Goal: Information Seeking & Learning: Compare options

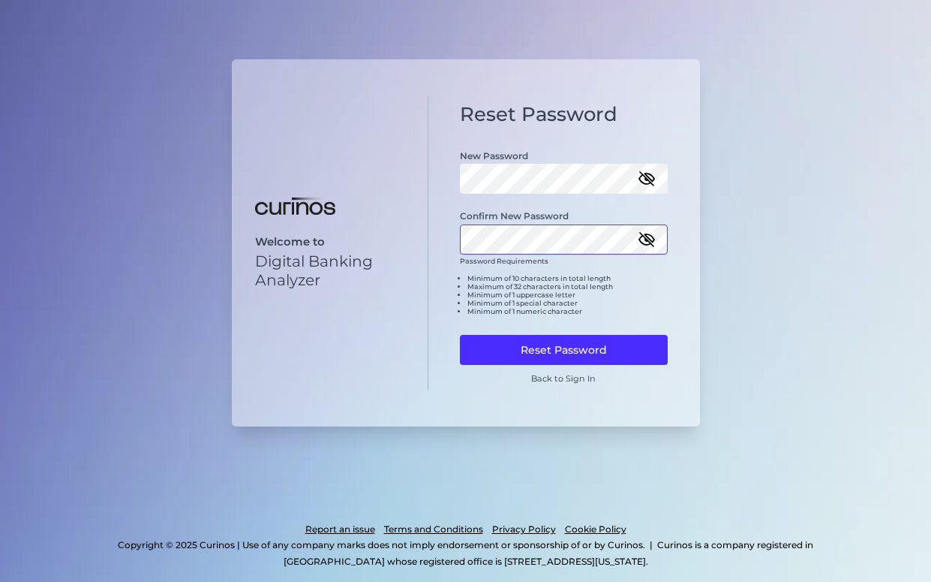
click at [460, 308] on button "Reset Password" at bounding box center [564, 350] width 208 height 30
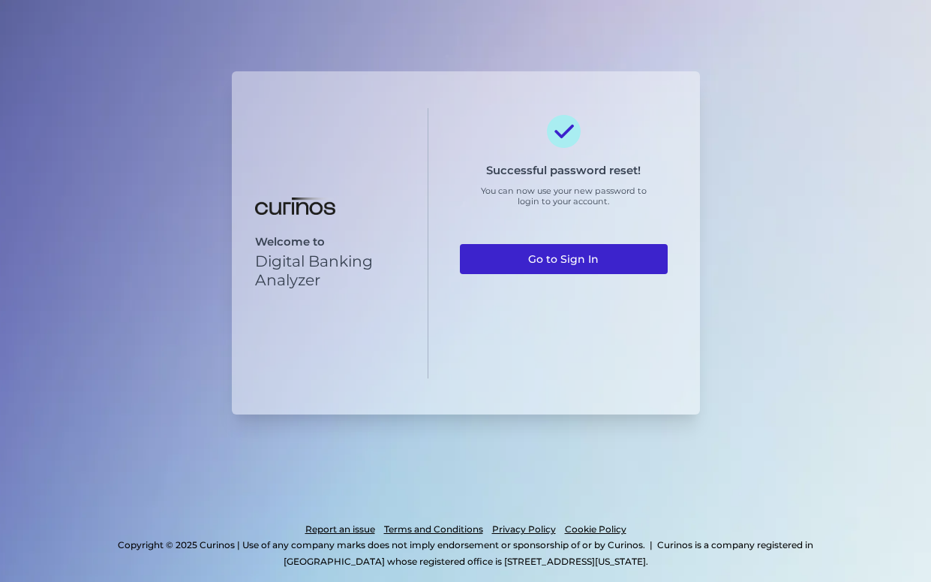
click at [533, 263] on link "Go to Sign In" at bounding box center [564, 259] width 208 height 30
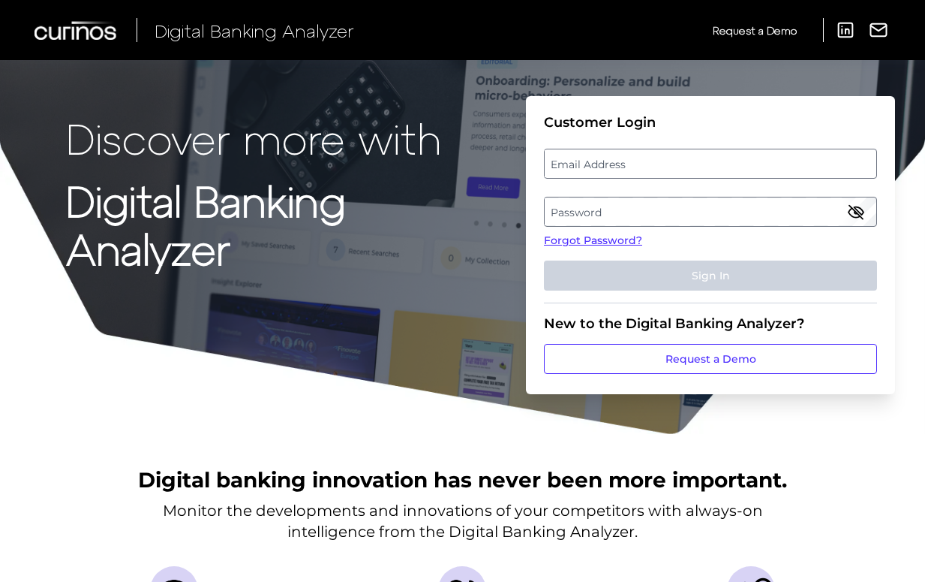
click at [612, 161] on label "Email Address" at bounding box center [710, 163] width 331 height 27
click at [612, 161] on input "email" at bounding box center [710, 164] width 333 height 30
type input "tangi.lepoulennec@aexp.com"
click at [588, 209] on label "Password" at bounding box center [710, 211] width 331 height 27
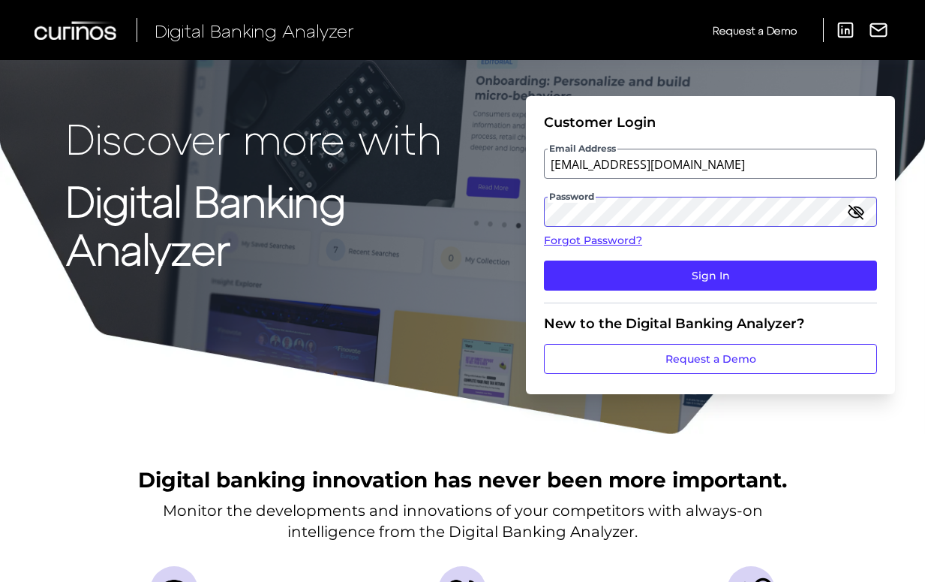
click at [544, 260] on button "Sign In" at bounding box center [710, 275] width 333 height 30
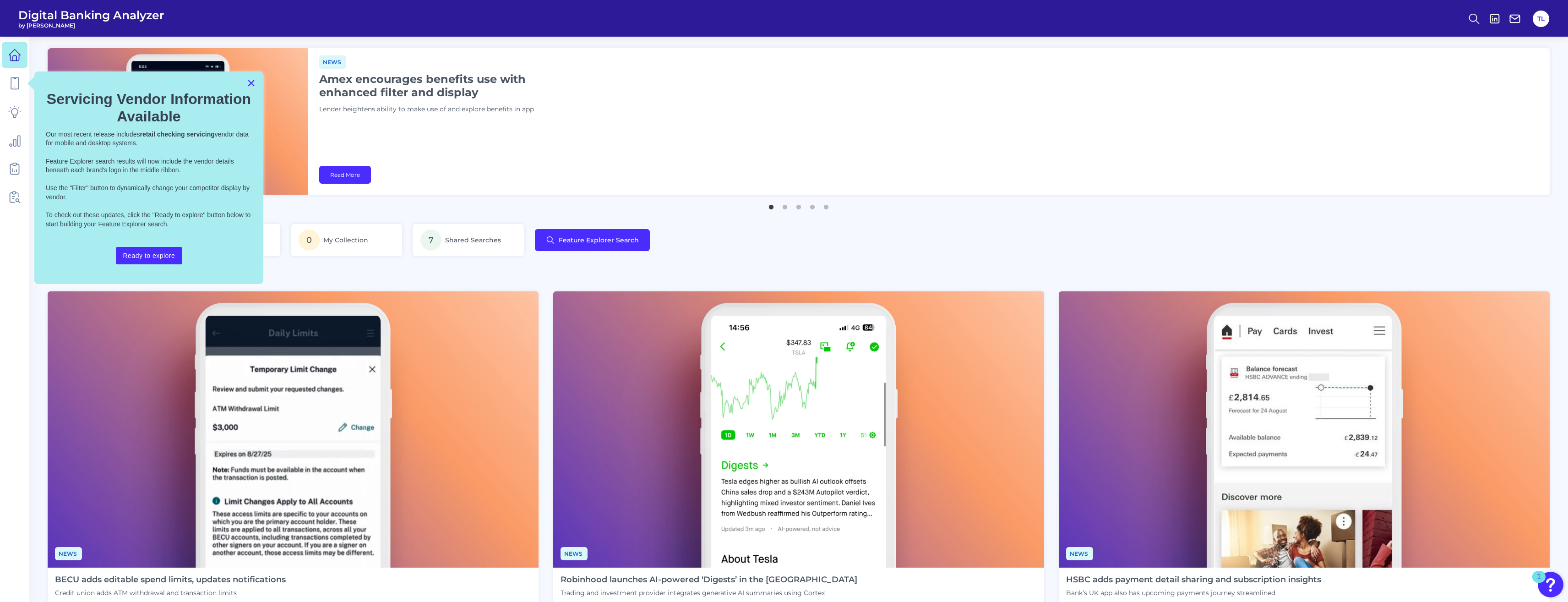
click at [254, 84] on button "×" at bounding box center [251, 83] width 9 height 15
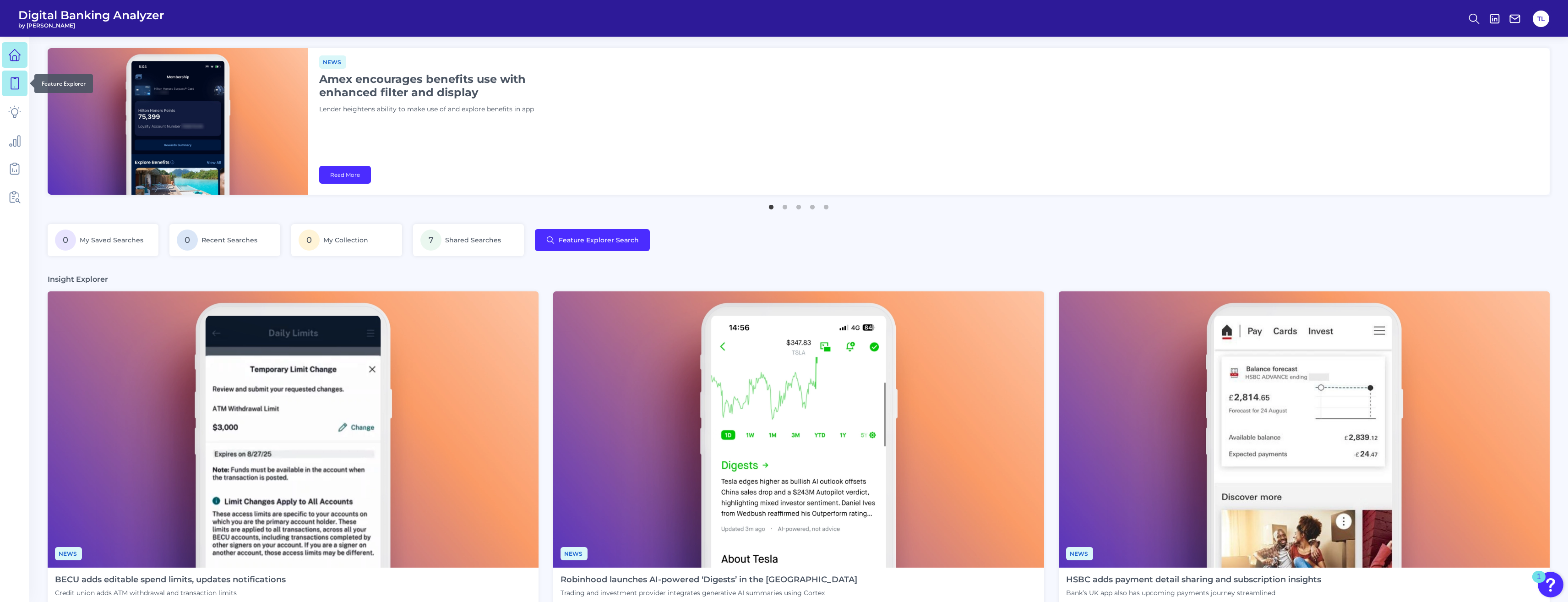
click at [16, 82] on icon at bounding box center [15, 83] width 13 height 13
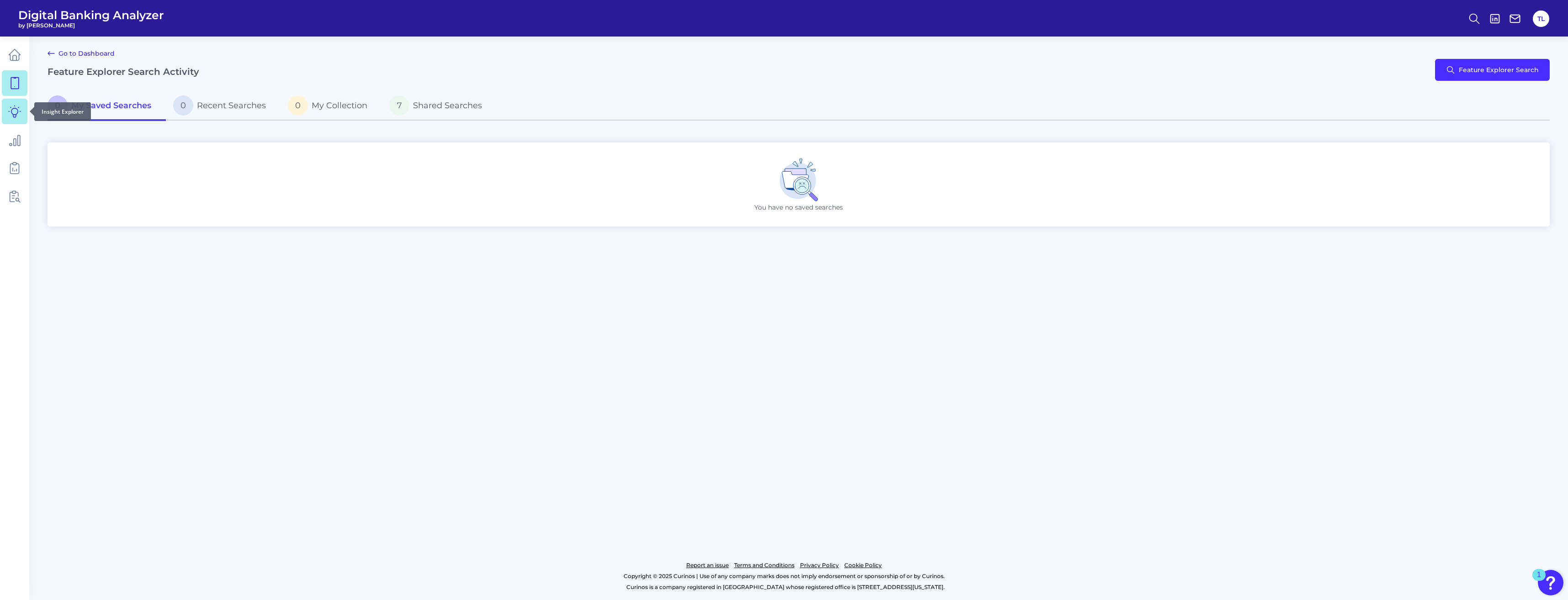
click at [16, 109] on icon at bounding box center [15, 111] width 12 height 12
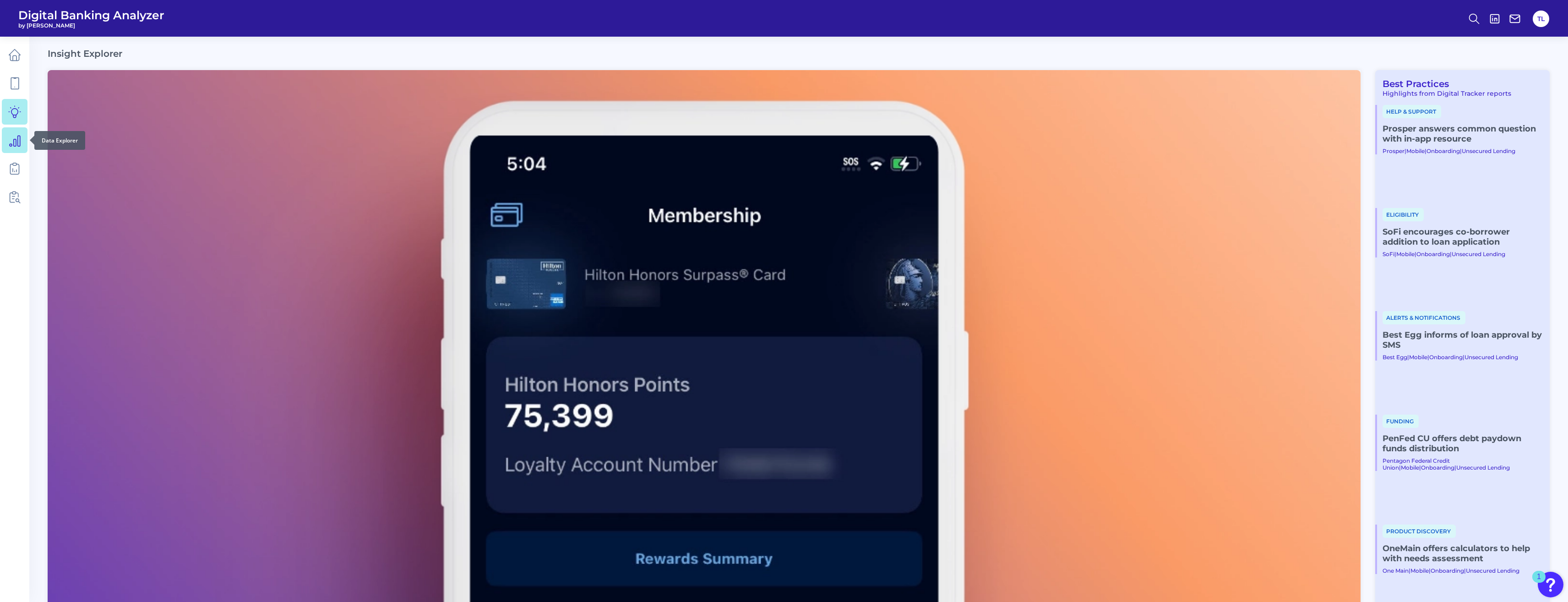
drag, startPoint x: 14, startPoint y: 134, endPoint x: 12, endPoint y: 138, distance: 4.5
click at [12, 138] on icon at bounding box center [15, 140] width 13 height 13
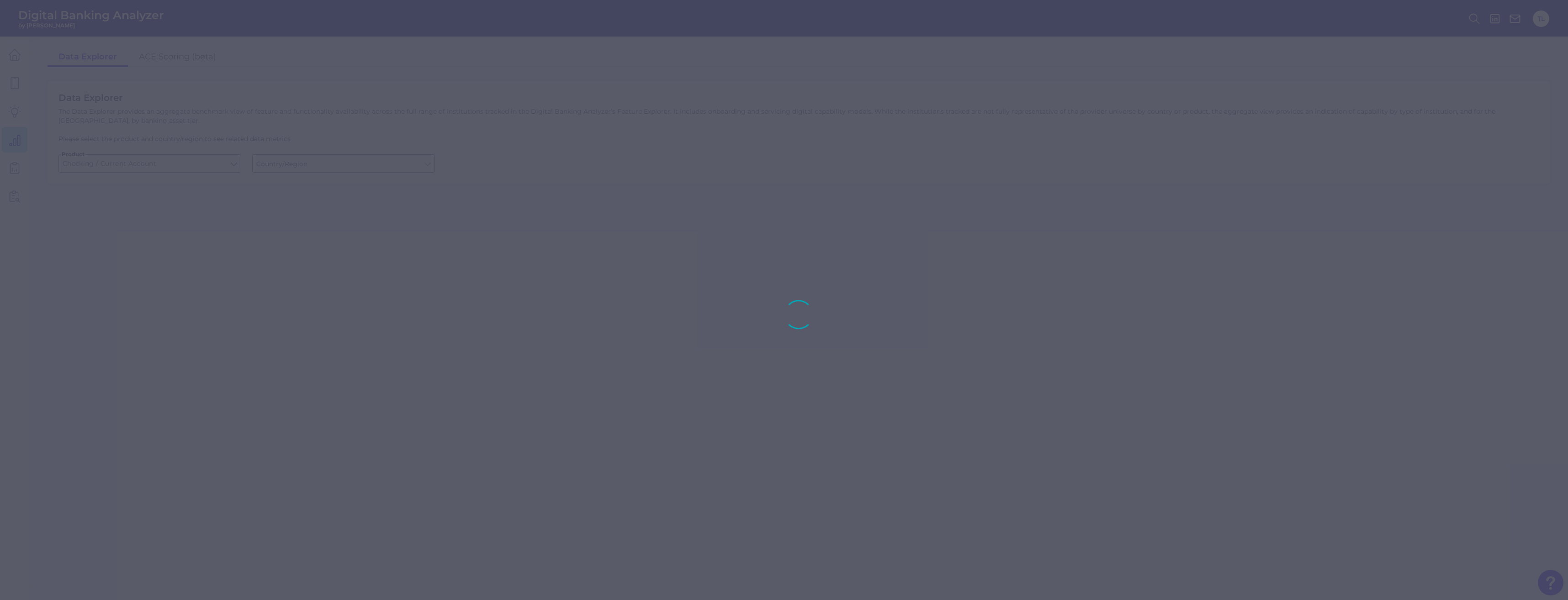
type input "United States"
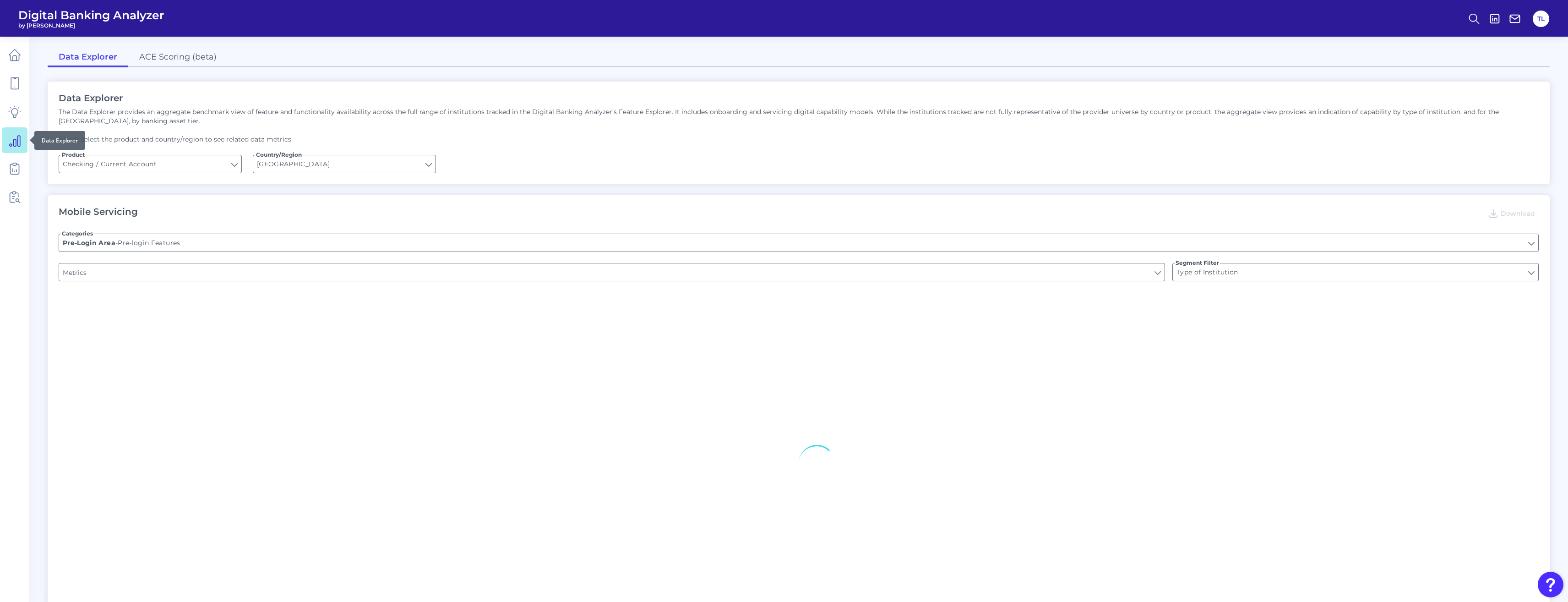
type input "END-TO-END JOURNEY: Can you apply for the PRODUCT as a new to brand customer on…"
type input "Can you register for online banking?"
type input "Upon opening the app are users immediately prompted to use Touch/Face ID to log…"
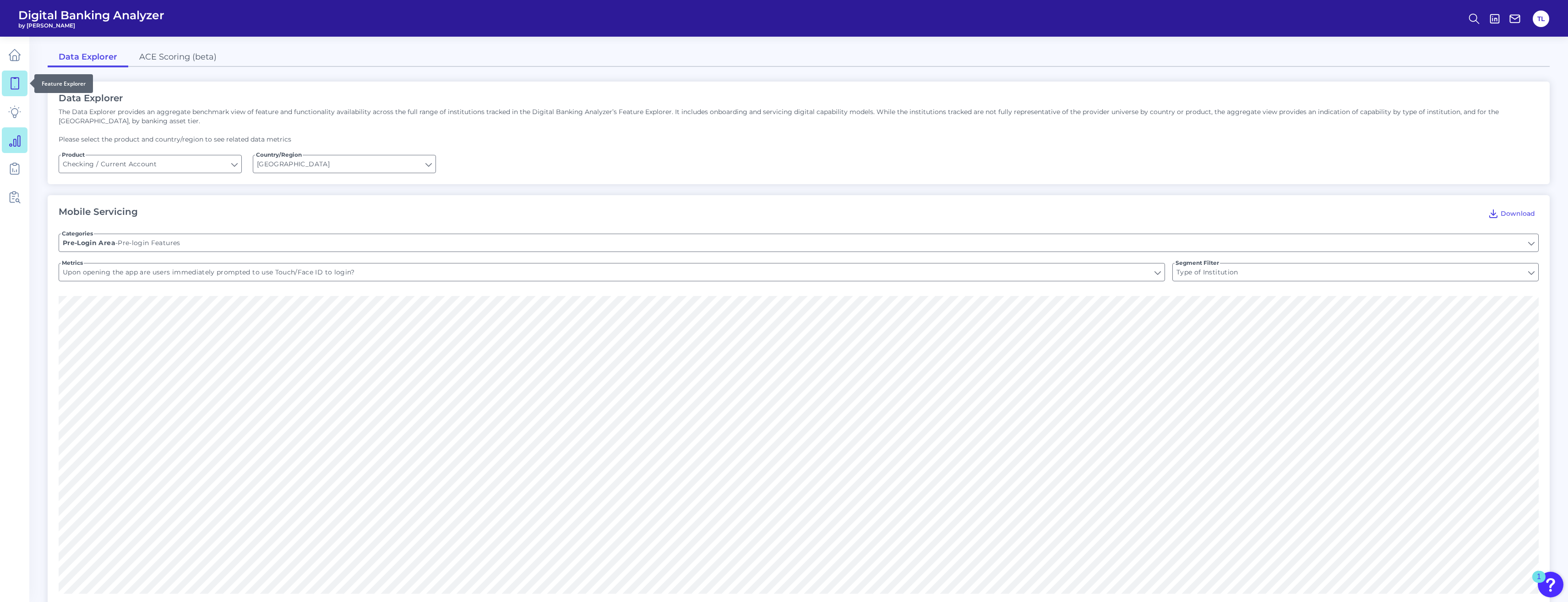
click at [17, 86] on icon at bounding box center [15, 83] width 13 height 13
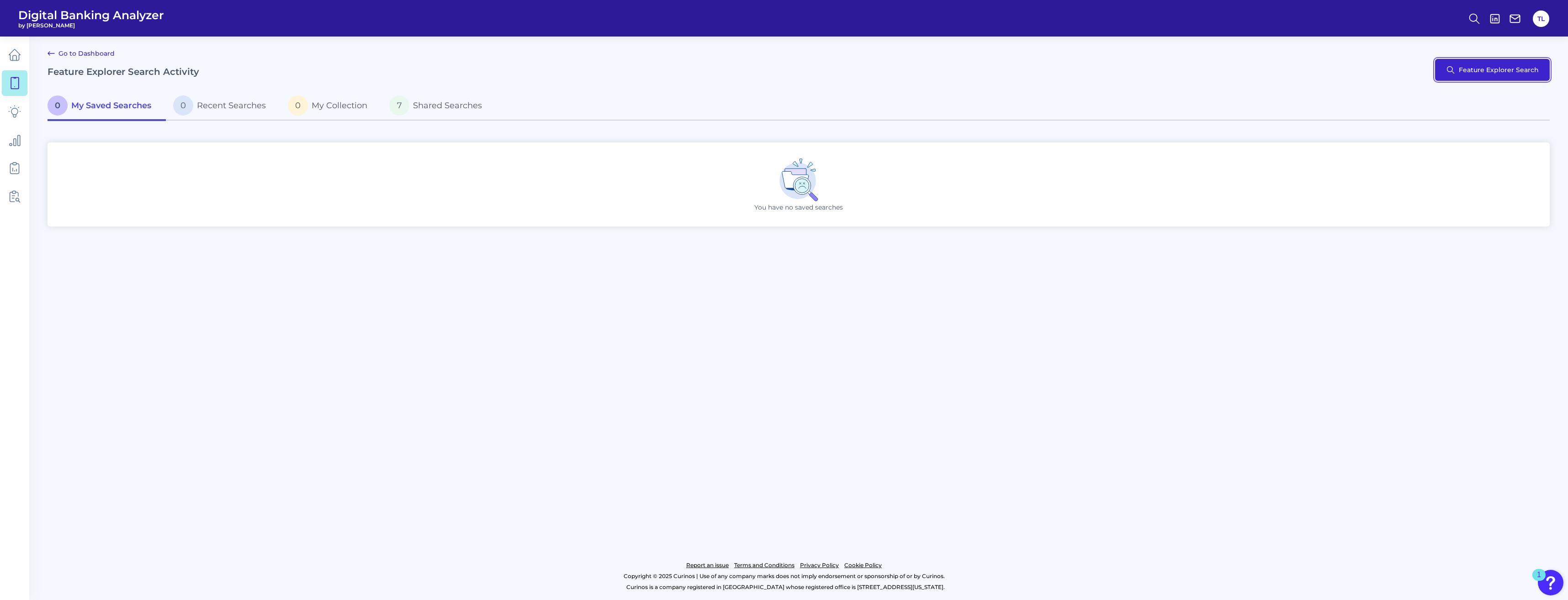
click at [567, 73] on button "Feature Explorer Search" at bounding box center [1493, 70] width 114 height 22
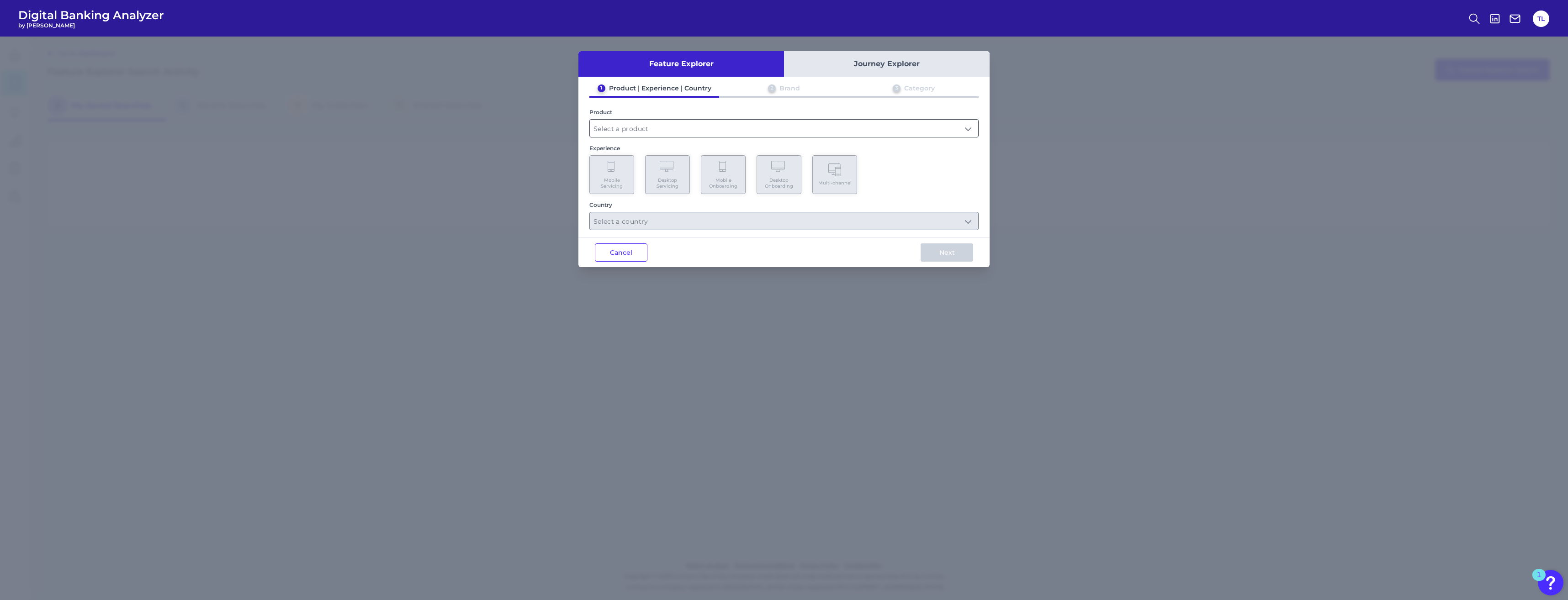
click at [567, 120] on input "text" at bounding box center [784, 128] width 388 height 18
drag, startPoint x: 688, startPoint y: 143, endPoint x: 688, endPoint y: 149, distance: 6.0
click at [567, 149] on li "Credit Card" at bounding box center [784, 150] width 388 height 21
type input "Credit Card"
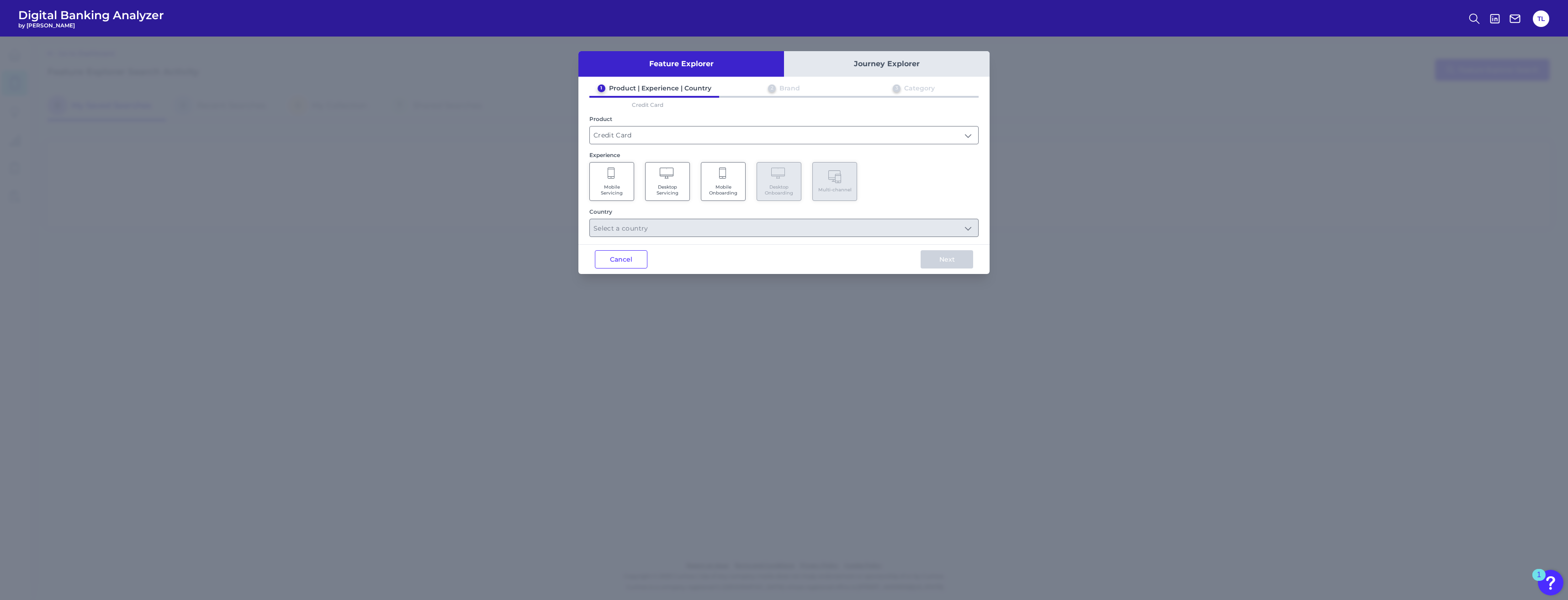
click at [567, 186] on span "Desktop Servicing" at bounding box center [667, 190] width 35 height 12
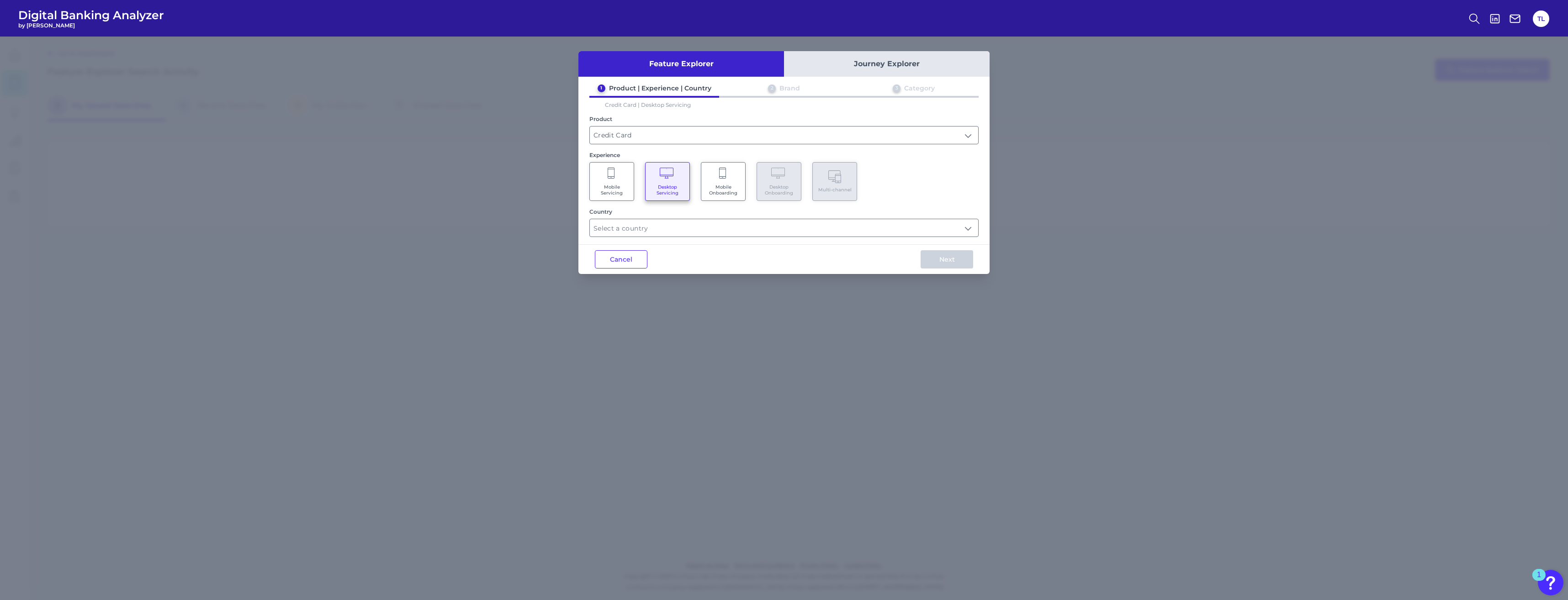
click at [567, 183] on Onboarding "Mobile Onboarding" at bounding box center [723, 181] width 45 height 39
click at [567, 227] on input "text" at bounding box center [784, 228] width 388 height 18
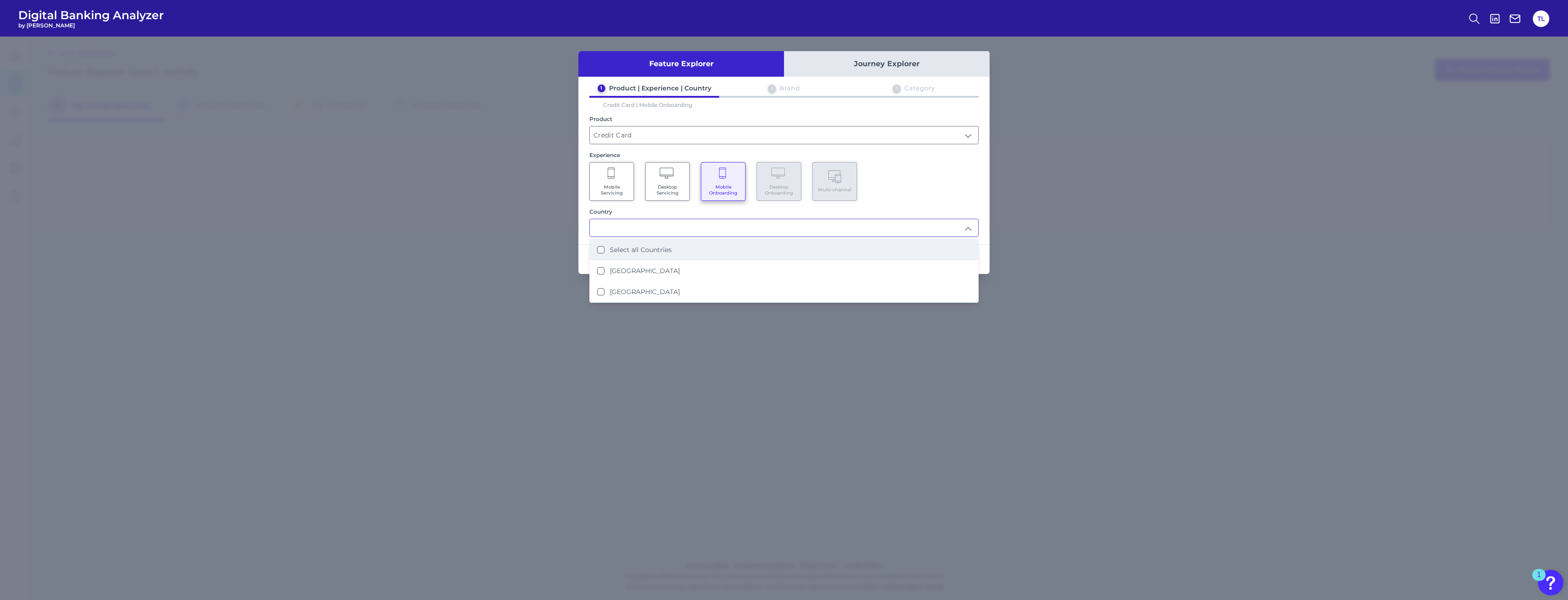
click at [567, 255] on li "Select all Countries" at bounding box center [784, 249] width 388 height 21
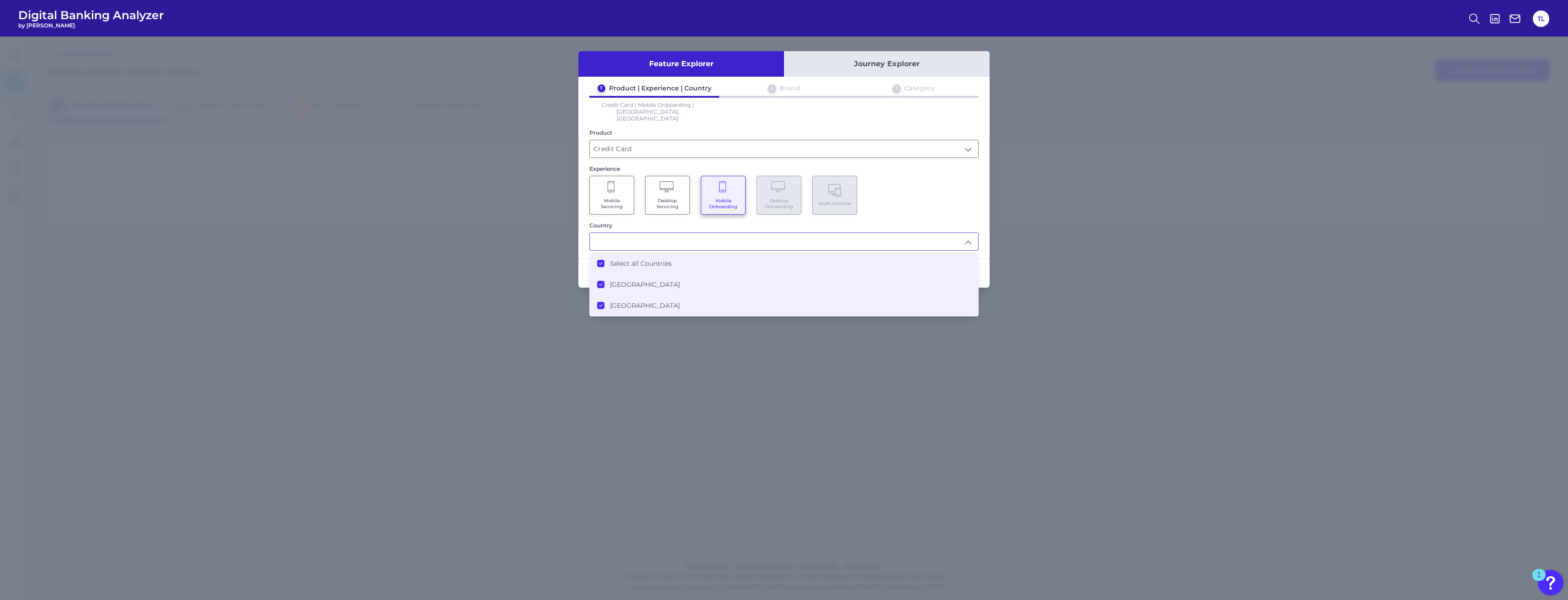
type input "Select all Countries"
click at [567, 191] on div "Mobile Servicing Desktop Servicing Mobile Onboarding Desktop Onboarding Multi-c…" at bounding box center [783, 195] width 389 height 39
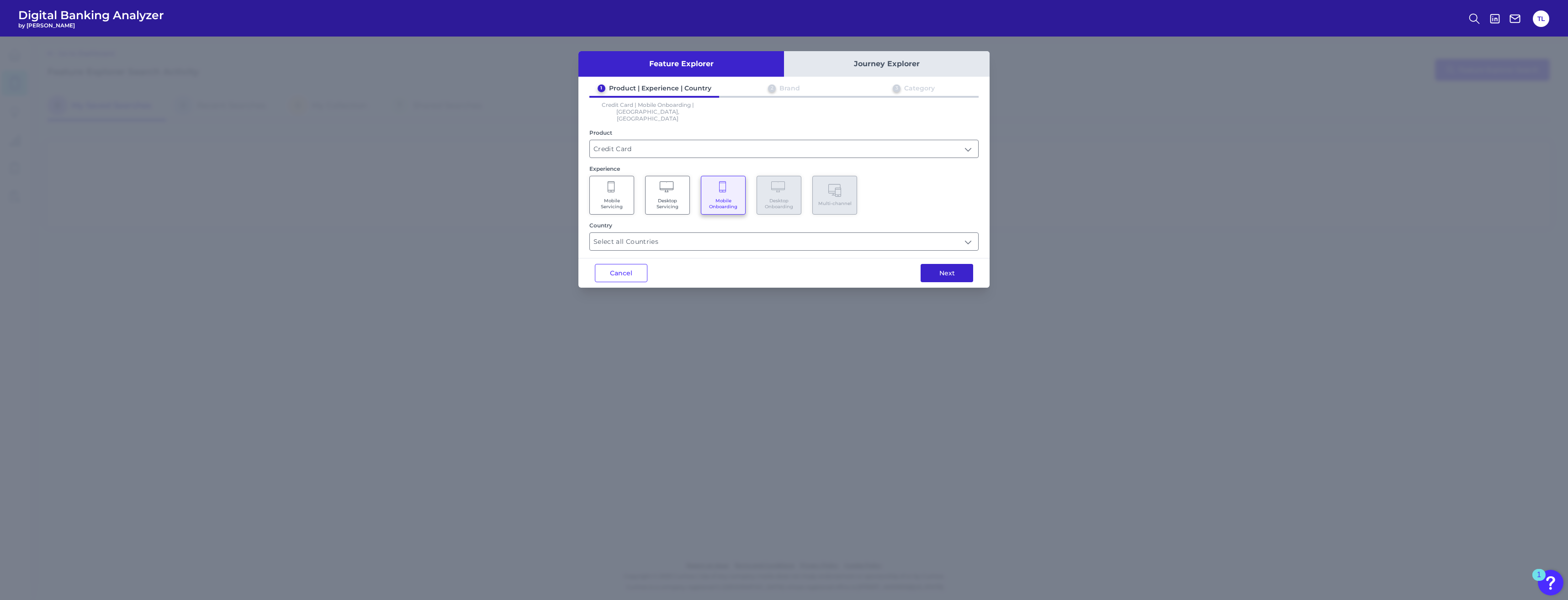
click at [567, 264] on button "Next" at bounding box center [947, 273] width 52 height 18
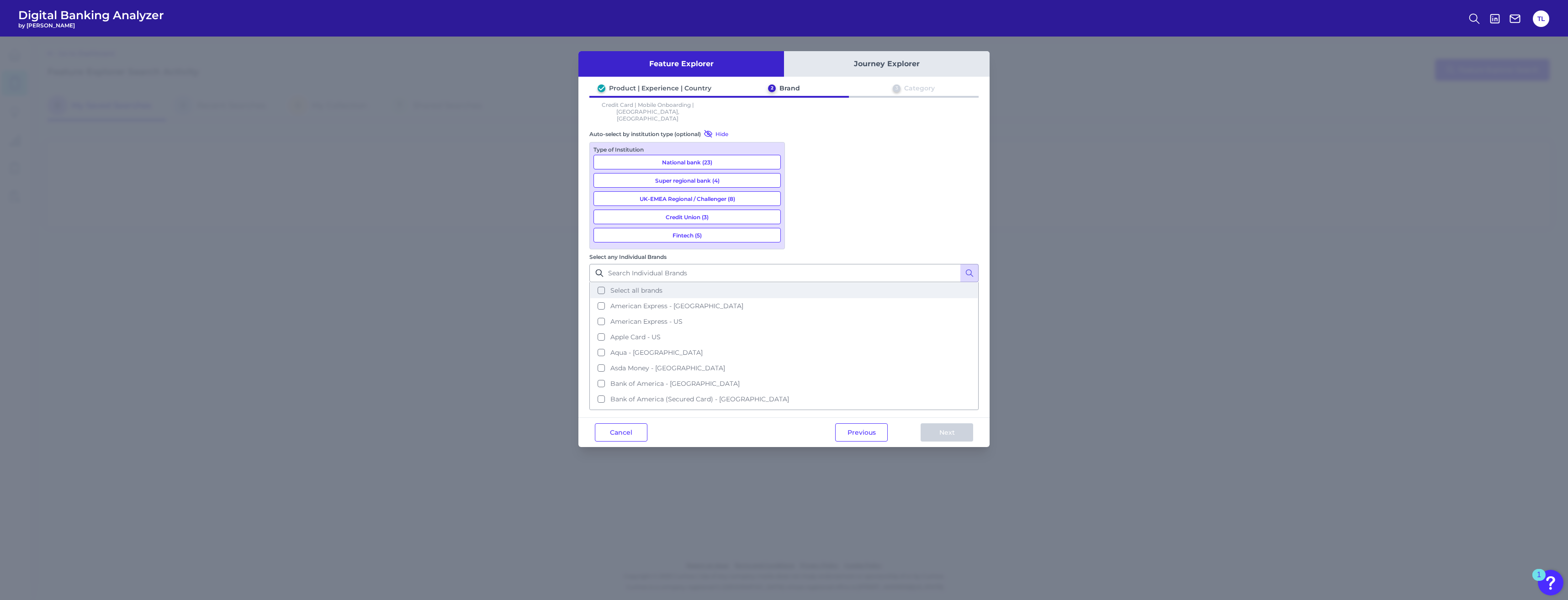
click at [567, 283] on button "Select all brands" at bounding box center [784, 291] width 387 height 16
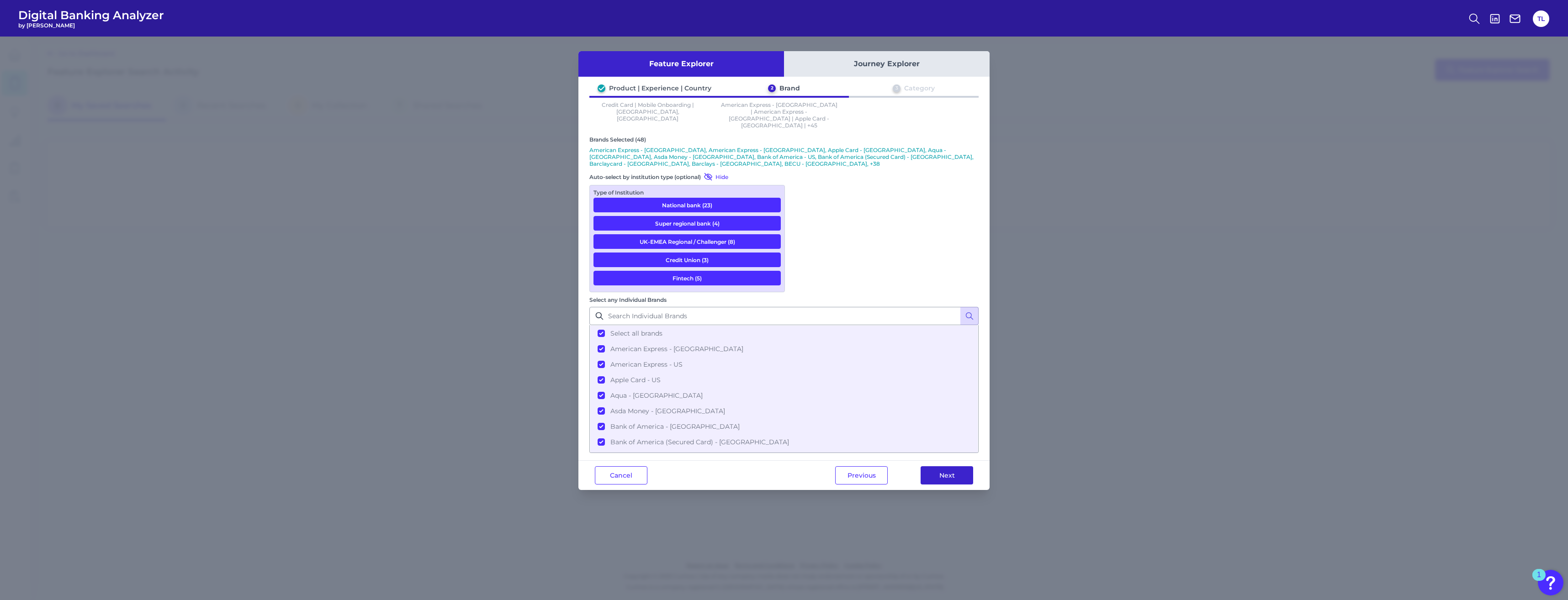
drag, startPoint x: 934, startPoint y: 327, endPoint x: 939, endPoint y: 326, distance: 5.1
click at [567, 354] on button "Next" at bounding box center [947, 475] width 52 height 18
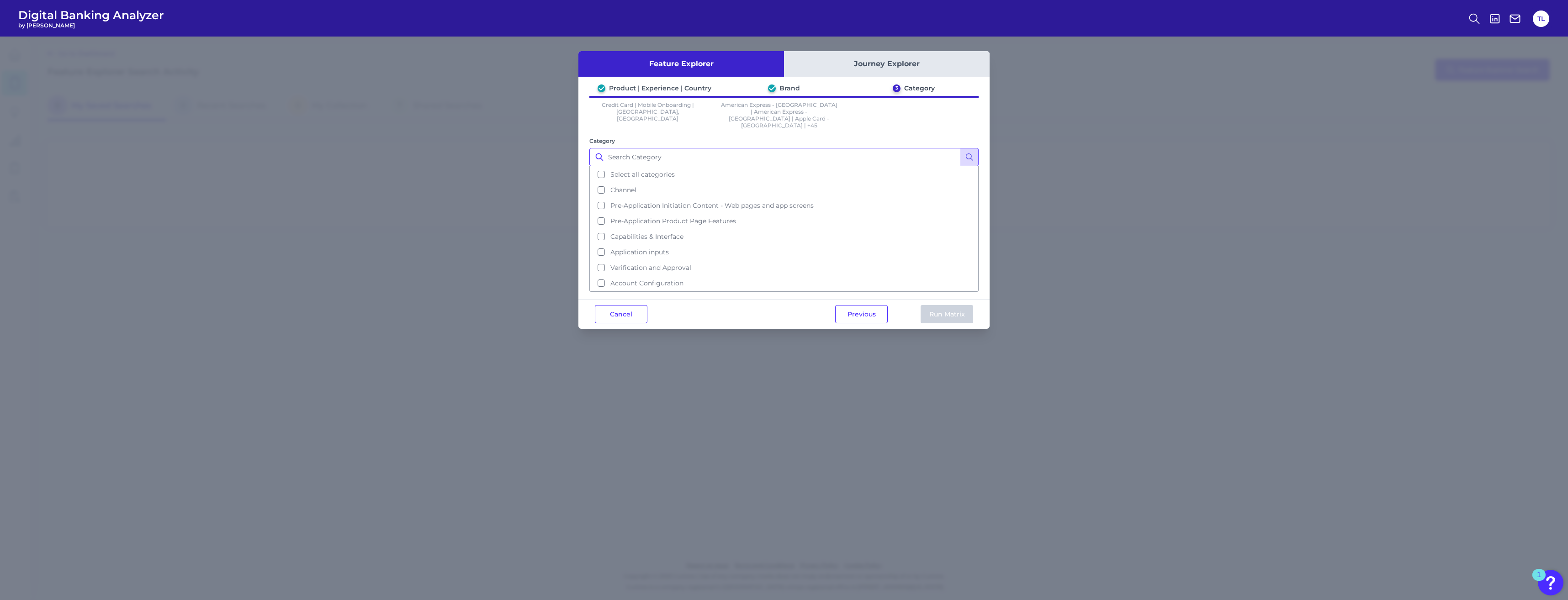
click at [567, 148] on input "Category" at bounding box center [783, 157] width 389 height 18
type input "homepage"
click at [567, 186] on span "Channel" at bounding box center [623, 190] width 26 height 9
click at [567, 305] on button "Run Matrix" at bounding box center [947, 314] width 52 height 18
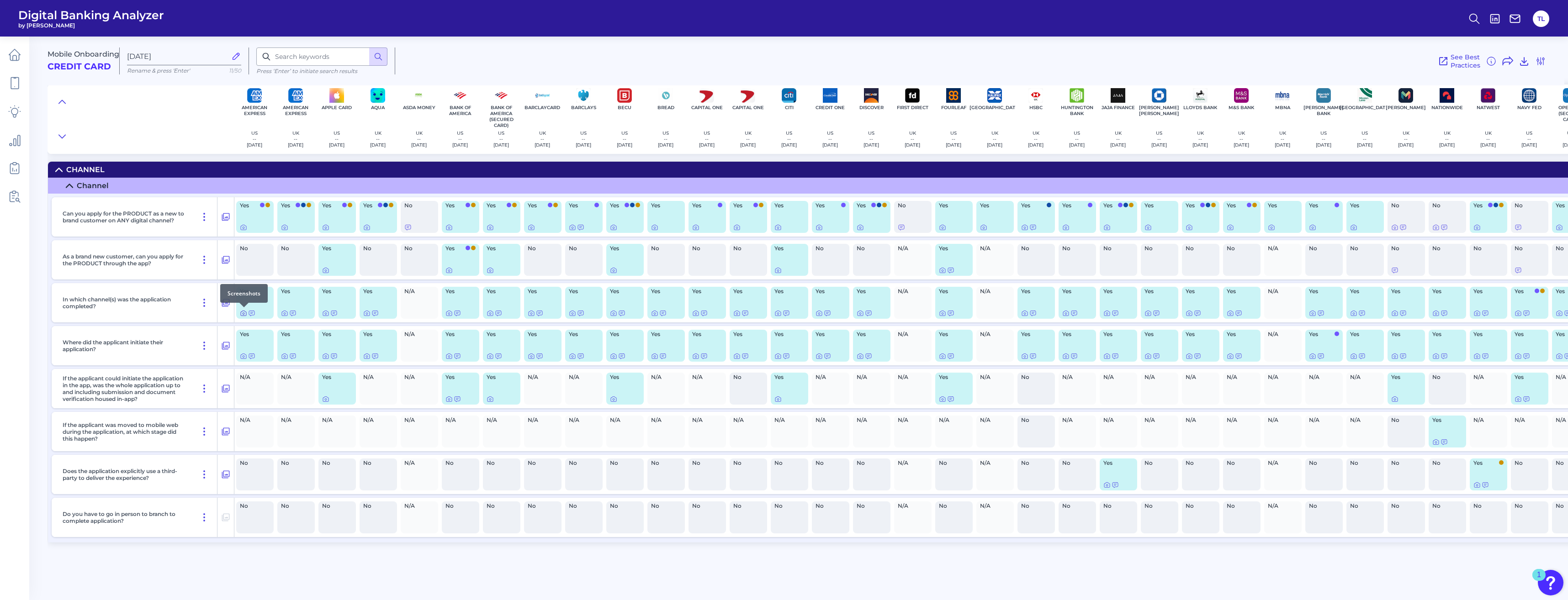
click at [241, 315] on icon at bounding box center [243, 313] width 7 height 7
click at [15, 170] on icon at bounding box center [15, 168] width 13 height 13
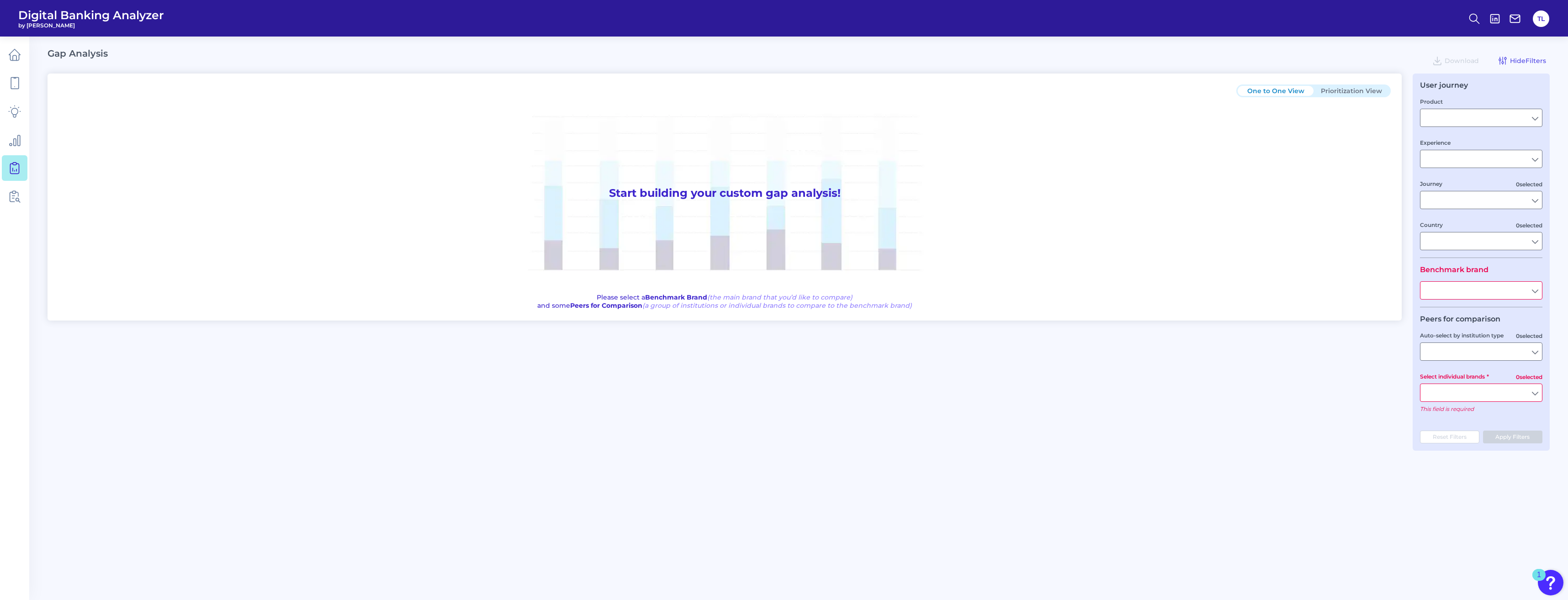
type input "Credit Card"
type input "Mobile Servicing"
type input "Pre-Login Area, Pre-Login Marketing and Sales, New Customer Onboarding, Login S…"
type input "United States"
type input "American Express"
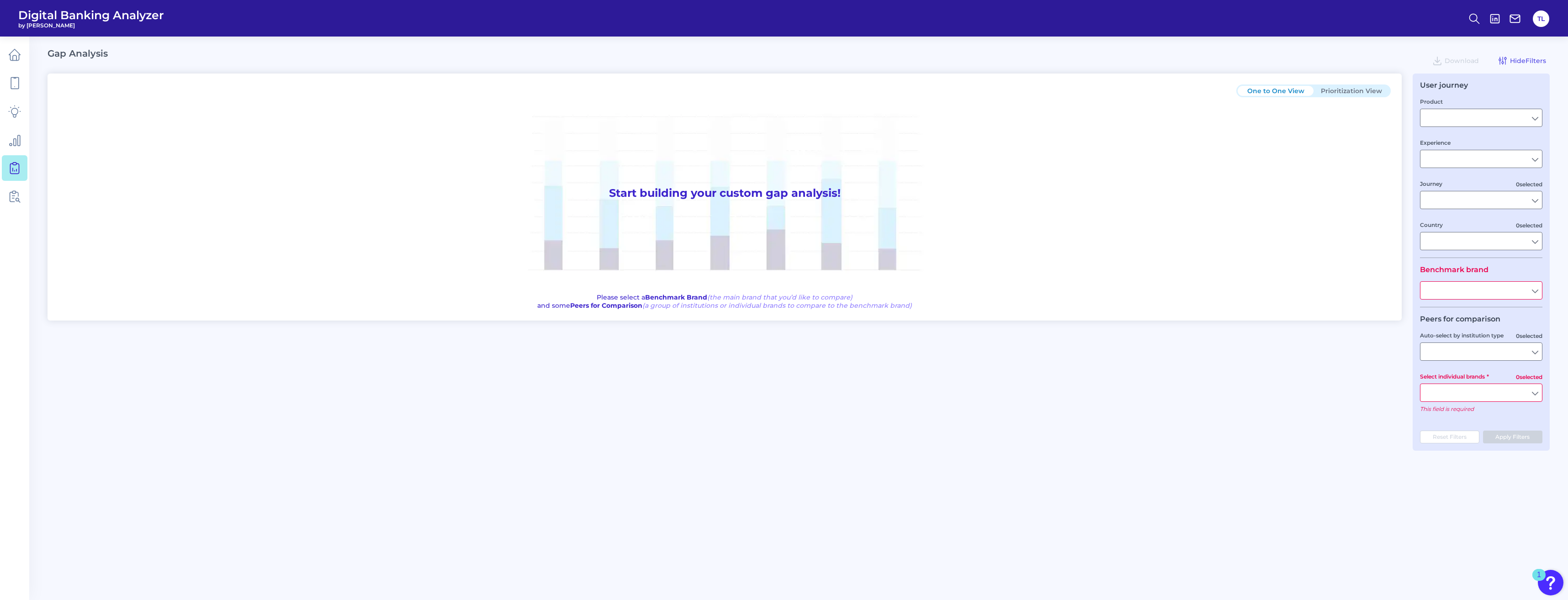
type input "All Select individual brands"
type input "All Journeys"
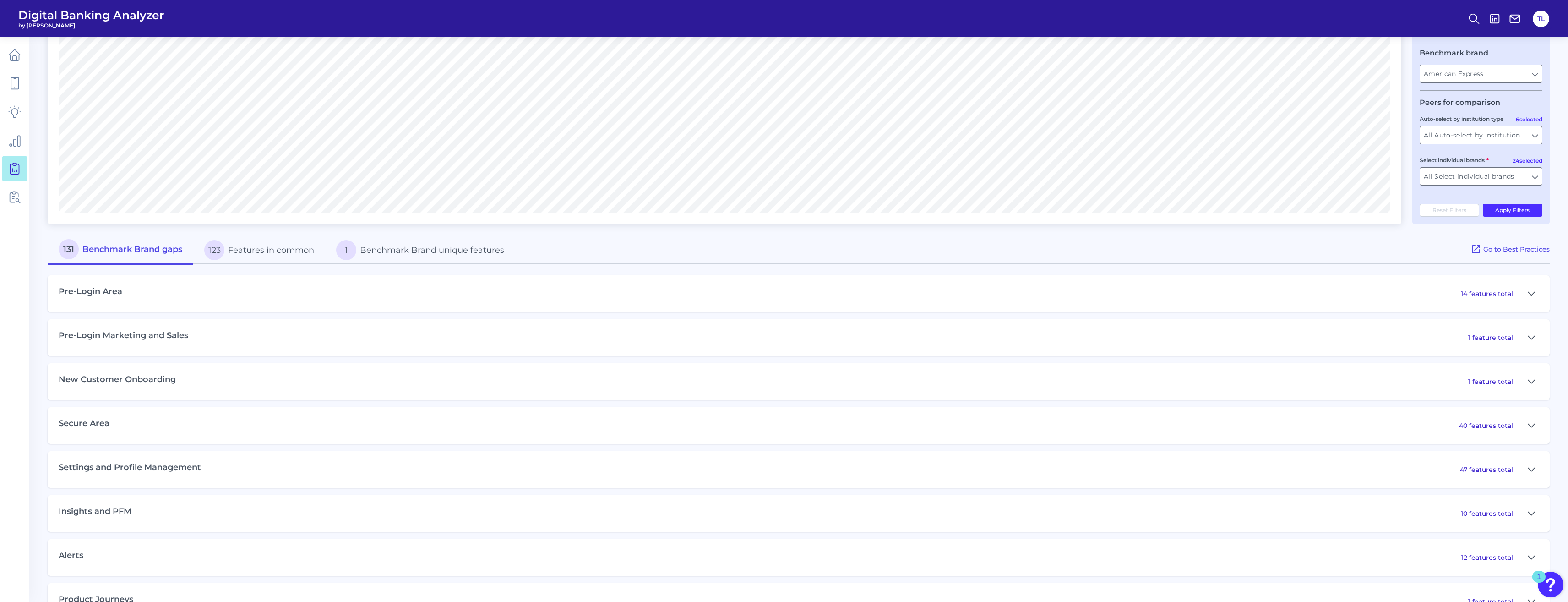
scroll to position [293, 0]
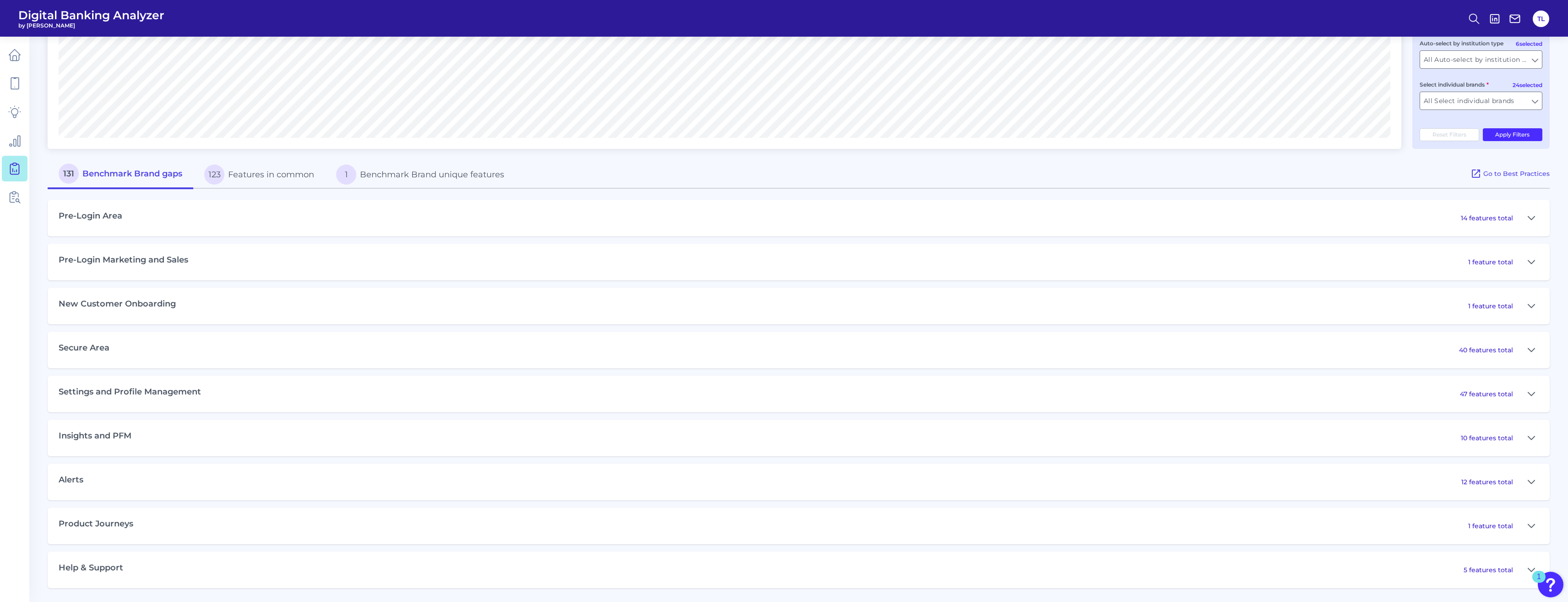
click at [278, 355] on div "Product Journeys 1 feature total" at bounding box center [799, 526] width 1502 height 37
click at [568, 355] on div "1 feature total" at bounding box center [1503, 526] width 71 height 15
click at [568, 355] on icon at bounding box center [1531, 526] width 7 height 11
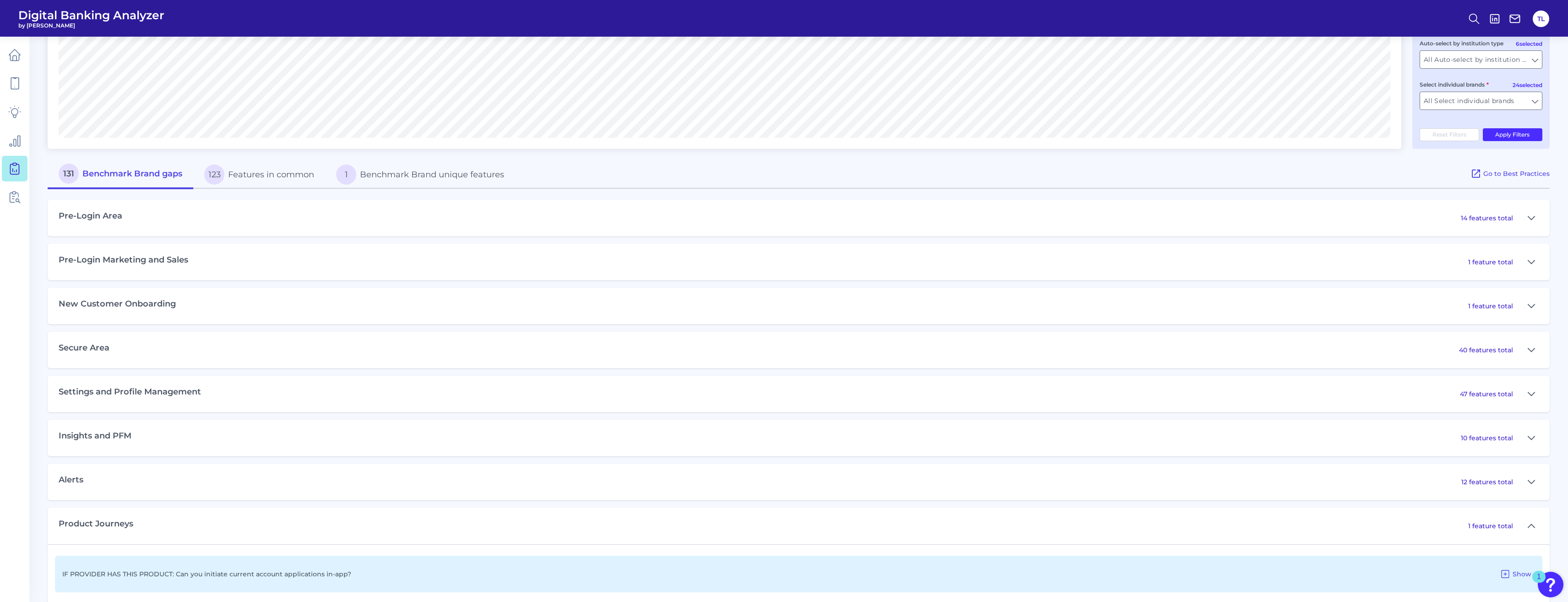
scroll to position [352, 0]
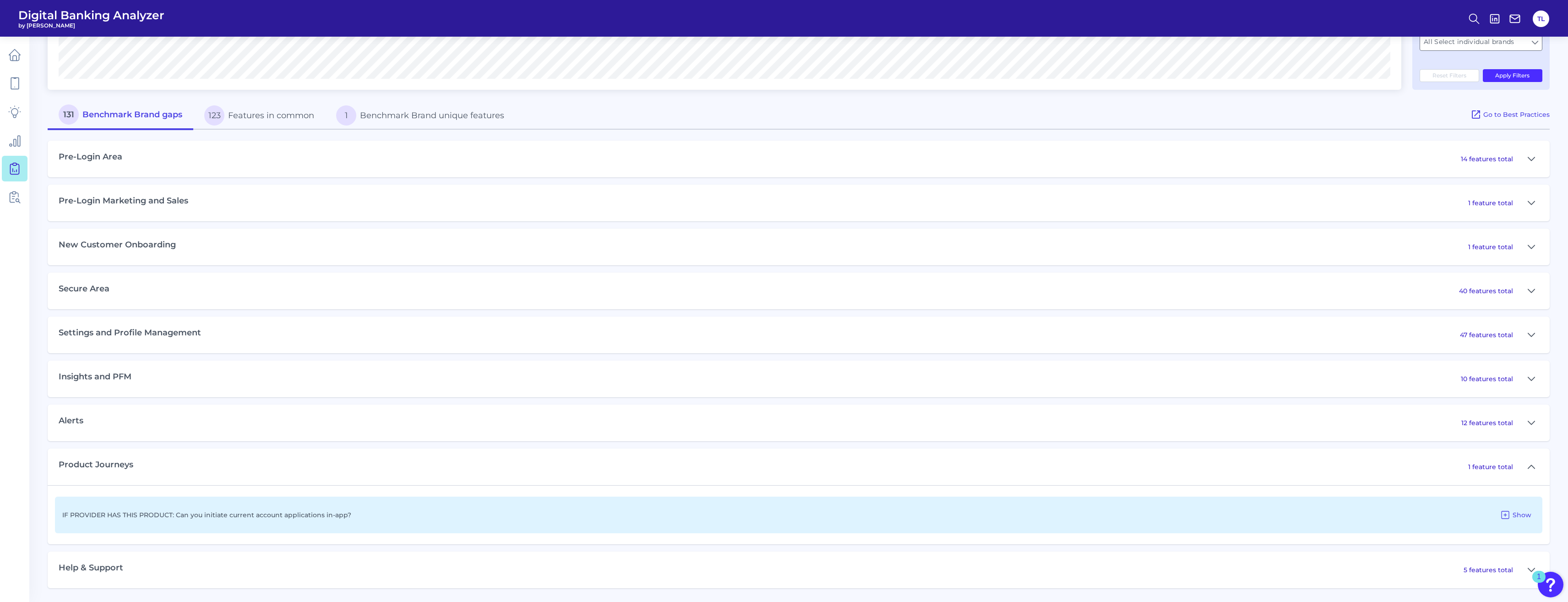
click at [258, 355] on p "IF PROVIDER HAS THIS PRODUCT: Can you initiate current account applications in-…" at bounding box center [207, 515] width 289 height 9
click at [17, 117] on icon at bounding box center [15, 112] width 13 height 13
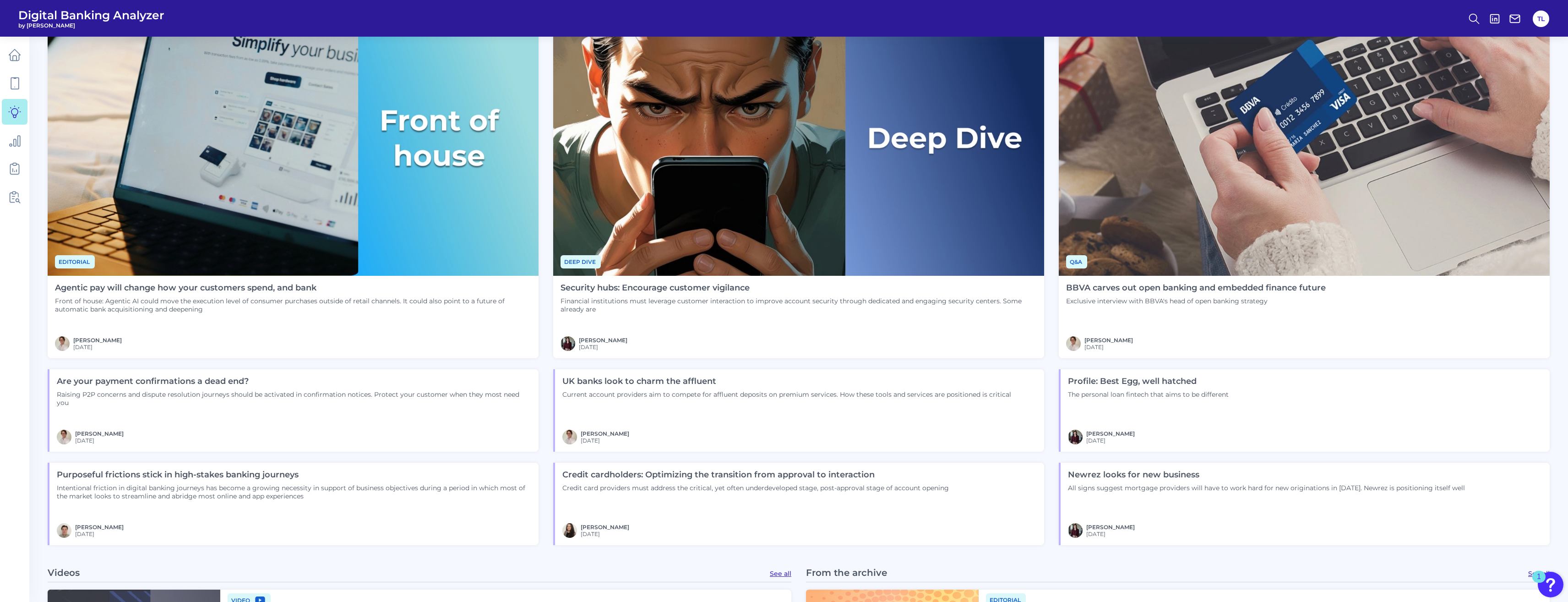
scroll to position [697, 0]
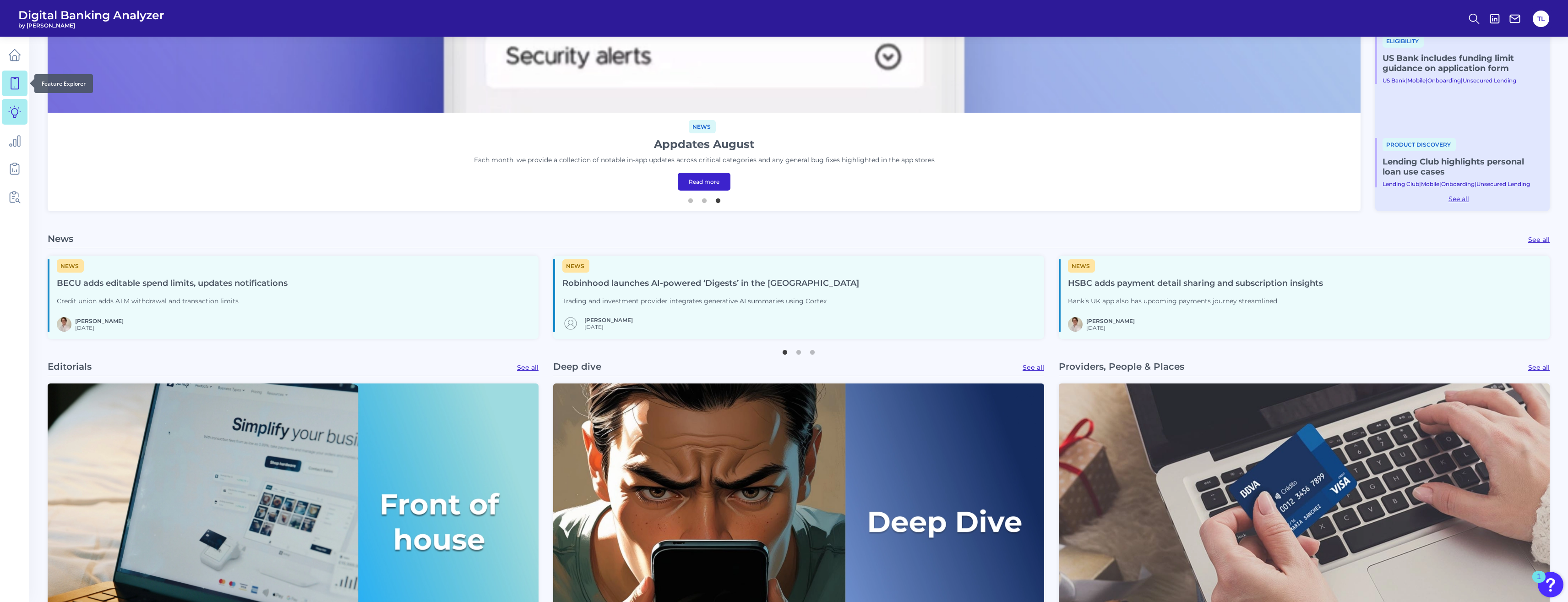
click at [14, 92] on link at bounding box center [15, 84] width 26 height 26
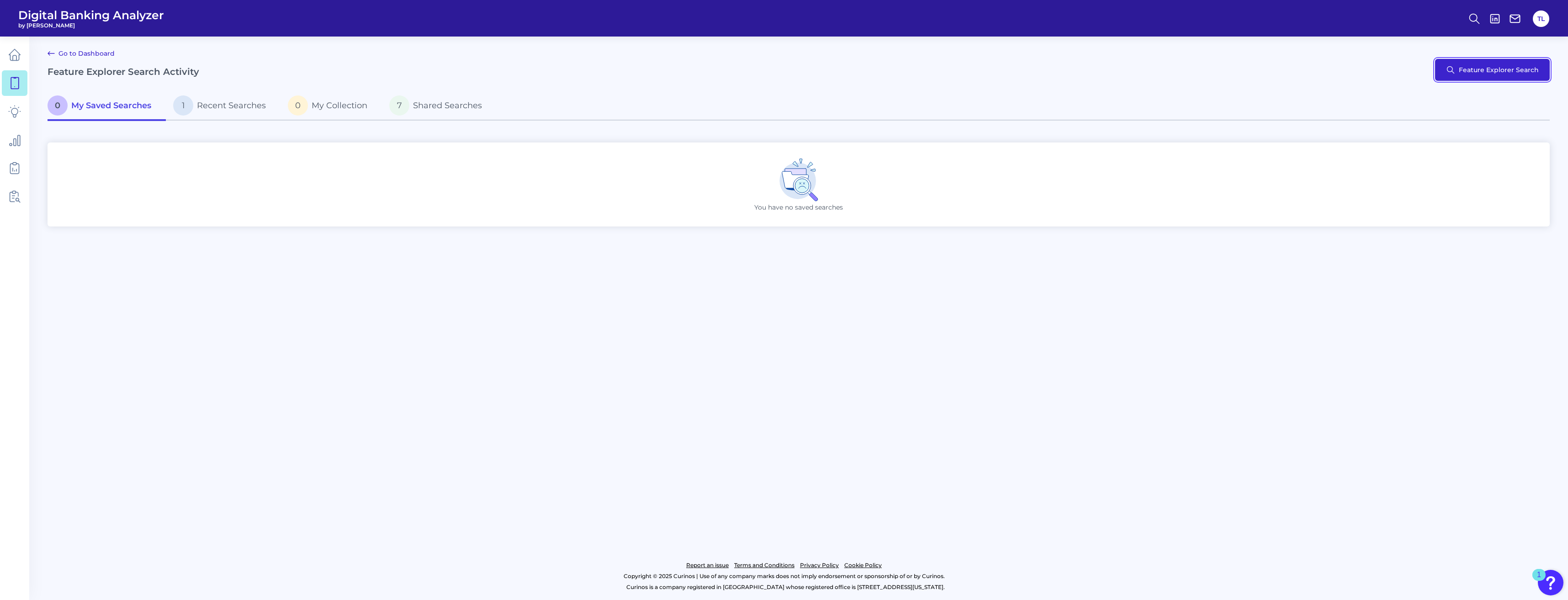
click at [567, 68] on button "Feature Explorer Search" at bounding box center [1493, 70] width 114 height 22
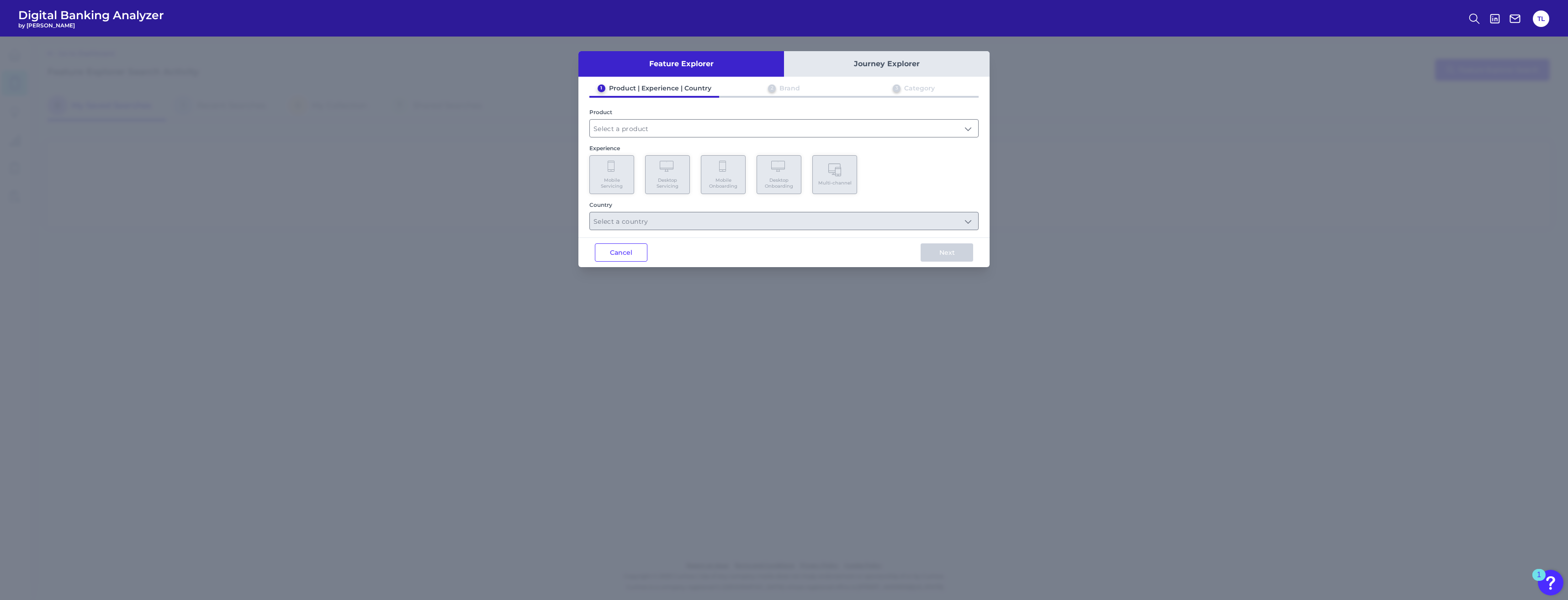
click at [567, 58] on button "Journey Explorer" at bounding box center [887, 64] width 206 height 26
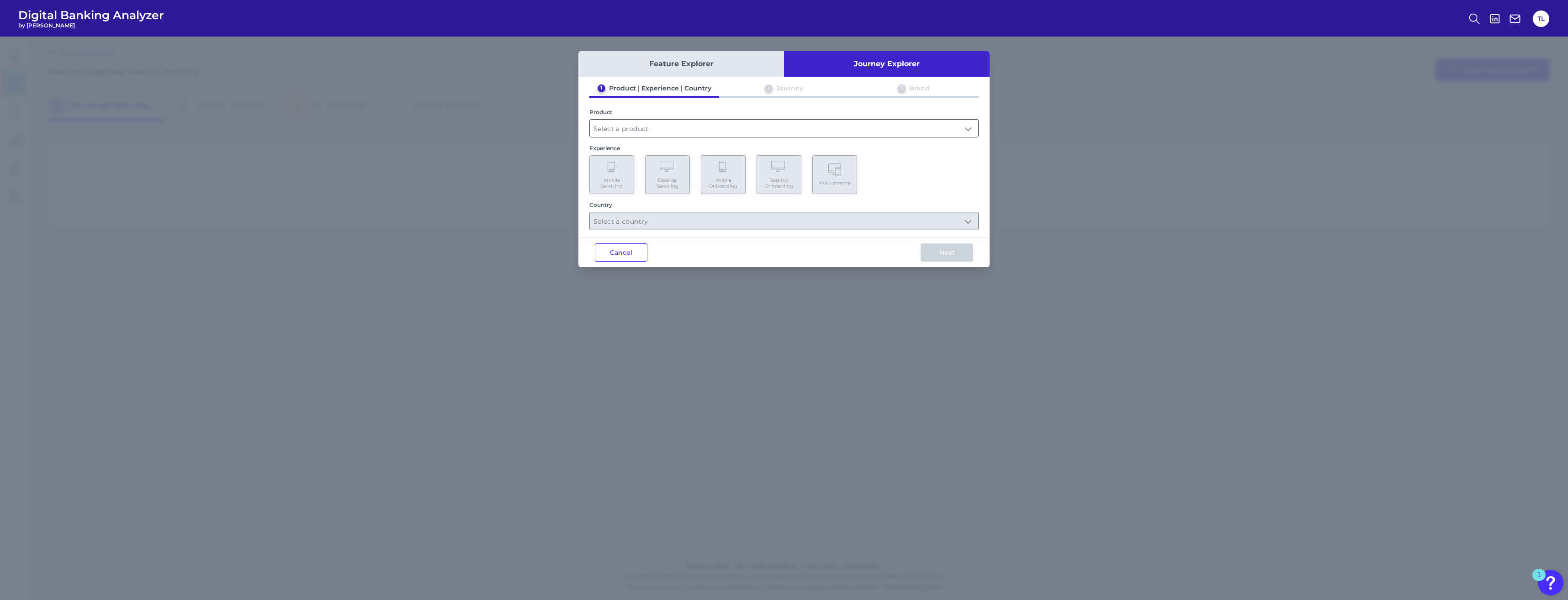
click at [567, 130] on input "text" at bounding box center [784, 128] width 388 height 18
click at [567, 146] on li "Credit Card" at bounding box center [784, 150] width 388 height 21
type input "Credit Card"
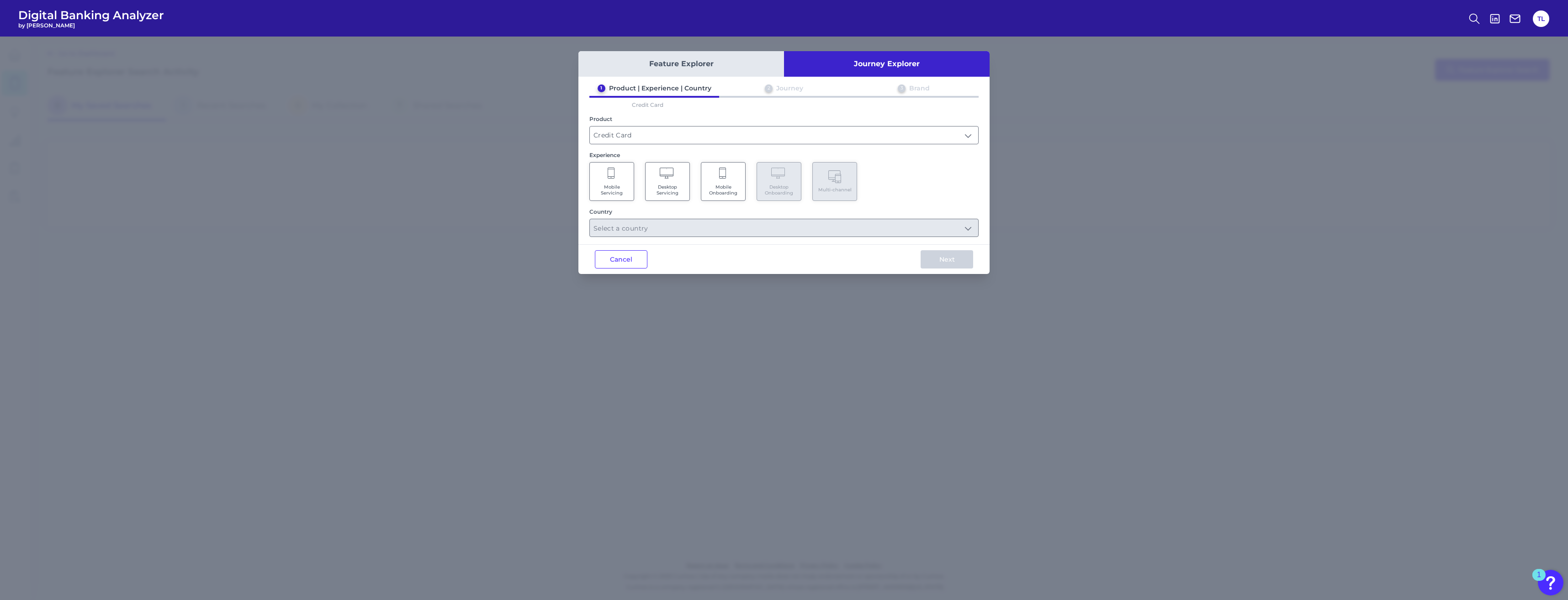
click at [567, 182] on Servicing "Desktop Servicing" at bounding box center [668, 181] width 45 height 39
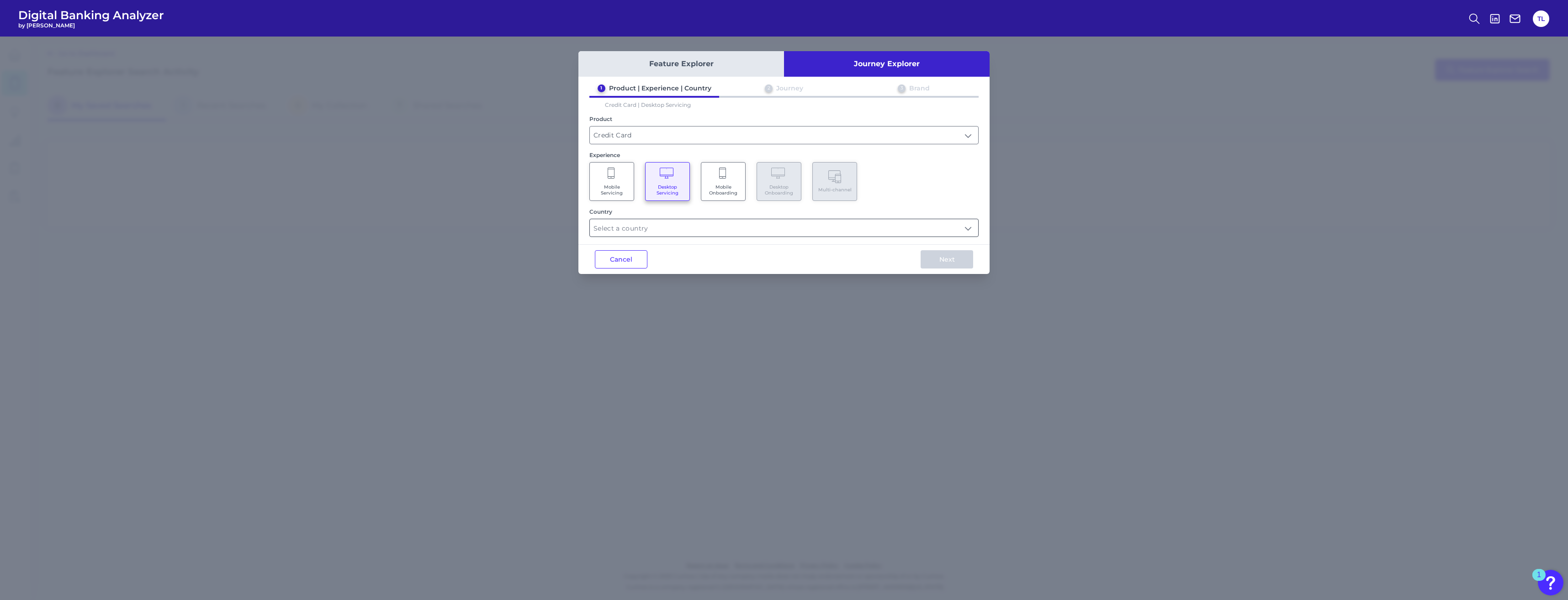
click at [567, 234] on input "text" at bounding box center [784, 228] width 388 height 18
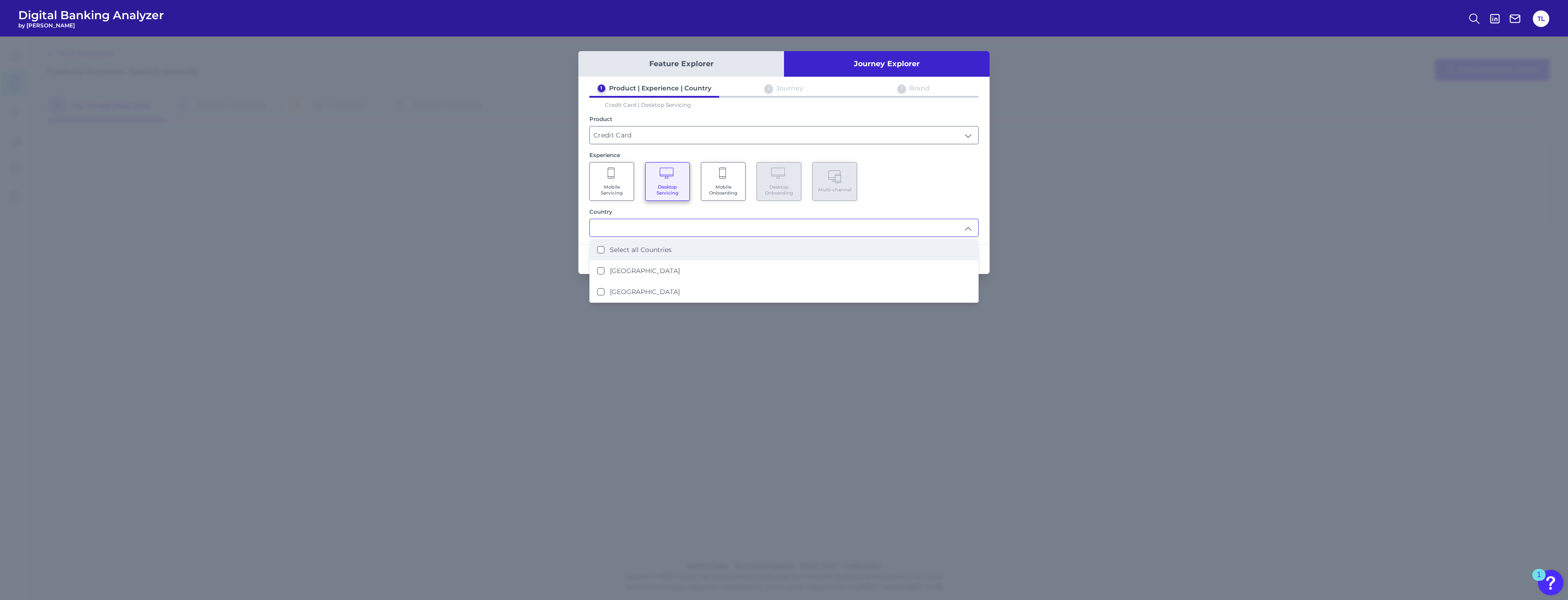
click at [567, 250] on label "Select all Countries" at bounding box center [640, 250] width 61 height 9
type input "Select all Countries"
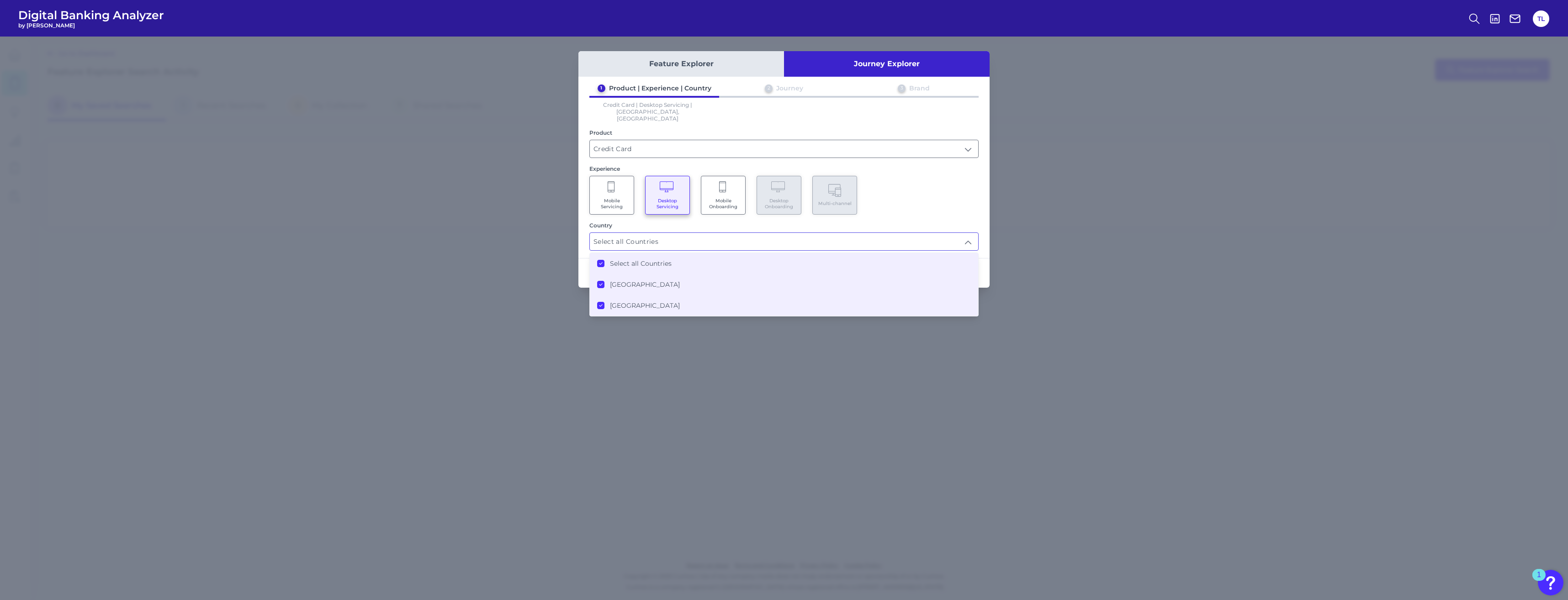
click at [567, 186] on div "Mobile Servicing Desktop Servicing Mobile Onboarding Desktop Onboarding Multi-c…" at bounding box center [783, 195] width 389 height 39
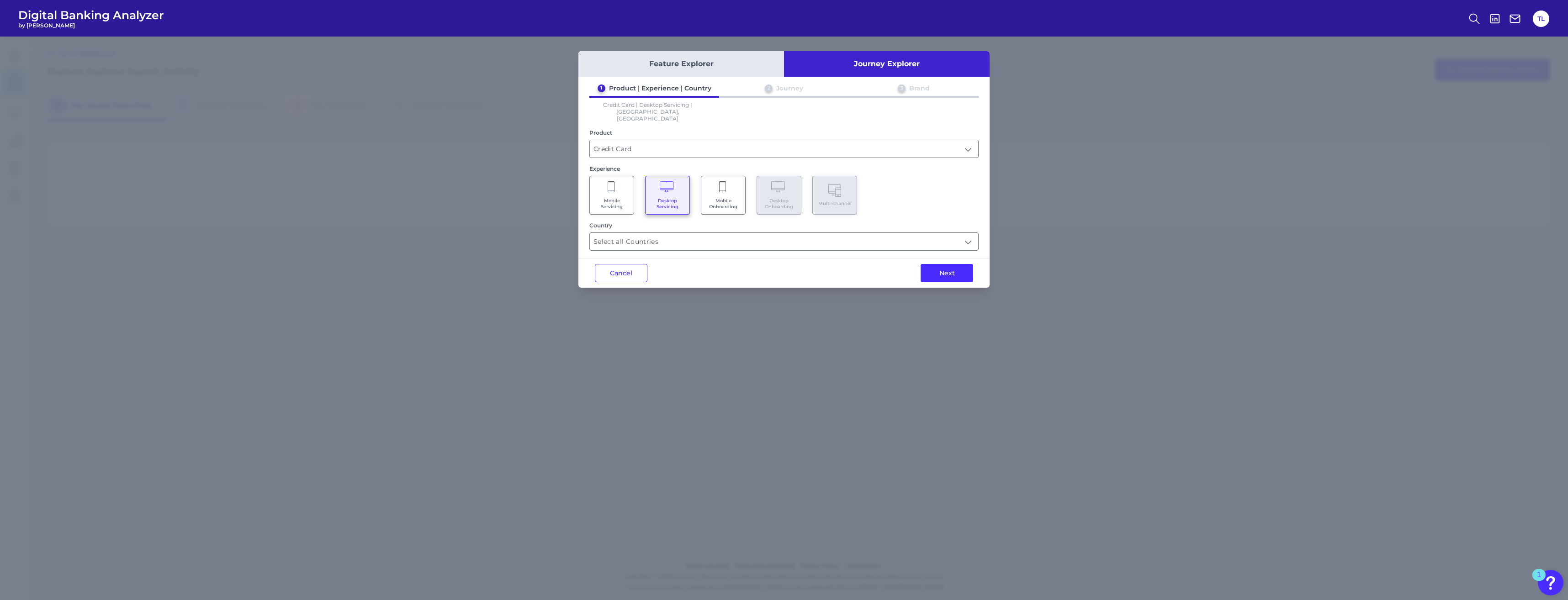
click at [567, 272] on div "Next" at bounding box center [947, 273] width 85 height 29
click at [567, 267] on button "Next" at bounding box center [947, 273] width 52 height 18
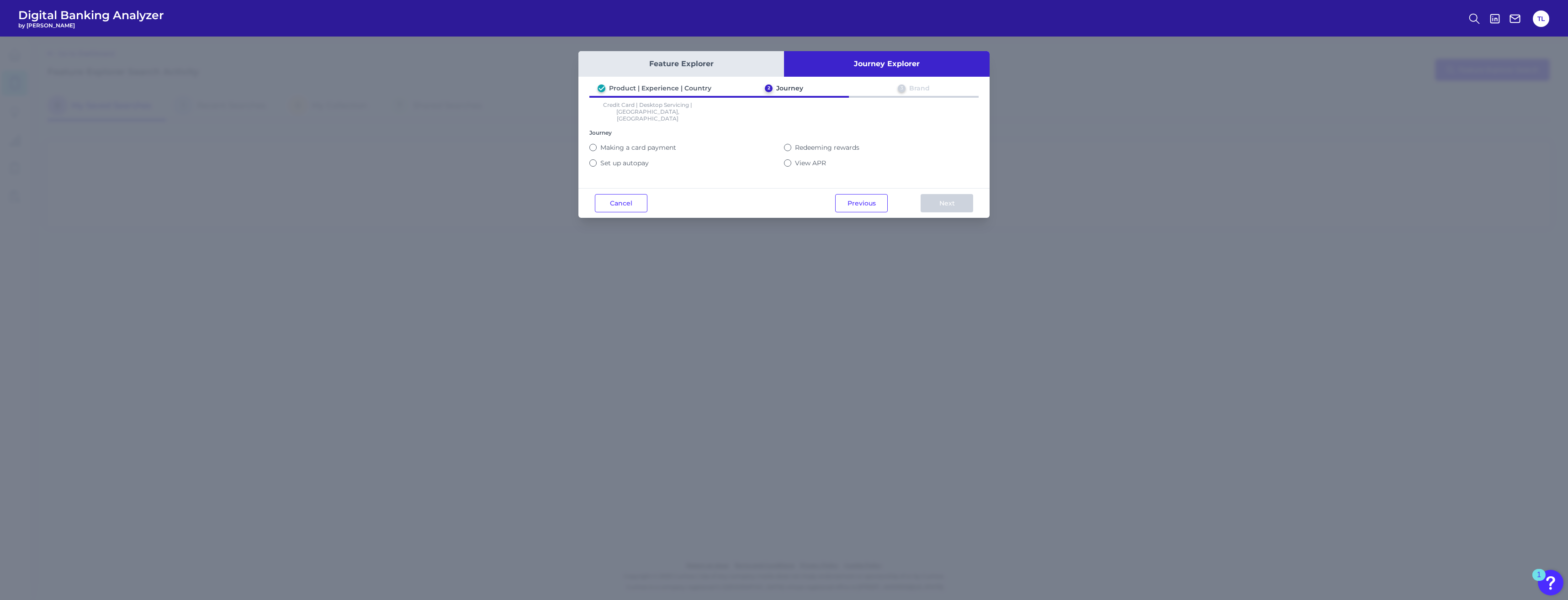
click at [567, 65] on button "Feature Explorer" at bounding box center [681, 64] width 206 height 26
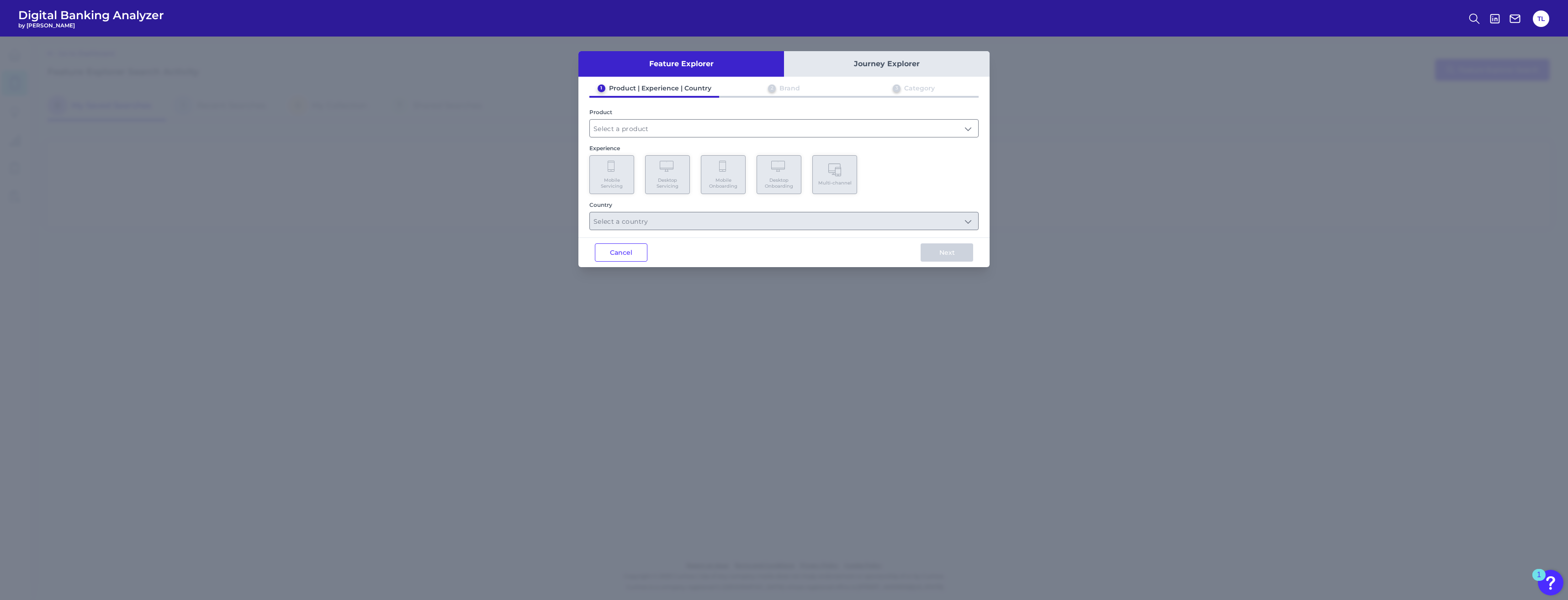
click at [567, 138] on div "1 Product | Experience | Country 2 Brand 3 Category Product Experience Mobile S…" at bounding box center [784, 157] width 411 height 146
drag, startPoint x: 640, startPoint y: 138, endPoint x: 638, endPoint y: 130, distance: 8.2
click at [567, 130] on input "text" at bounding box center [784, 128] width 388 height 18
click at [567, 156] on li "Credit Card" at bounding box center [784, 150] width 388 height 21
type input "Credit Card"
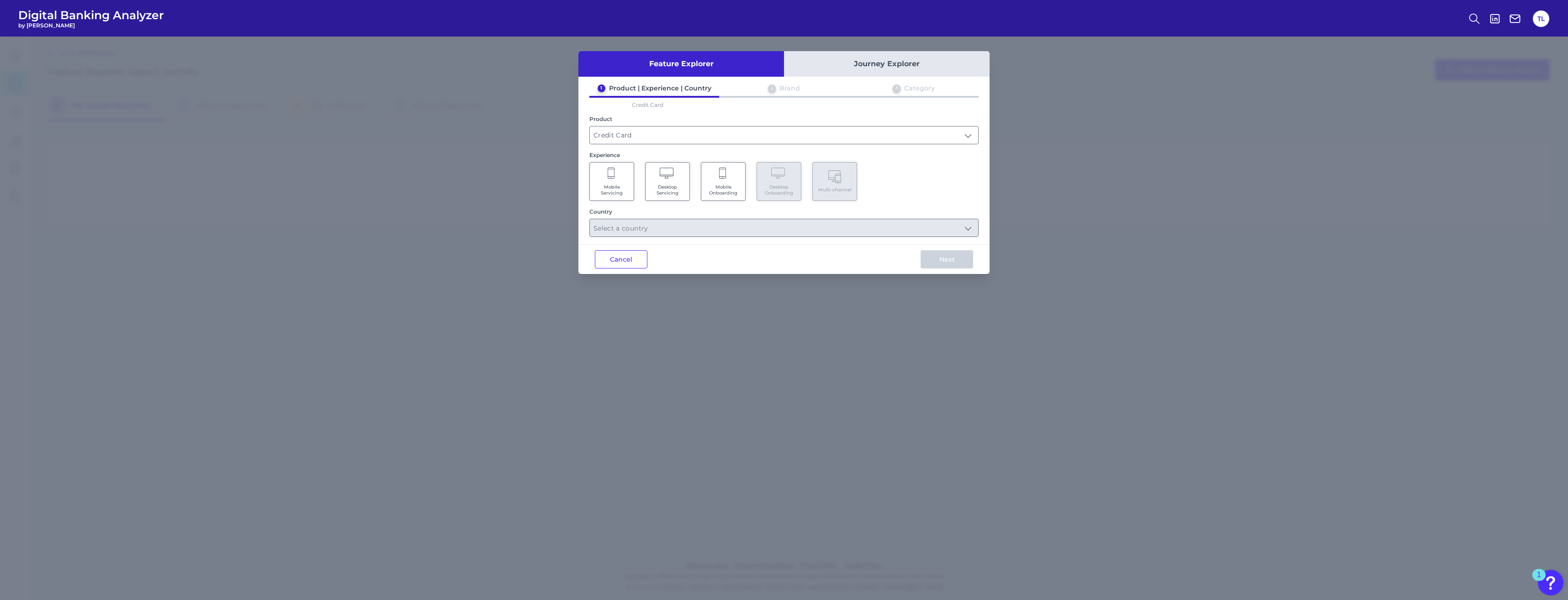
click at [567, 182] on Servicing "Desktop Servicing" at bounding box center [668, 181] width 45 height 39
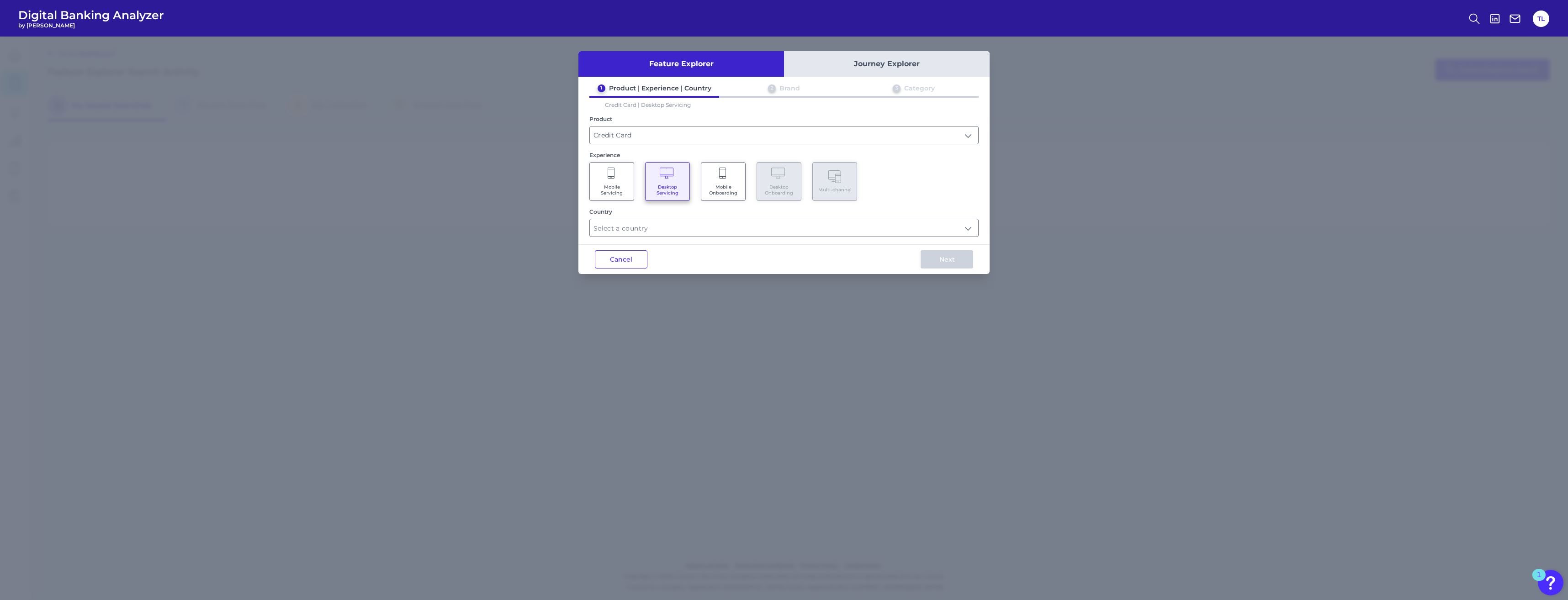
click at [567, 214] on div "Country" at bounding box center [783, 211] width 389 height 7
click at [567, 231] on input "text" at bounding box center [784, 228] width 388 height 18
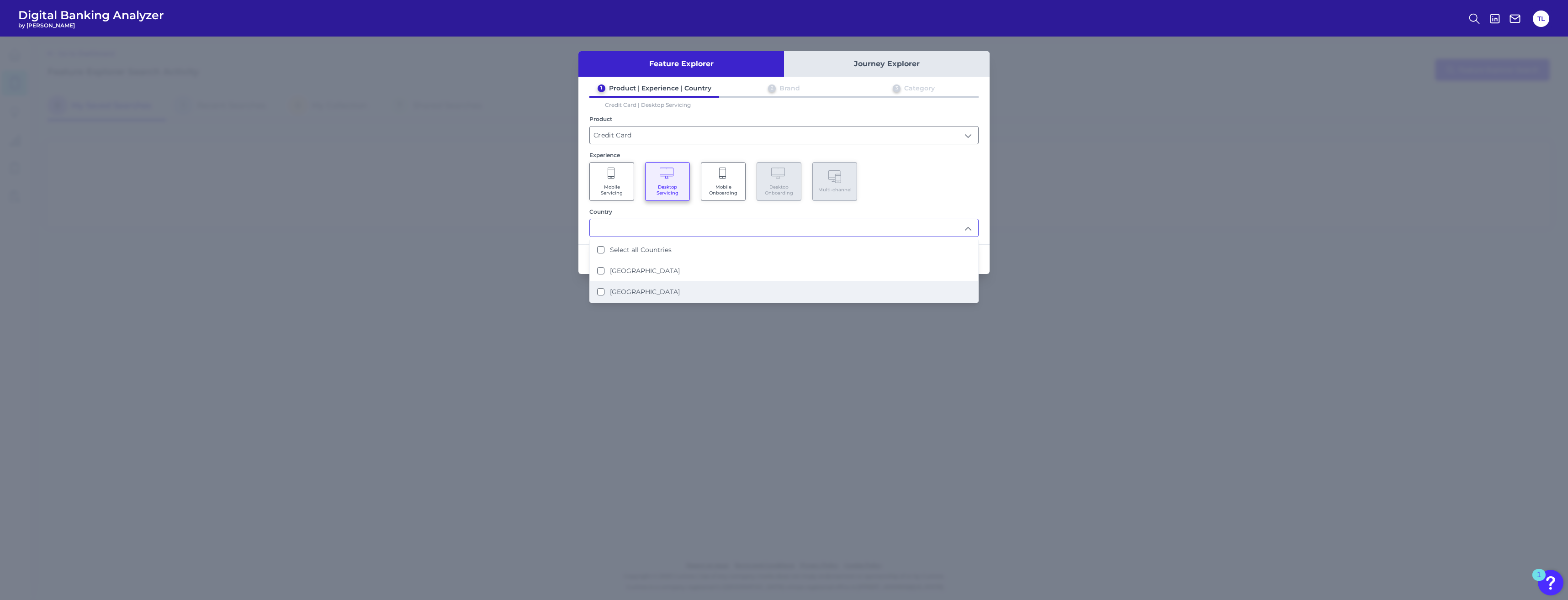
click at [567, 290] on li "United States" at bounding box center [784, 291] width 388 height 21
type input "United States"
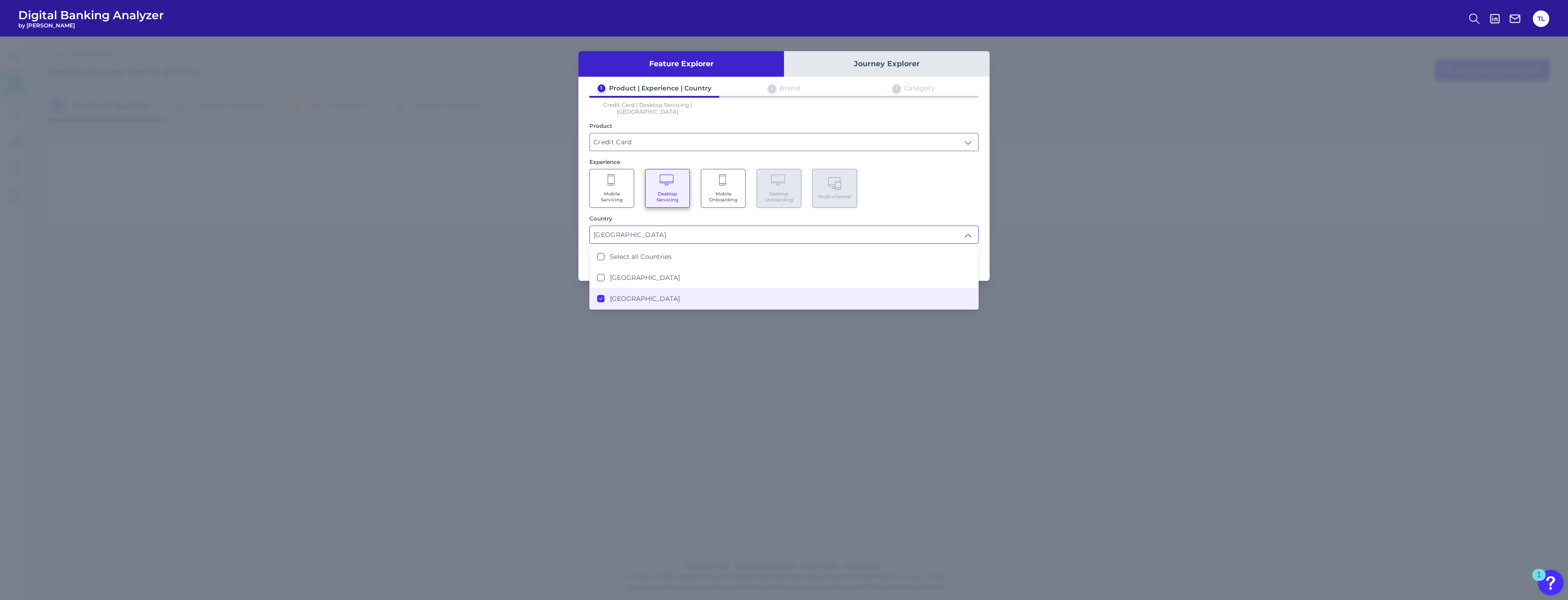
click at [567, 192] on div "Mobile Servicing Desktop Servicing Mobile Onboarding Desktop Onboarding Multi-c…" at bounding box center [783, 189] width 389 height 39
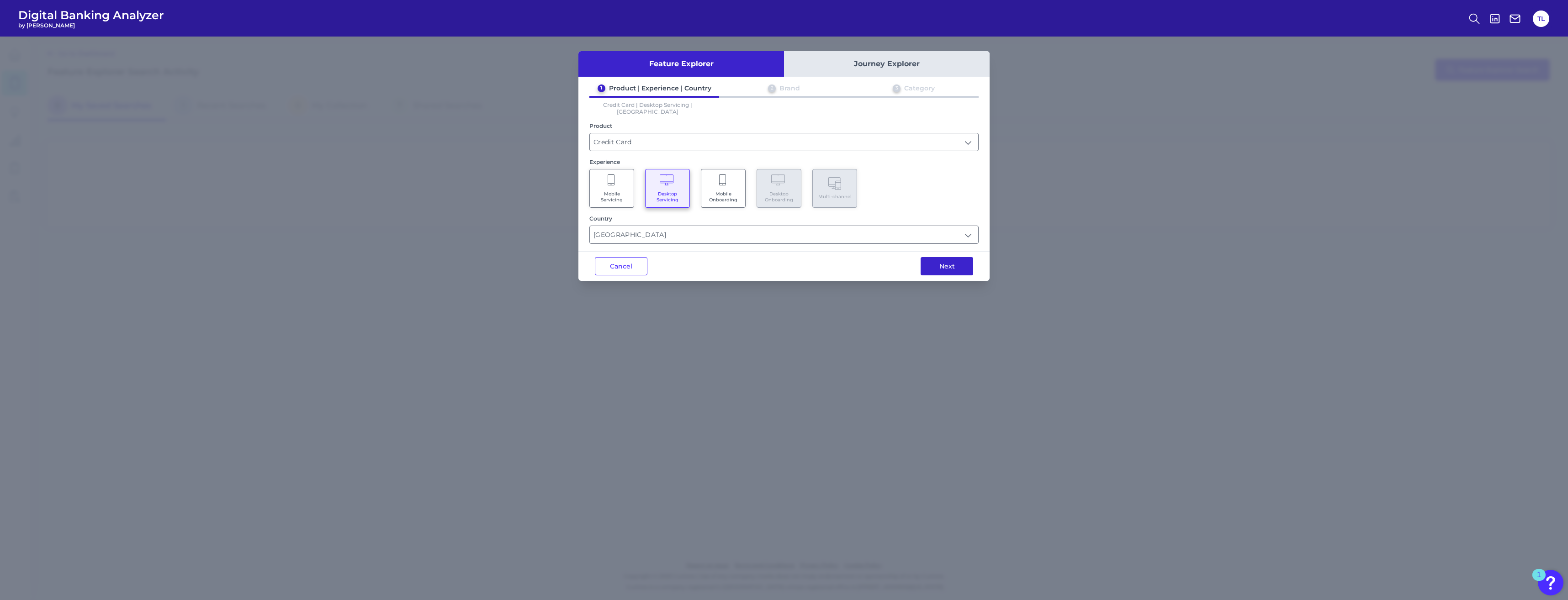
click at [567, 257] on button "Next" at bounding box center [947, 267] width 52 height 18
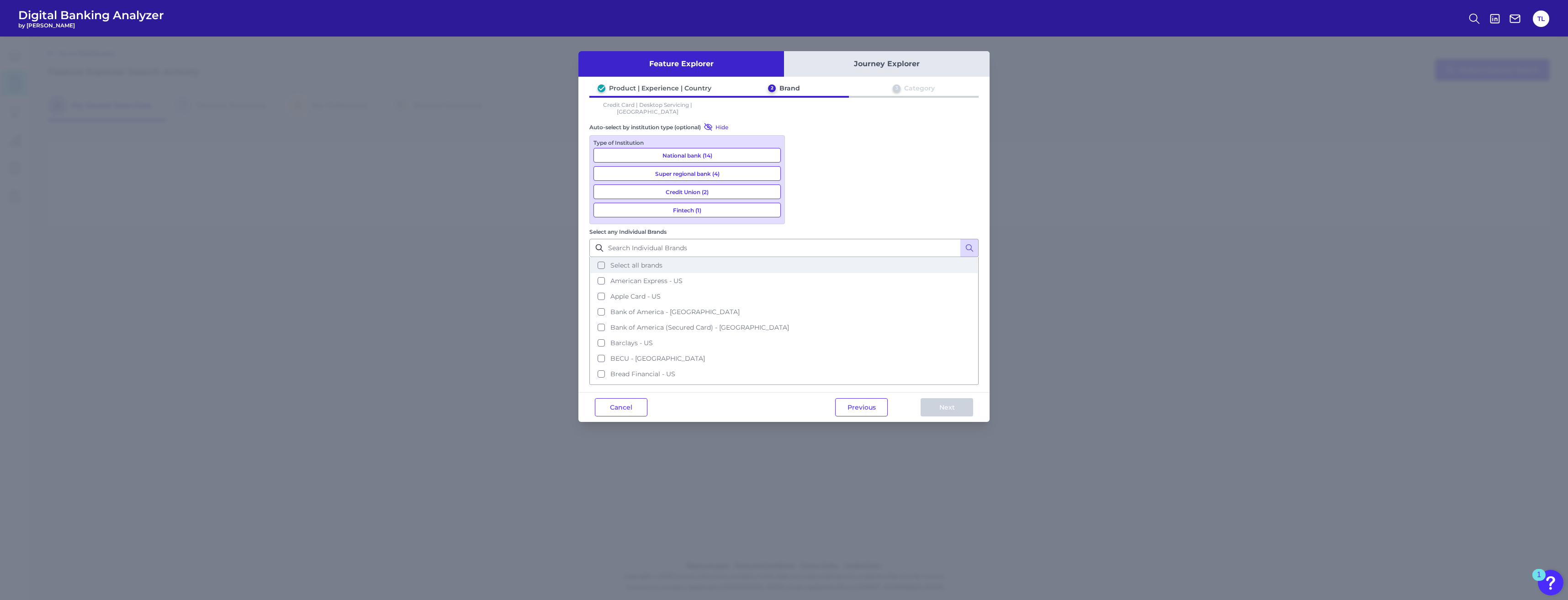
click at [567, 257] on button "Select all brands" at bounding box center [784, 265] width 387 height 16
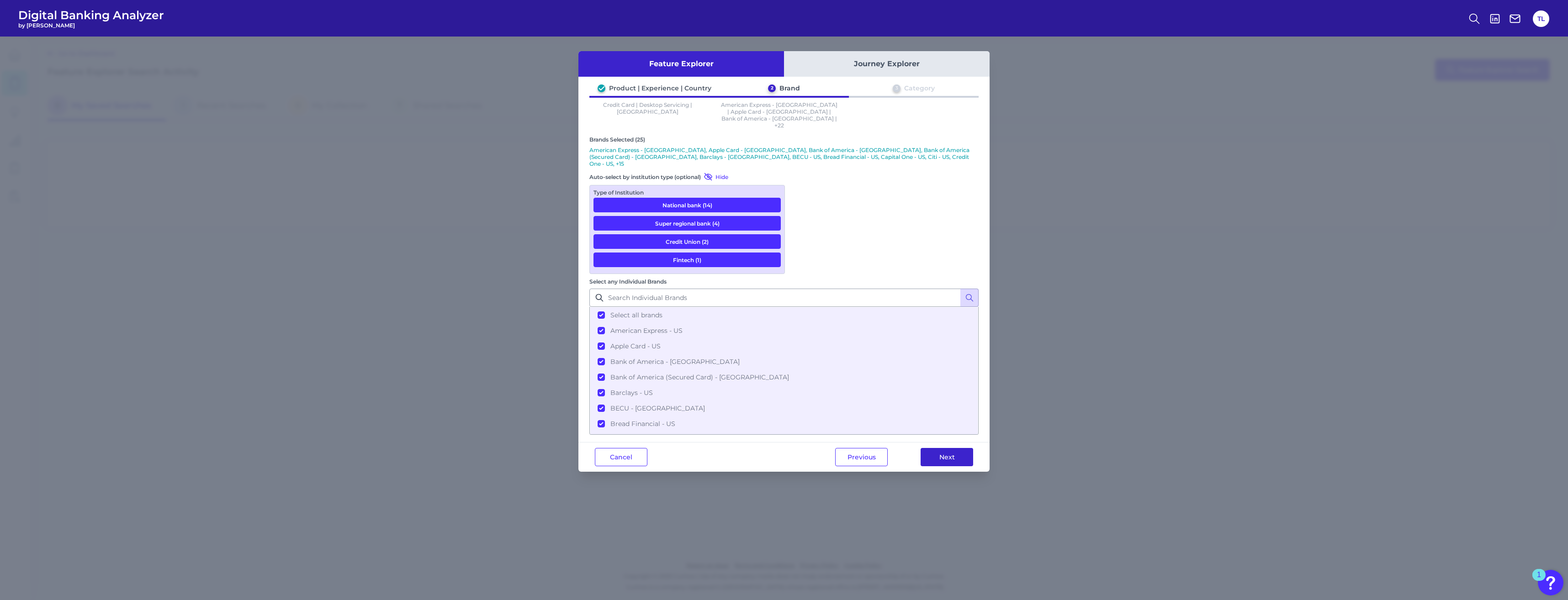
click at [567, 354] on button "Next" at bounding box center [947, 457] width 52 height 18
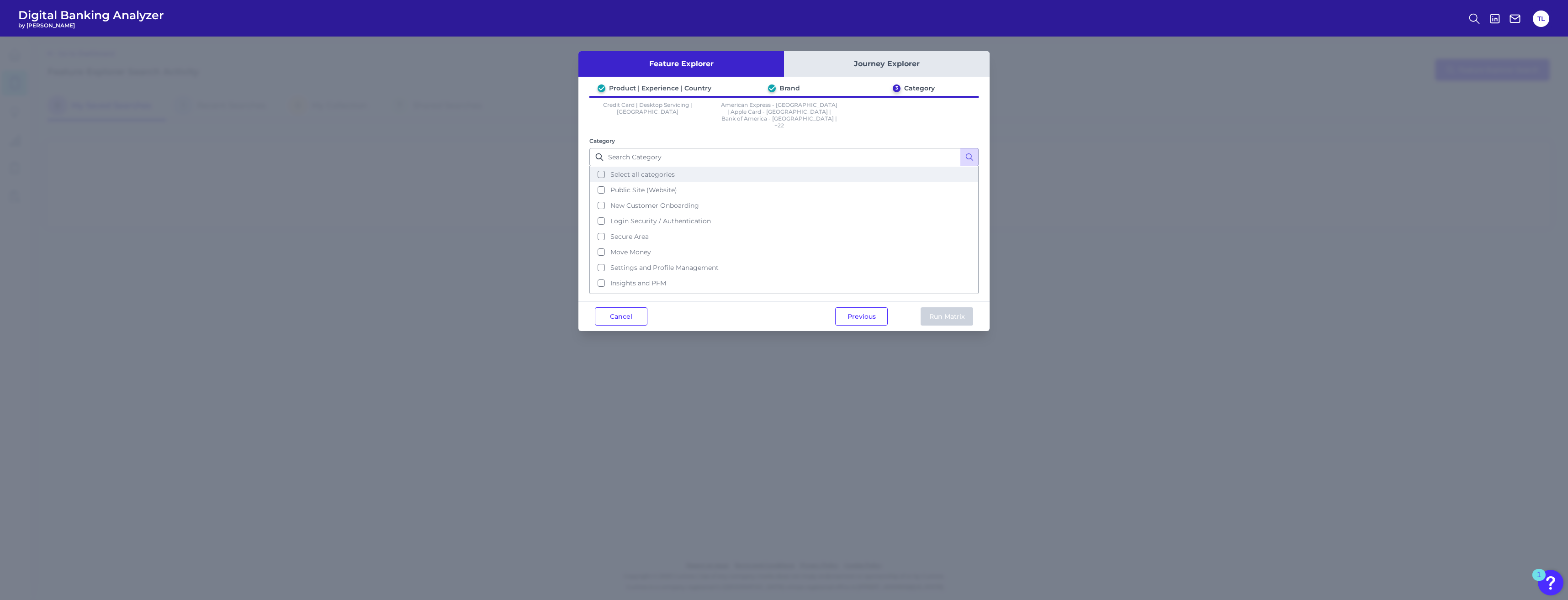
click at [567, 170] on span "Select all categories" at bounding box center [643, 175] width 65 height 9
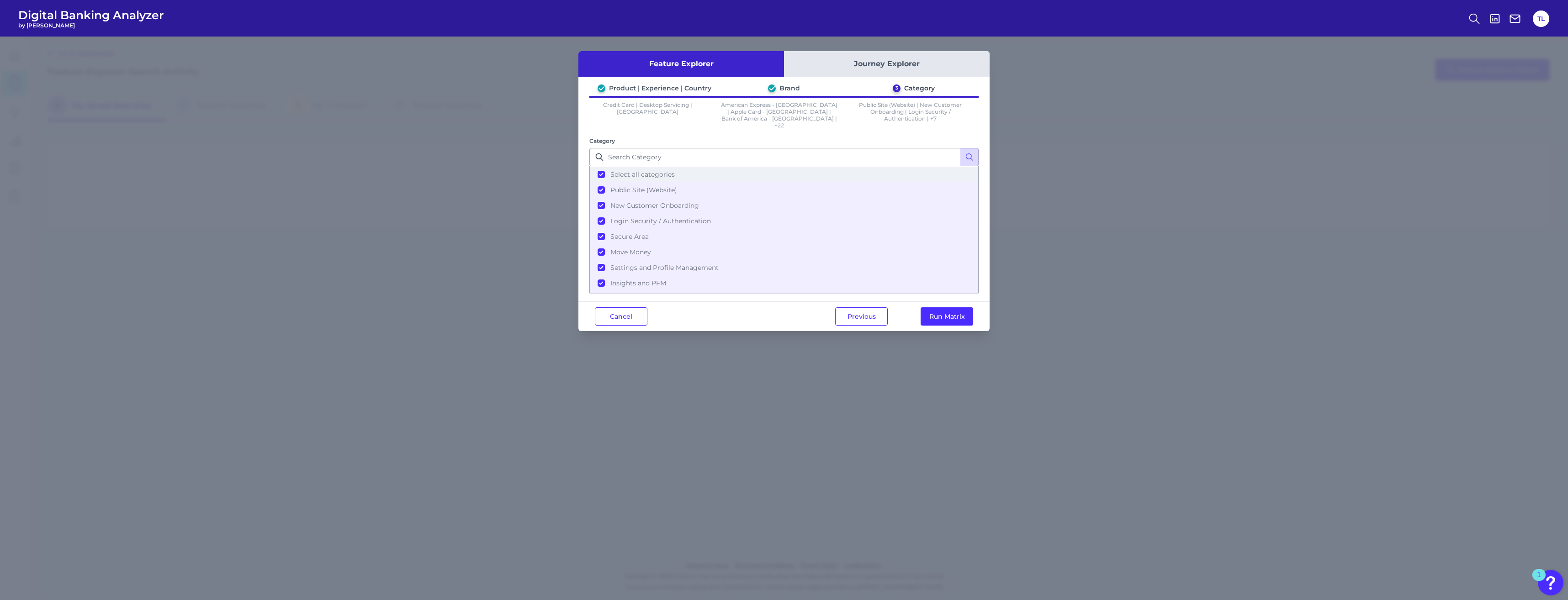
click at [567, 167] on button "Select all categories" at bounding box center [784, 175] width 387 height 16
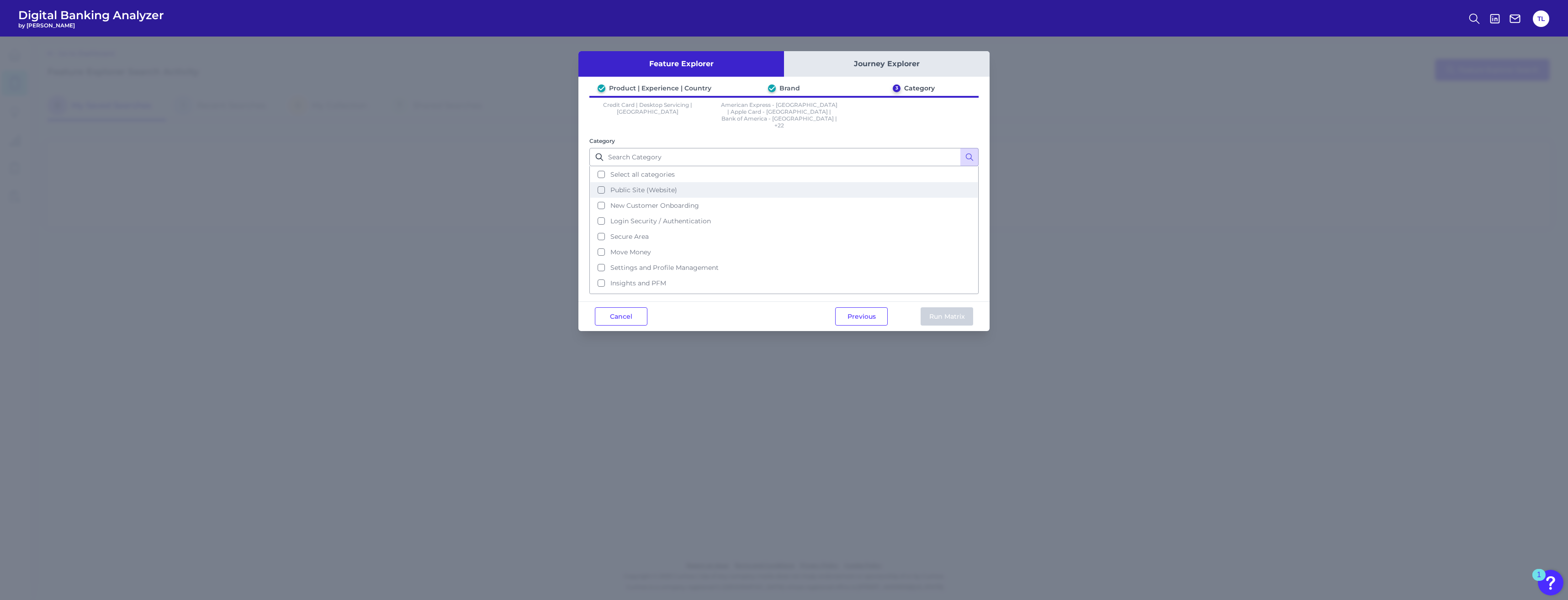
click at [567, 182] on button "Public Site (Website)" at bounding box center [784, 190] width 387 height 16
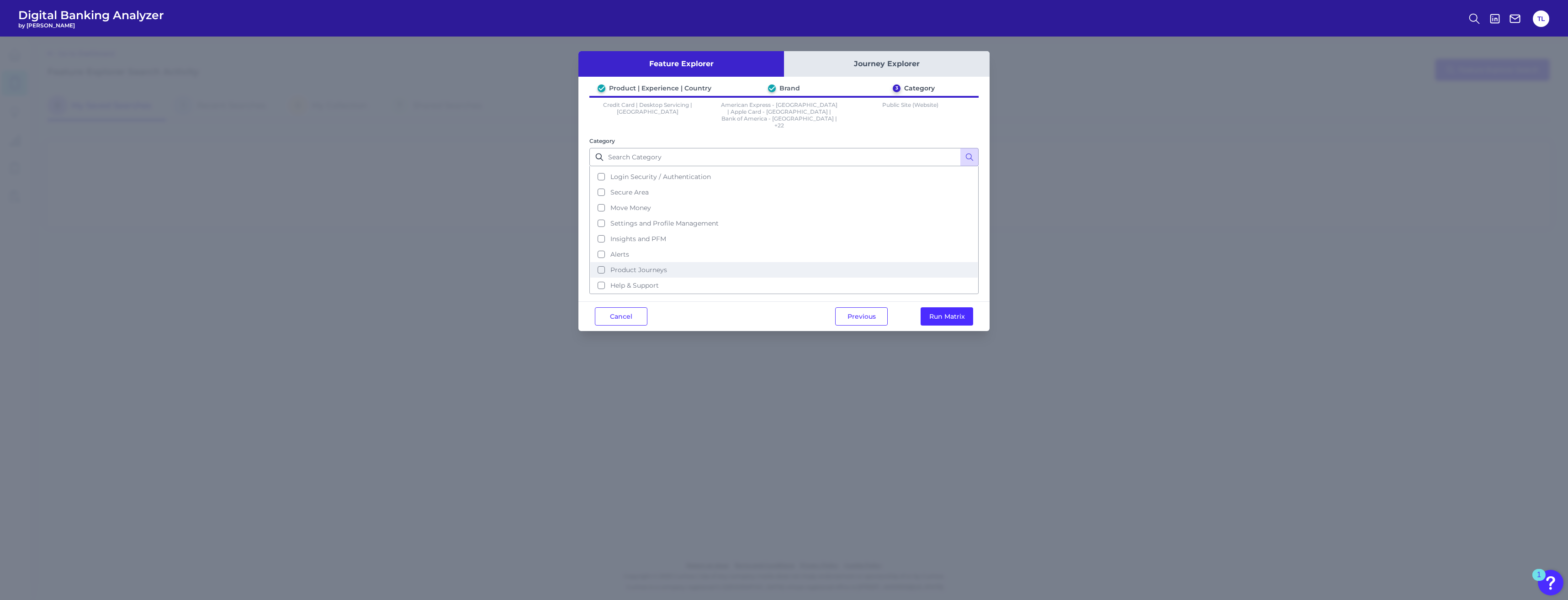
click at [567, 262] on button "Product Journeys" at bounding box center [784, 270] width 387 height 16
click at [567, 307] on button "Run Matrix" at bounding box center [947, 316] width 52 height 18
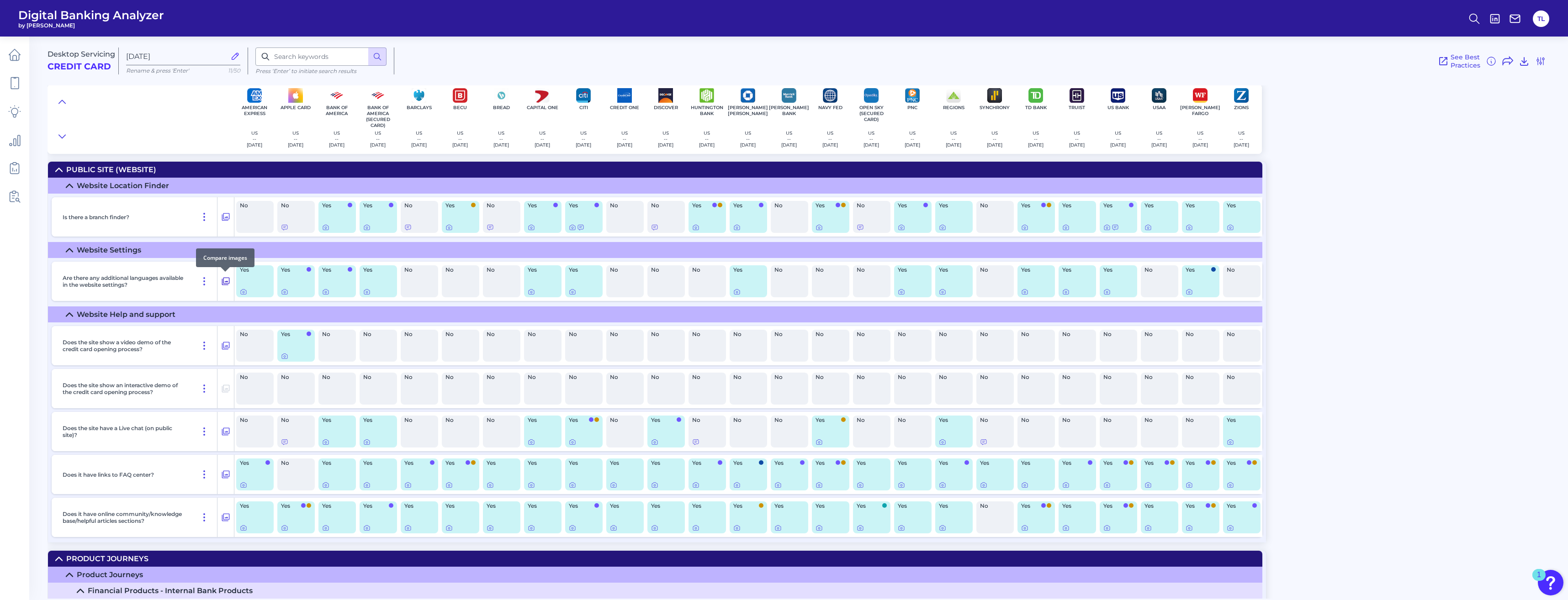
click at [222, 281] on icon at bounding box center [226, 281] width 8 height 8
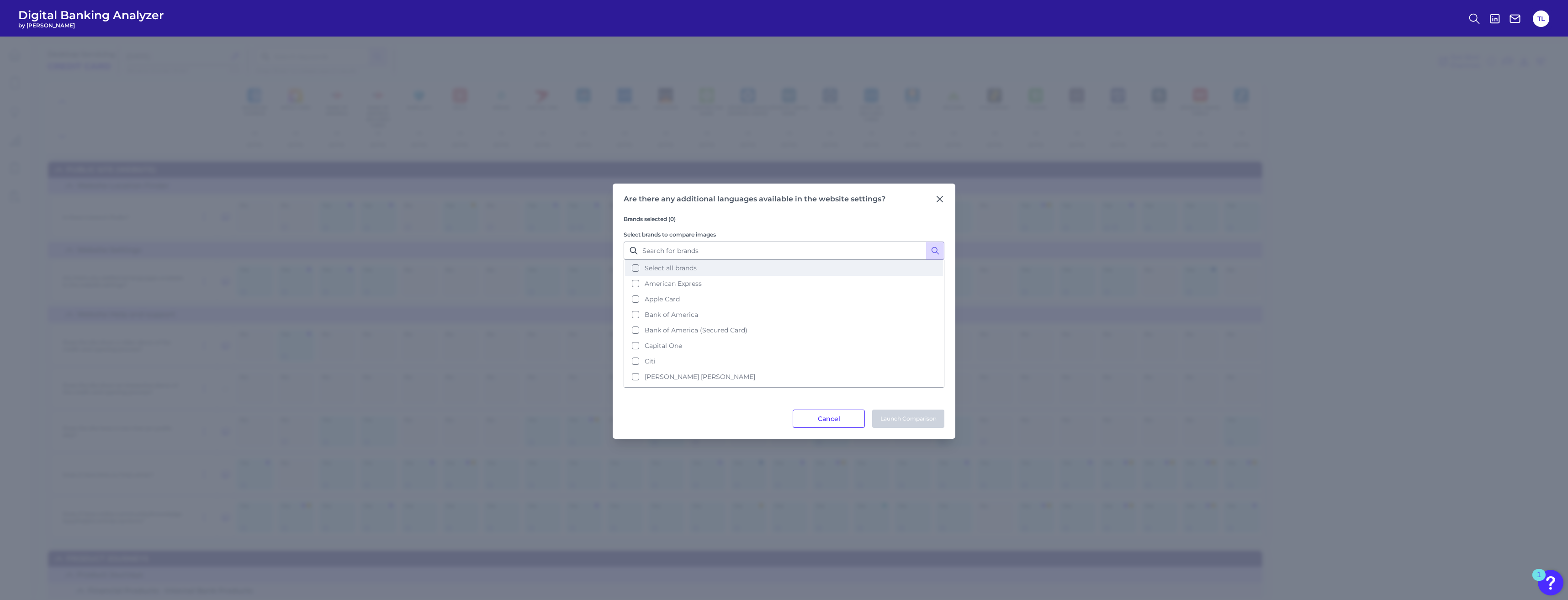
click at [567, 268] on span "Select all brands" at bounding box center [671, 268] width 52 height 9
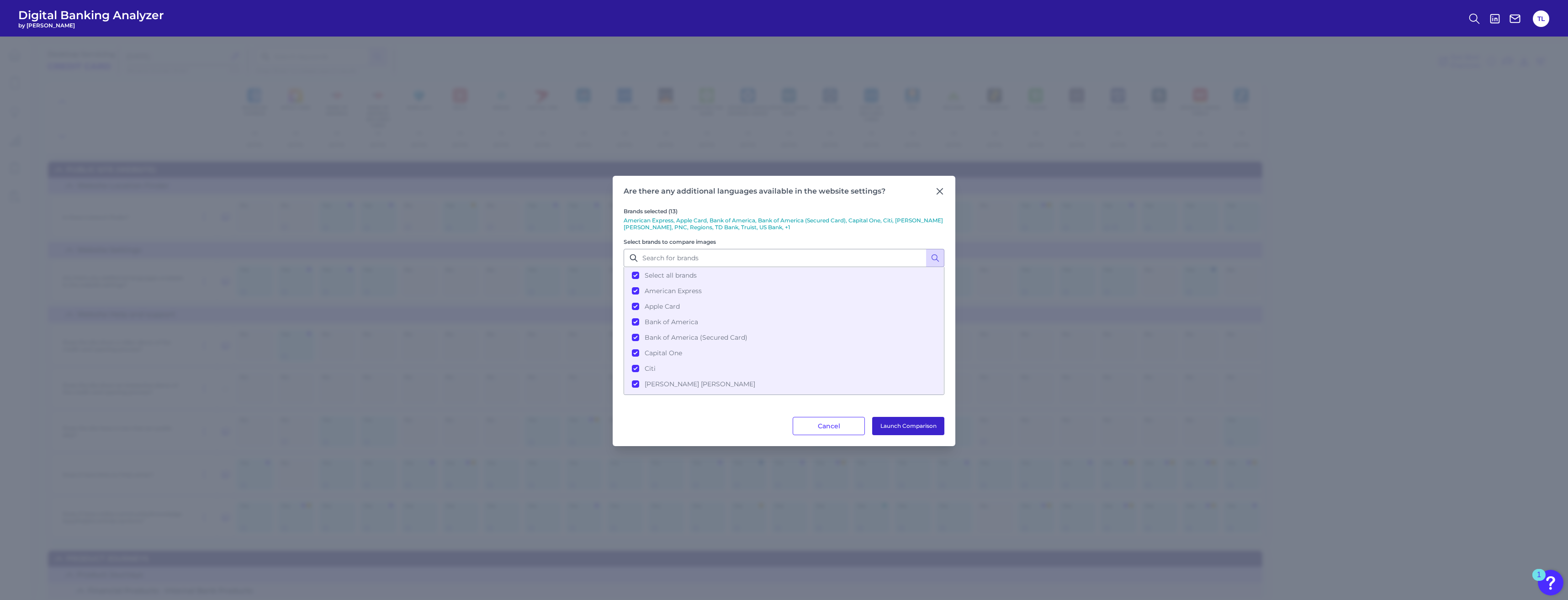
click at [567, 354] on button "Launch Comparison" at bounding box center [908, 426] width 72 height 18
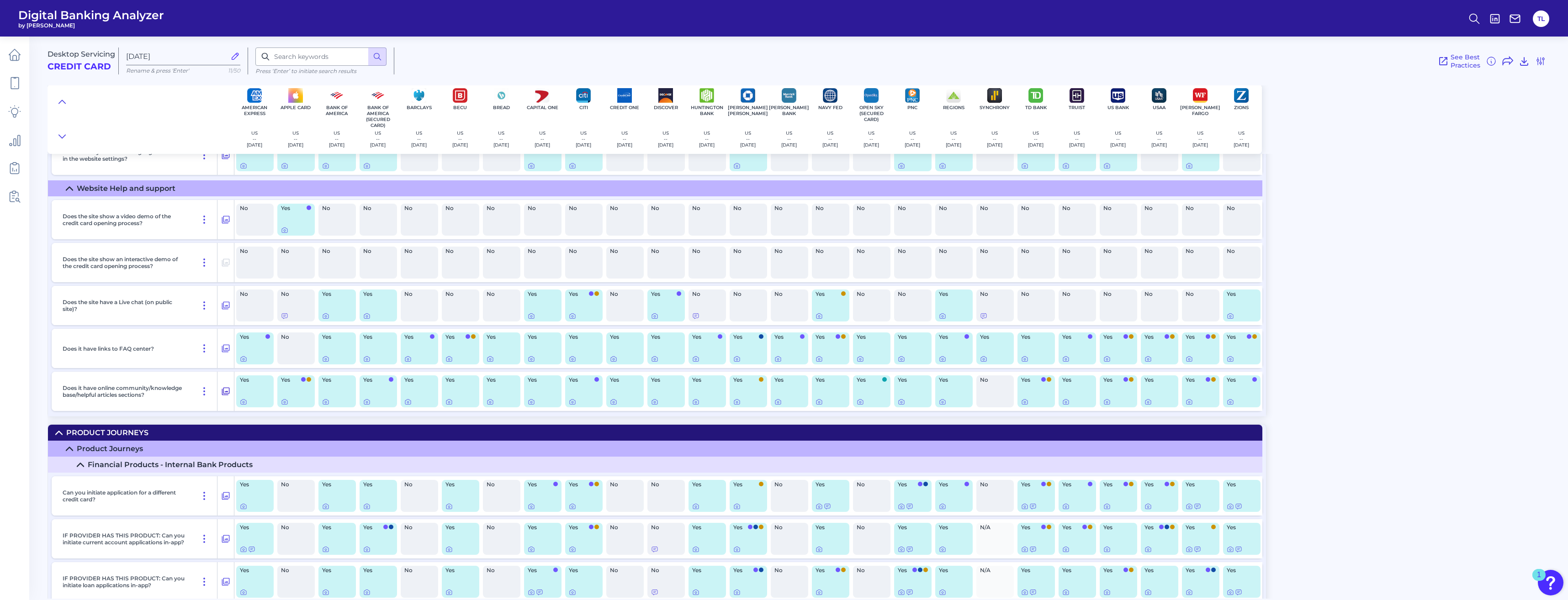
scroll to position [184, 0]
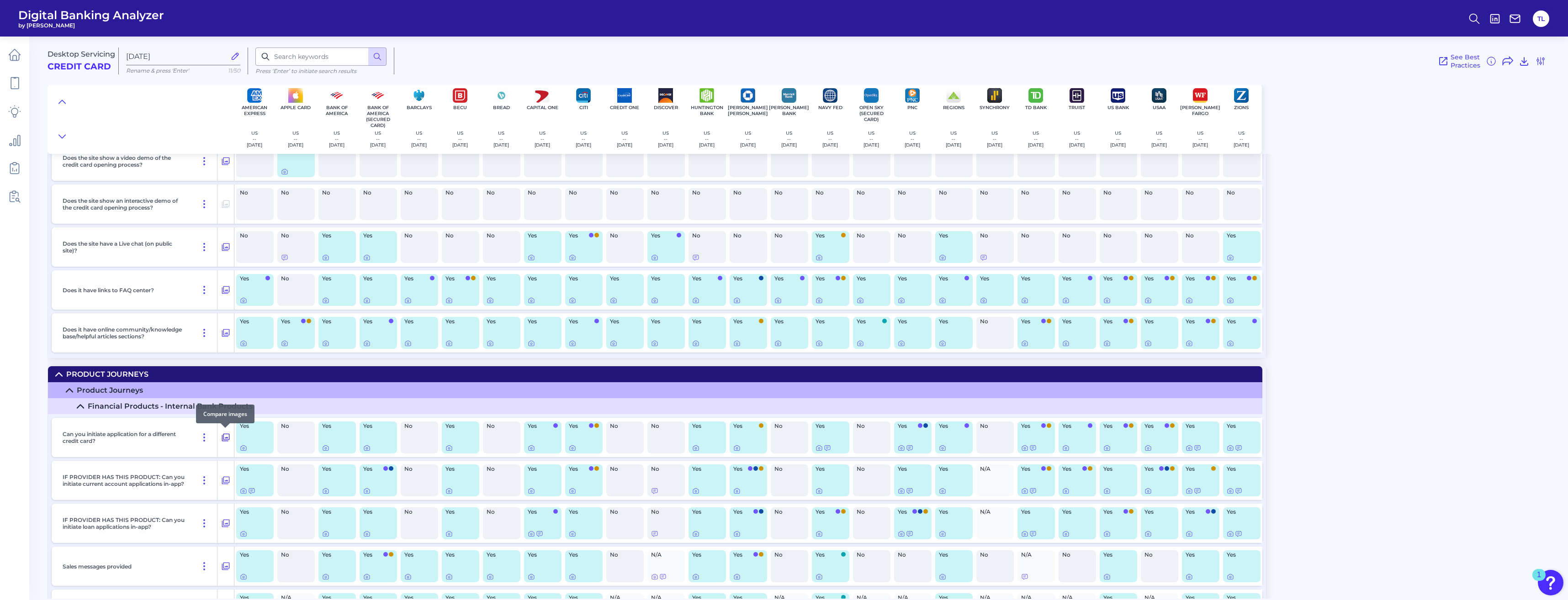
click at [225, 354] on icon at bounding box center [225, 438] width 9 height 11
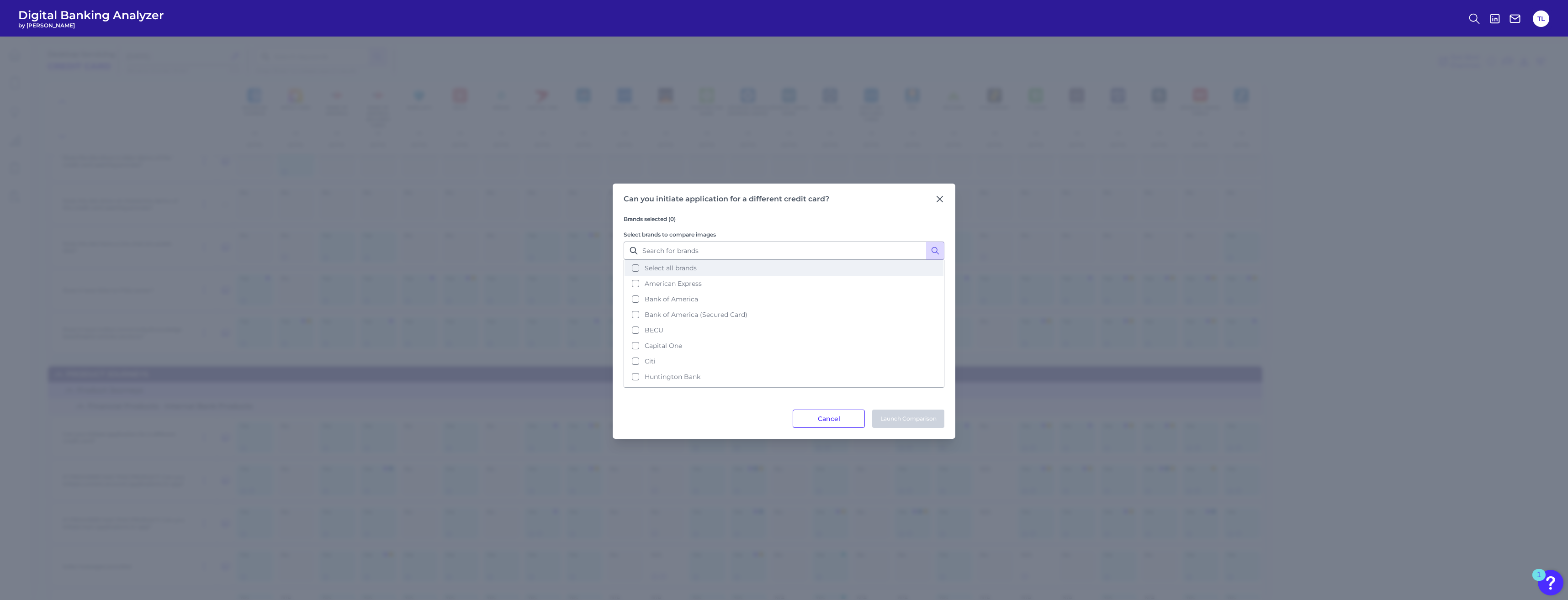
click at [567, 271] on button "Select all brands" at bounding box center [784, 268] width 319 height 16
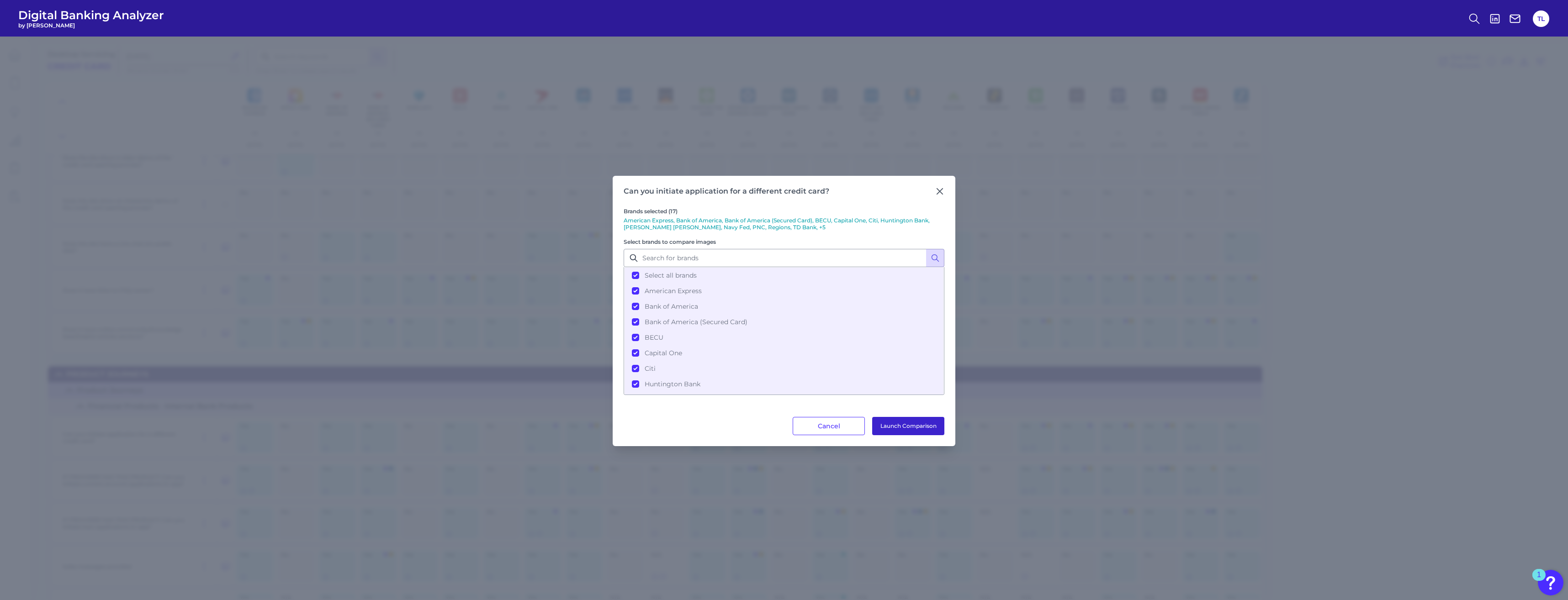
click at [567, 354] on button "Launch Comparison" at bounding box center [908, 426] width 72 height 18
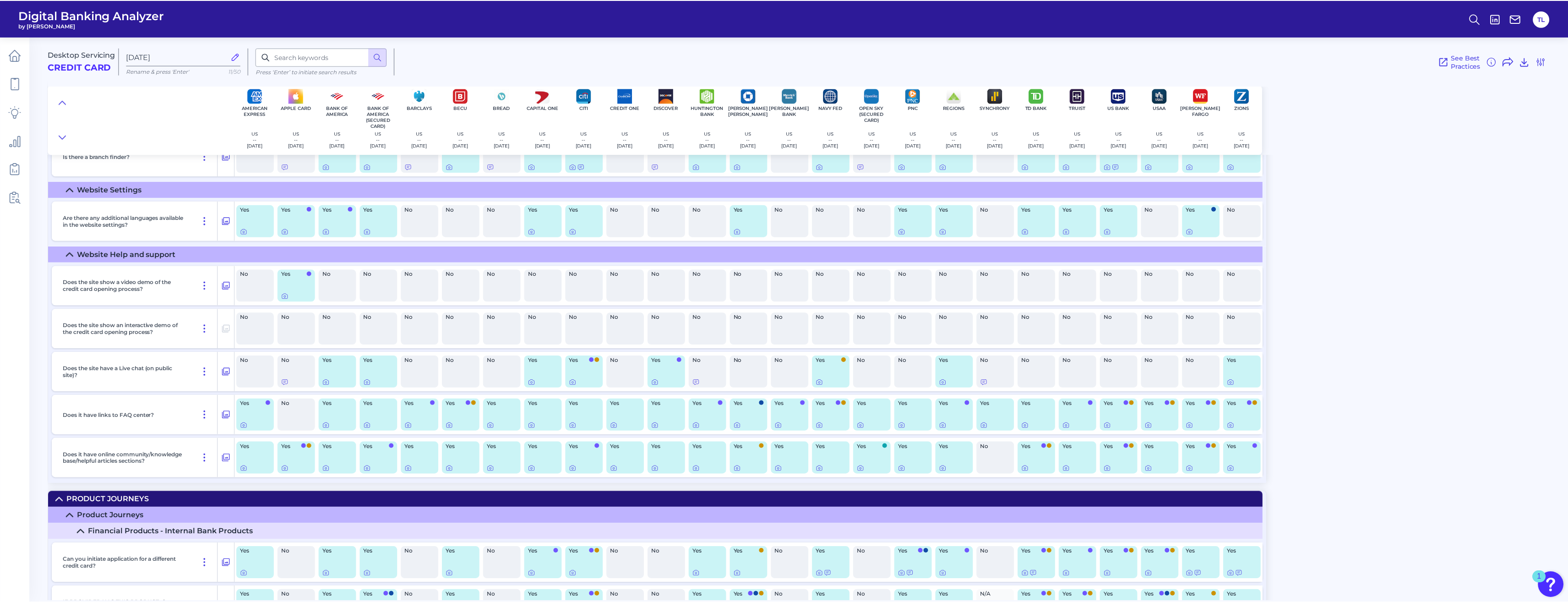
scroll to position [59, 0]
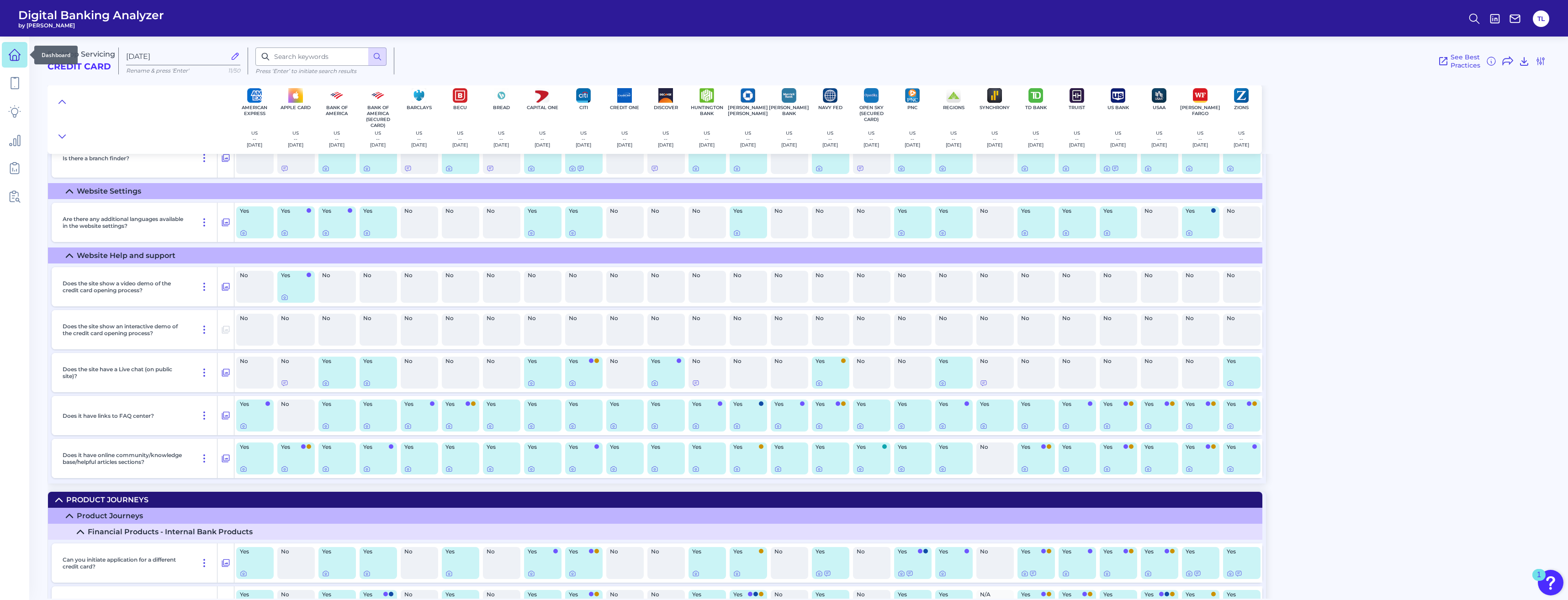
click at [16, 56] on icon at bounding box center [15, 58] width 4 height 5
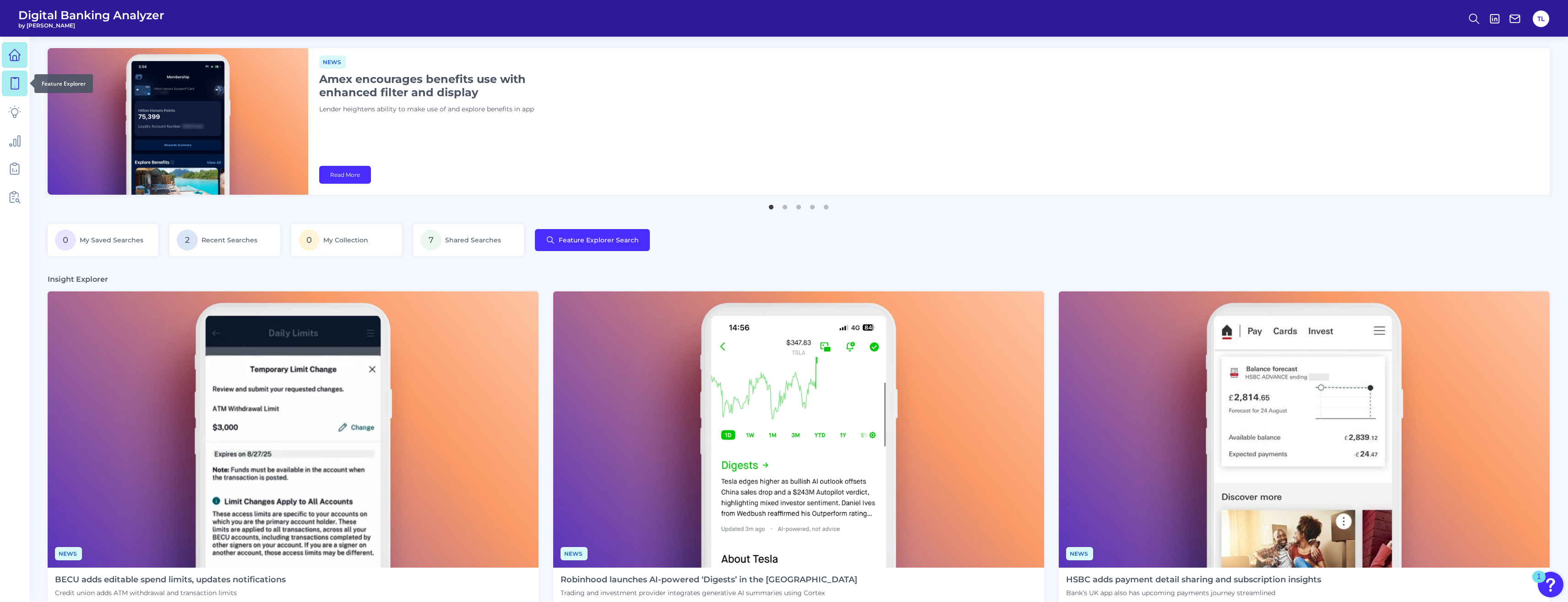
click at [14, 89] on icon at bounding box center [15, 84] width 8 height 12
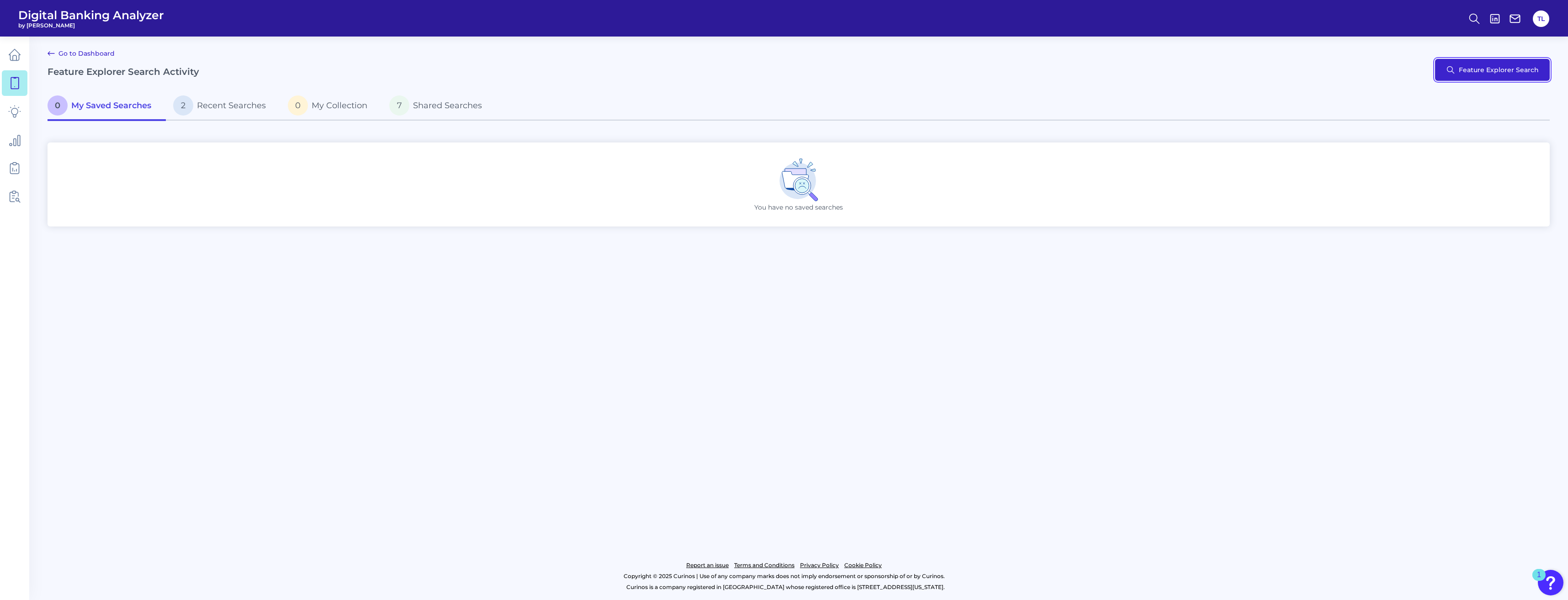
click at [567, 60] on button "Feature Explorer Search" at bounding box center [1493, 70] width 114 height 22
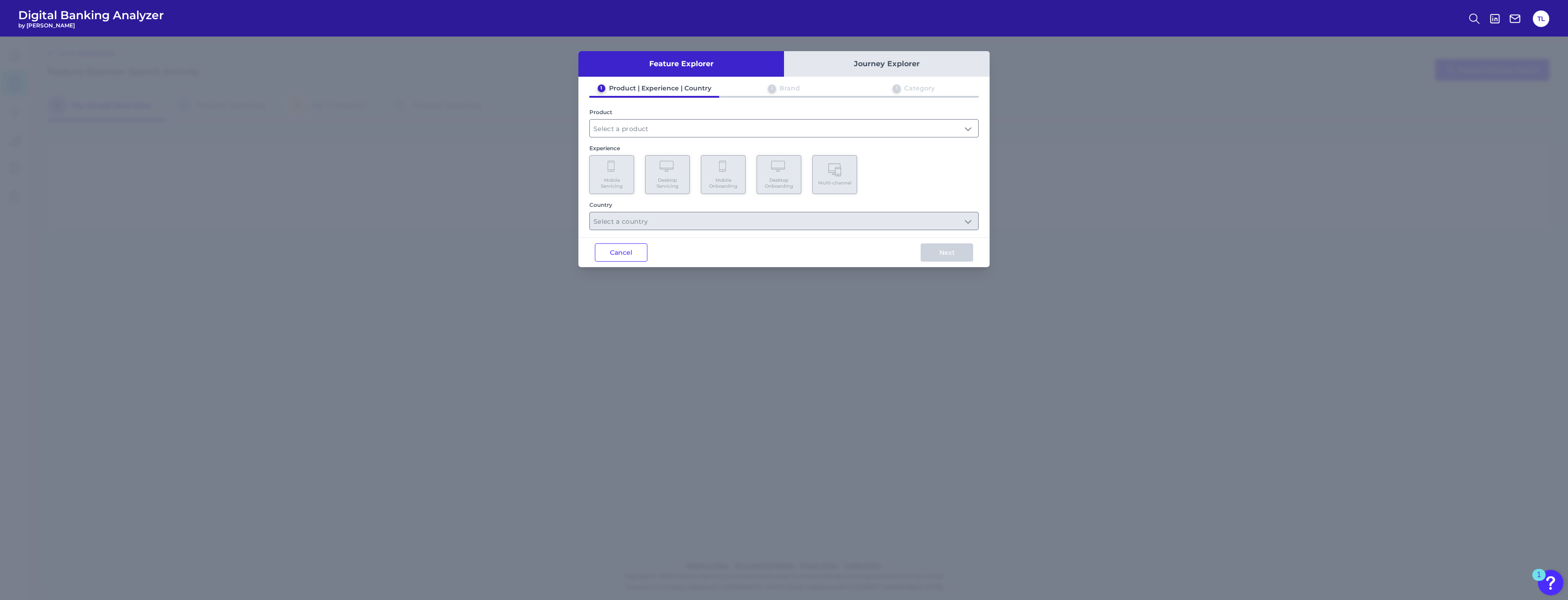
click at [567, 243] on div "Cancel Next" at bounding box center [784, 252] width 411 height 30
click at [567, 257] on button "Cancel" at bounding box center [621, 253] width 52 height 18
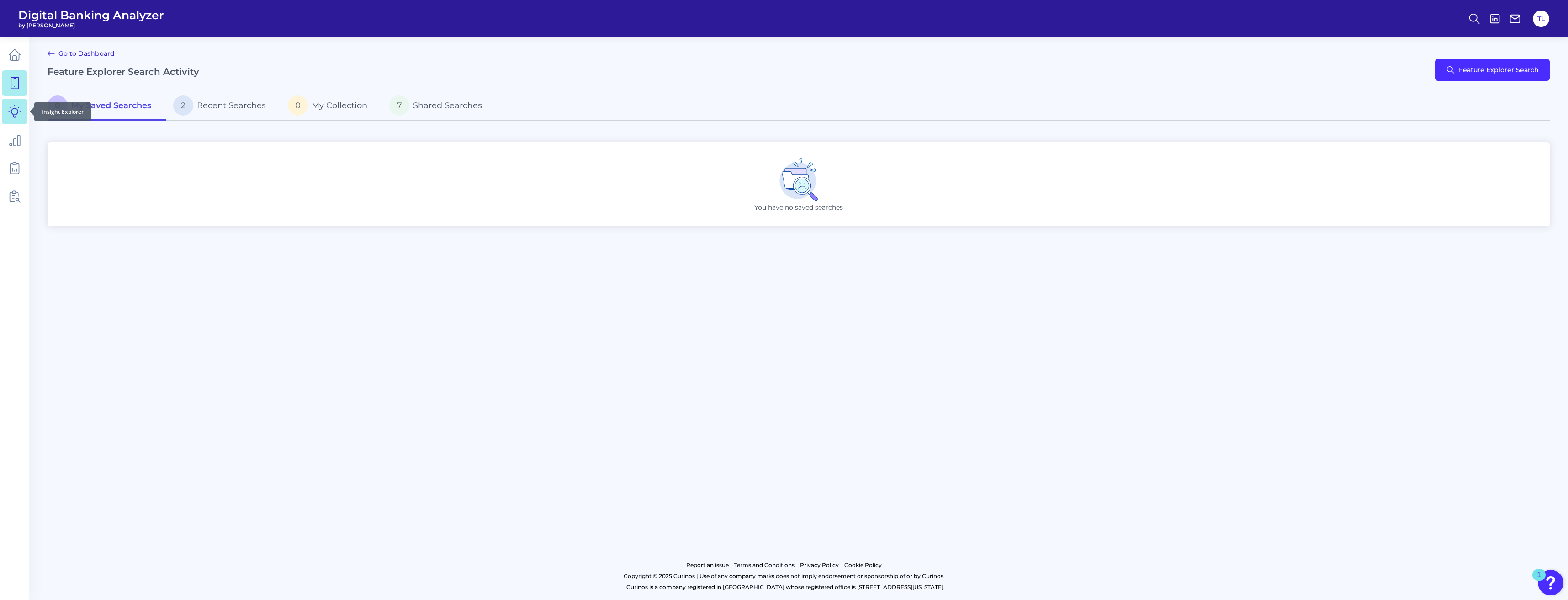
click at [12, 104] on link at bounding box center [15, 111] width 26 height 26
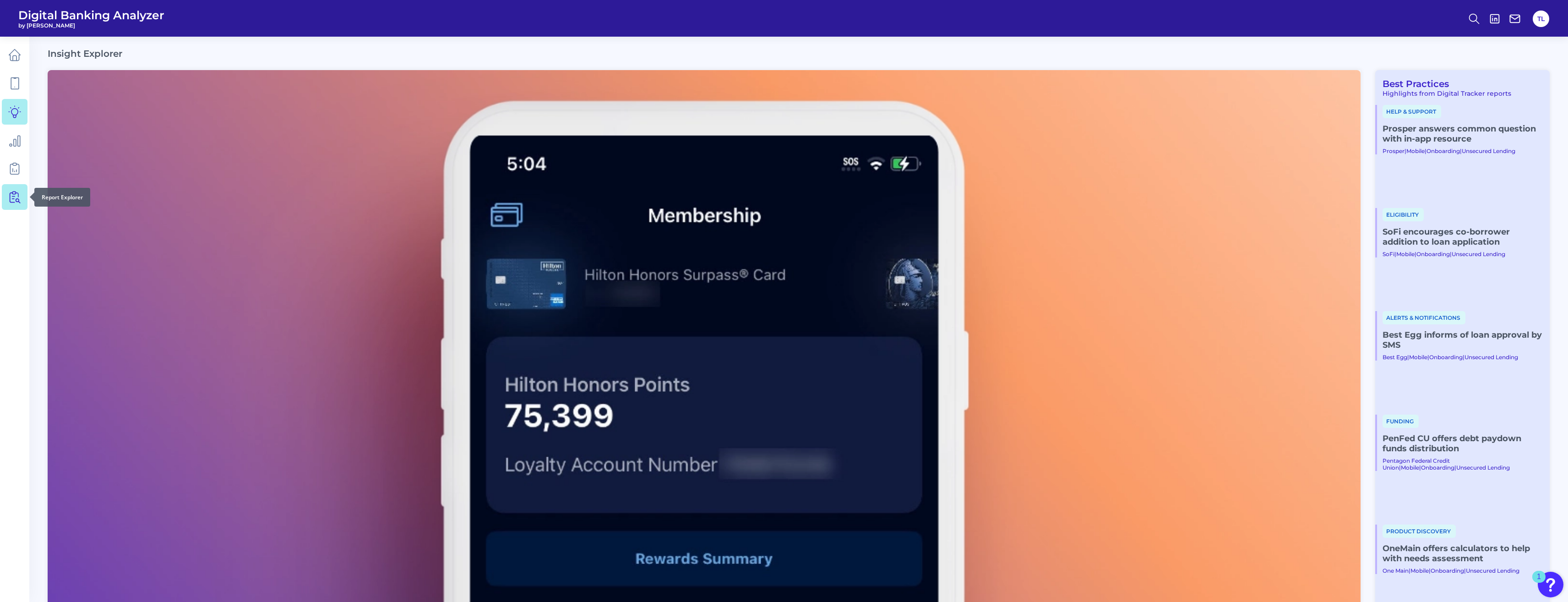
click at [18, 203] on link at bounding box center [15, 197] width 26 height 26
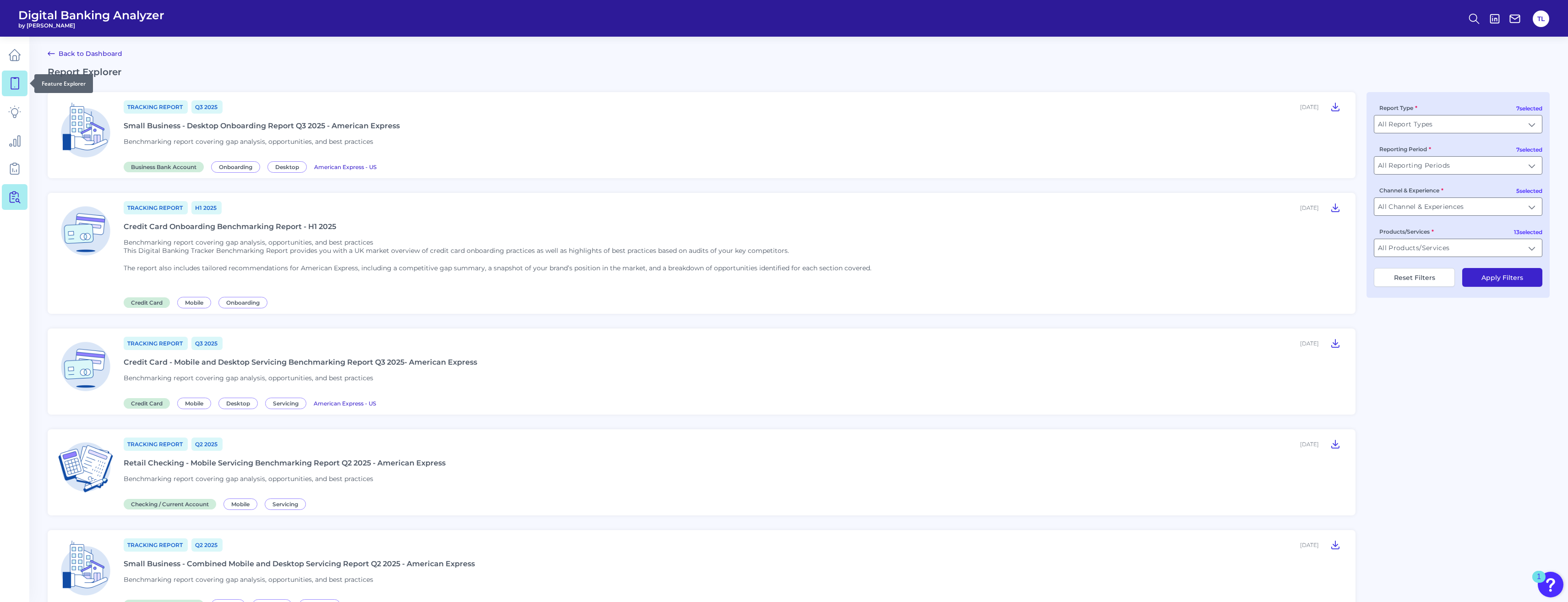
click at [13, 90] on link at bounding box center [15, 84] width 26 height 26
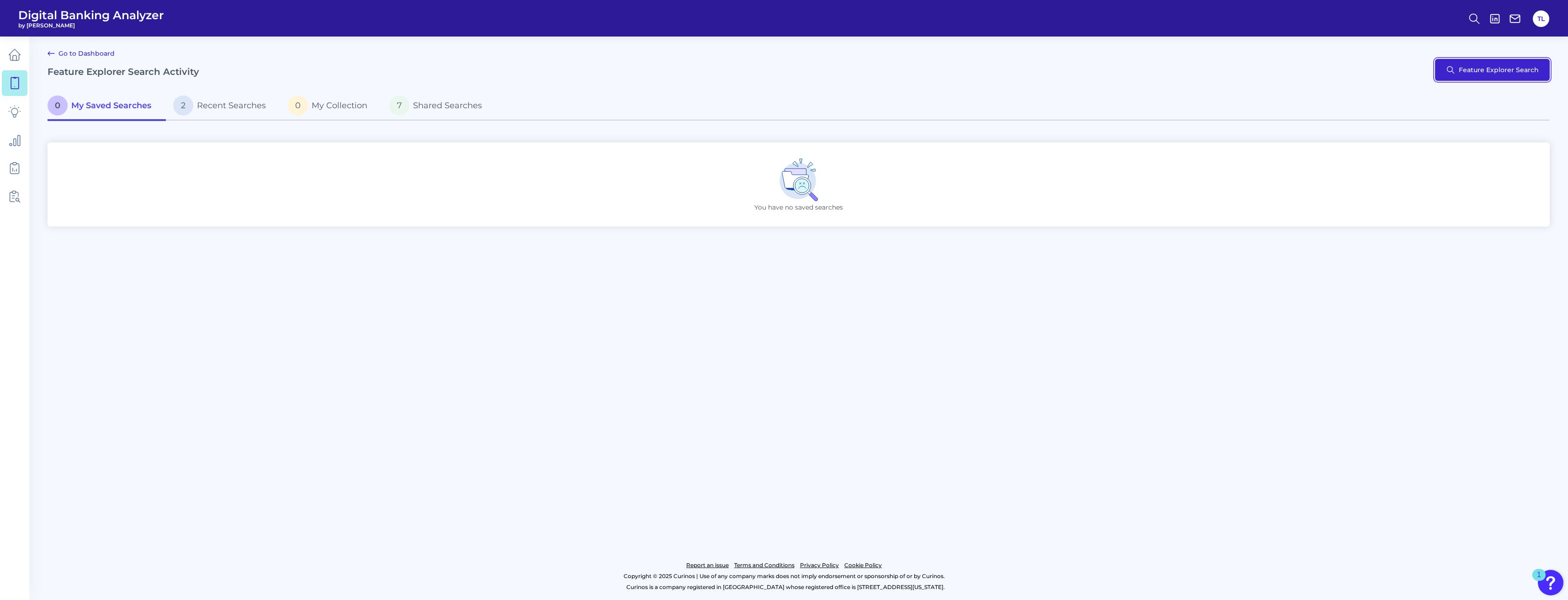
click at [567, 72] on button "Feature Explorer Search" at bounding box center [1493, 70] width 114 height 22
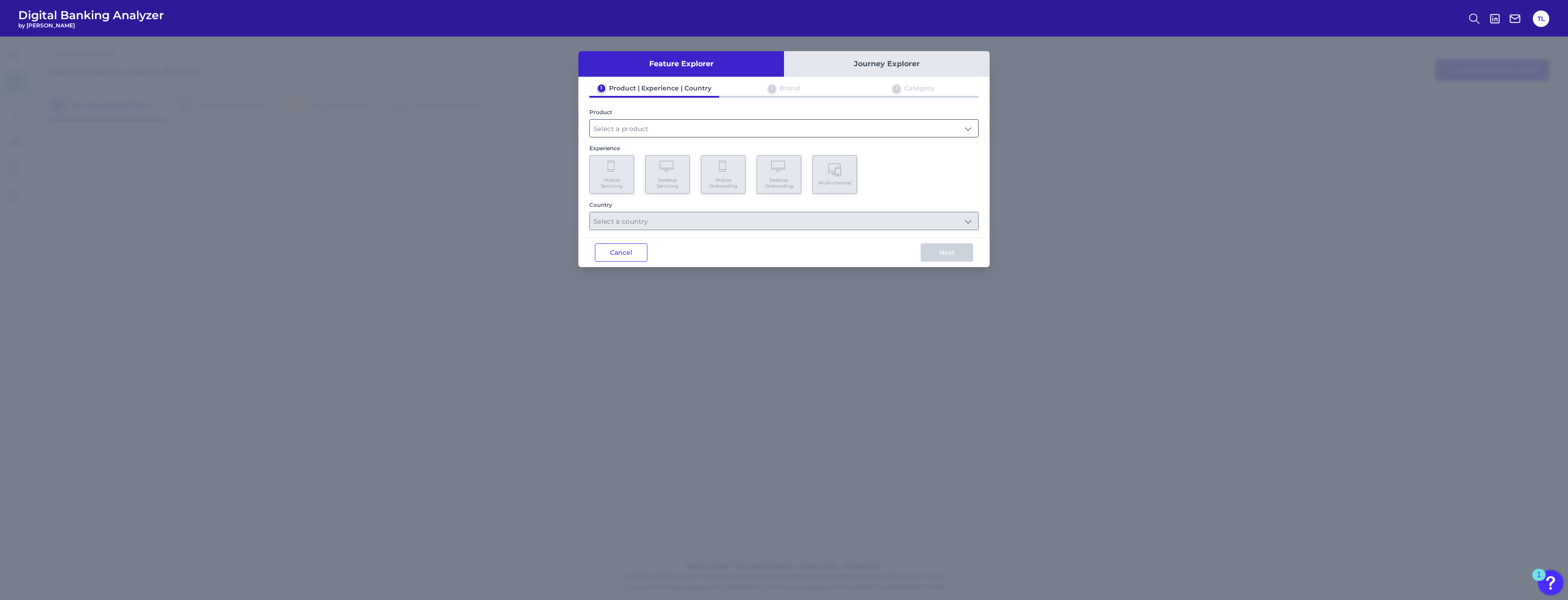
click at [567, 131] on input "text" at bounding box center [784, 128] width 388 height 18
click at [567, 67] on button "Journey Explorer" at bounding box center [887, 64] width 206 height 26
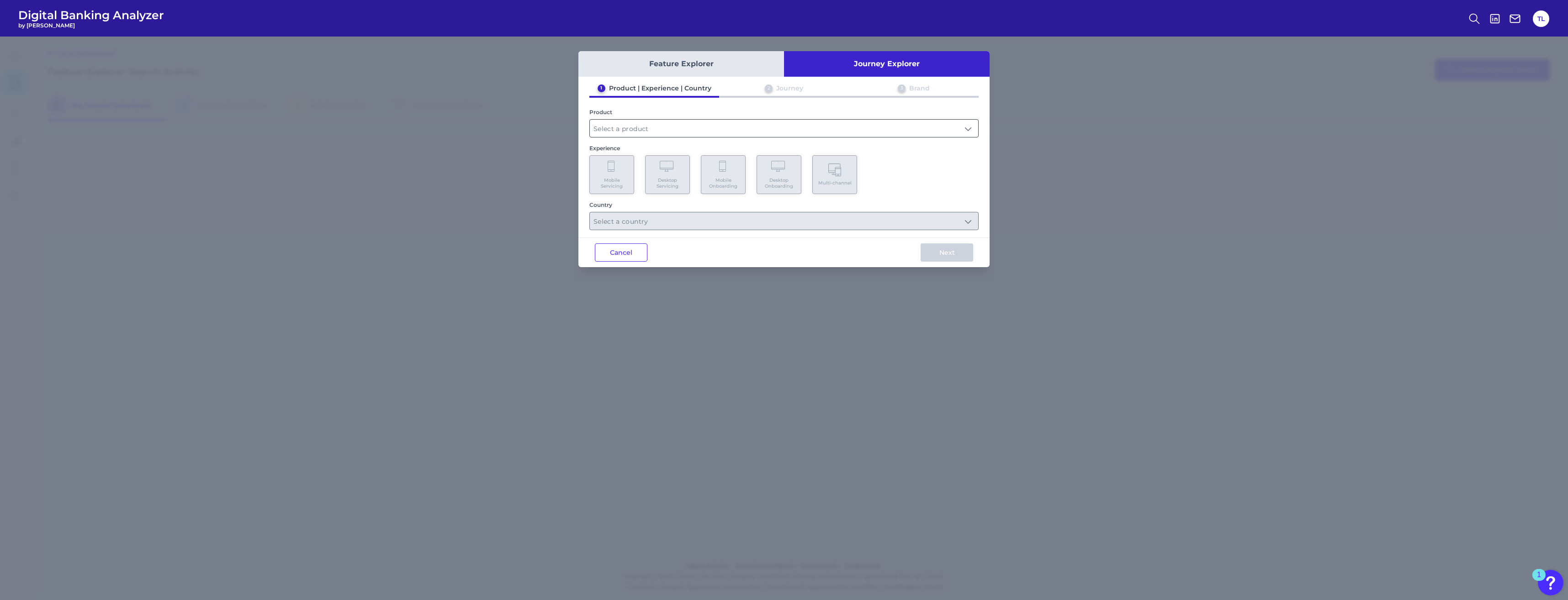
click at [567, 127] on input "text" at bounding box center [784, 128] width 388 height 18
click at [567, 144] on li "Credit Card" at bounding box center [784, 150] width 388 height 21
type input "Credit Card"
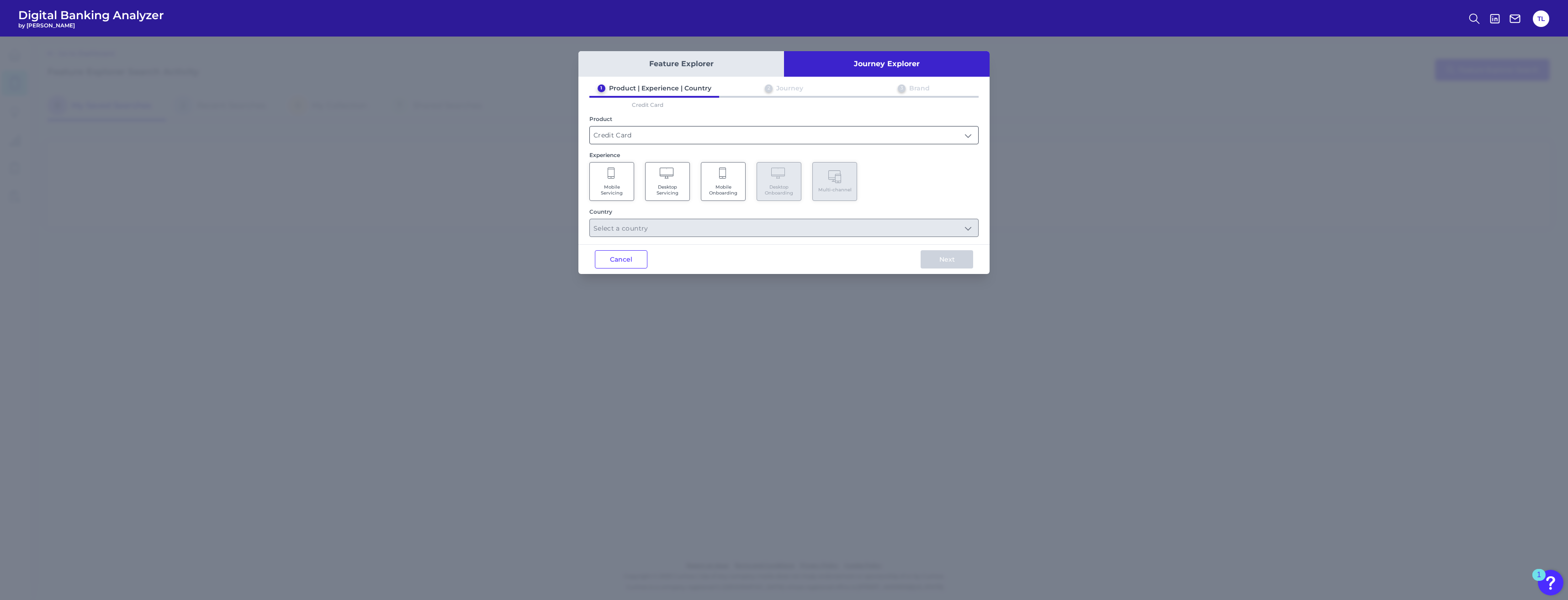
click at [567, 138] on input "Credit Card" at bounding box center [784, 135] width 388 height 18
click at [567, 182] on Servicing "Desktop Servicing" at bounding box center [668, 181] width 45 height 39
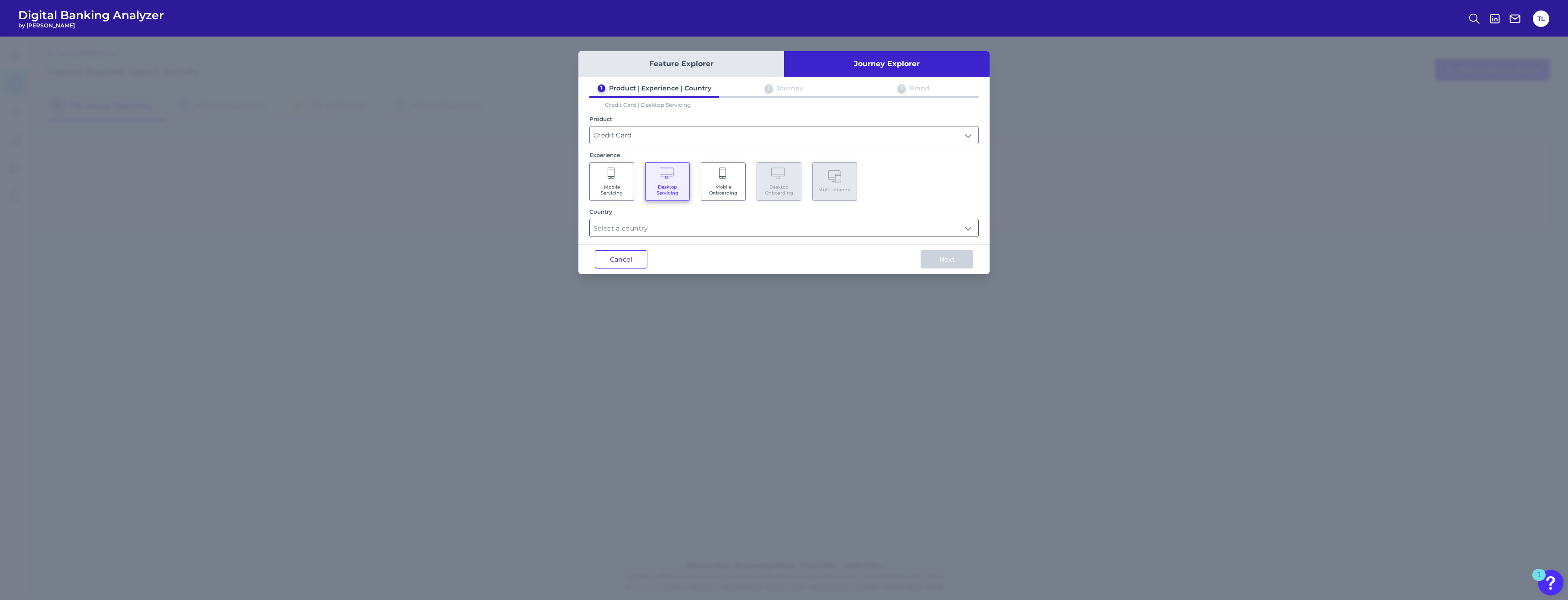
click at [567, 228] on input "text" at bounding box center [784, 228] width 388 height 18
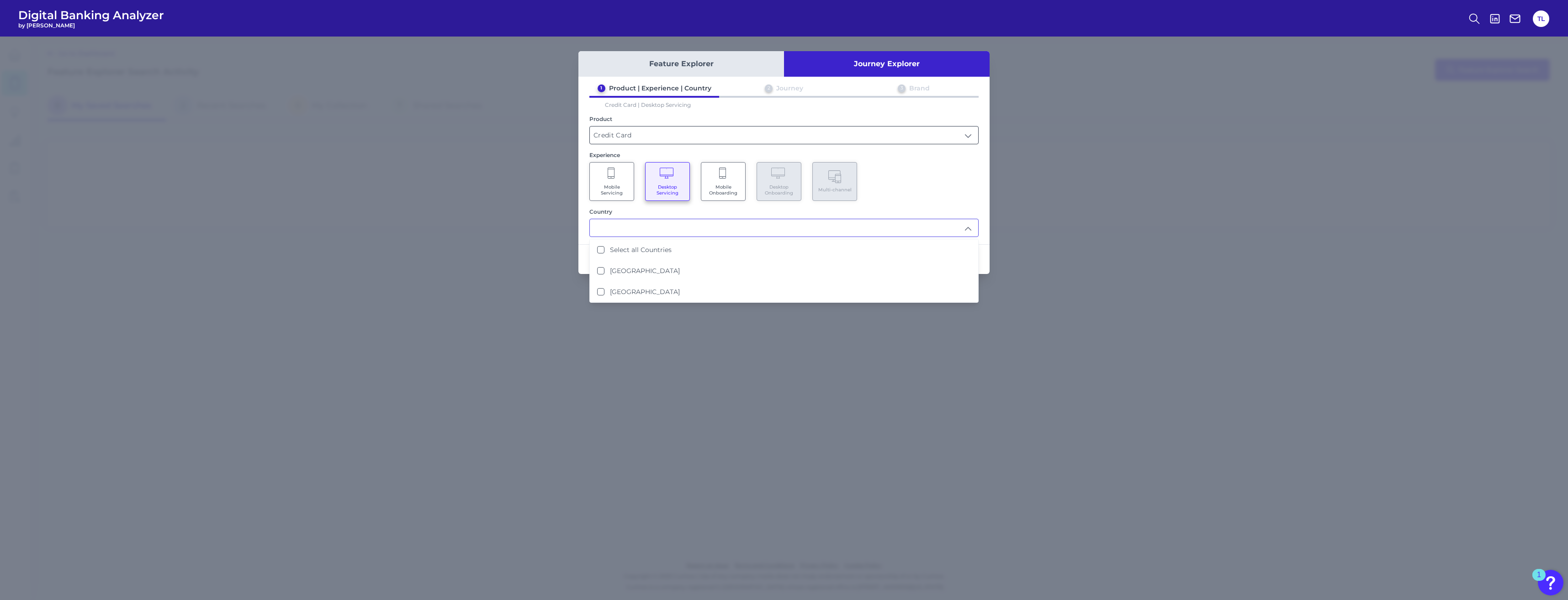
click at [567, 140] on input "Credit Card" at bounding box center [784, 135] width 388 height 18
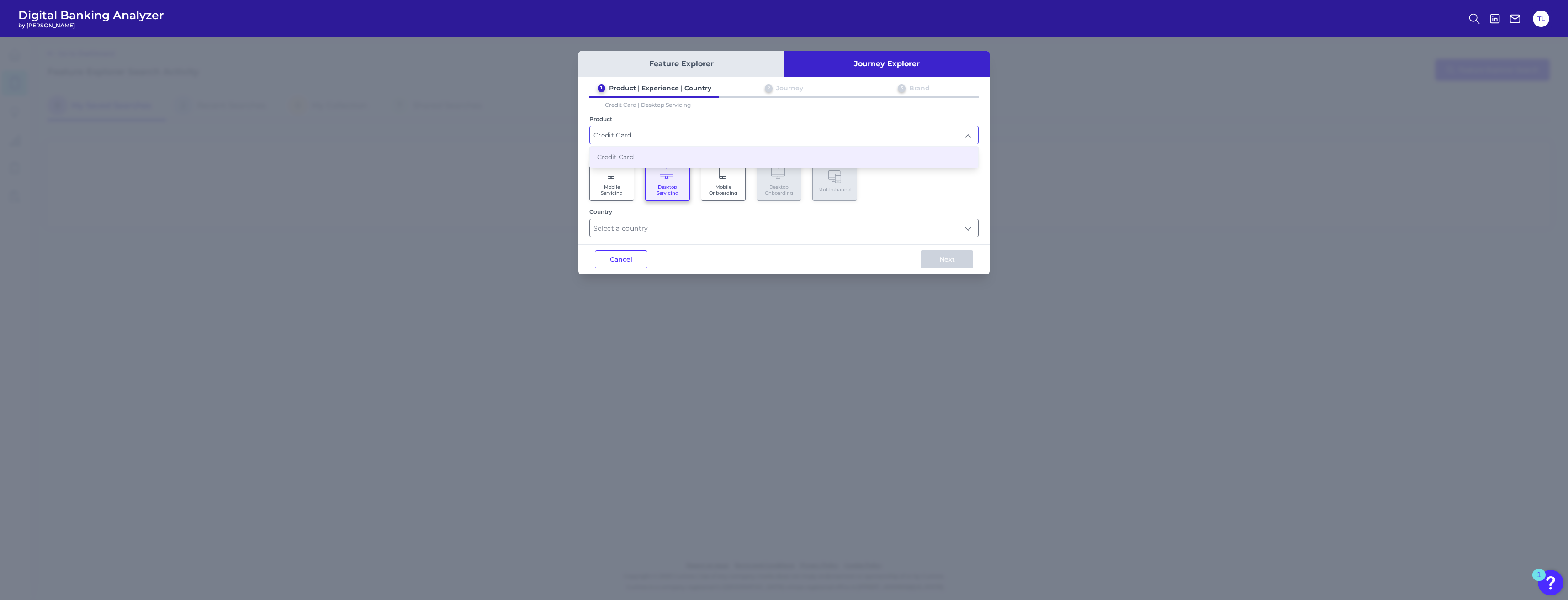
click at [567, 211] on div "Country" at bounding box center [783, 211] width 389 height 7
click at [567, 226] on input "text" at bounding box center [784, 228] width 388 height 18
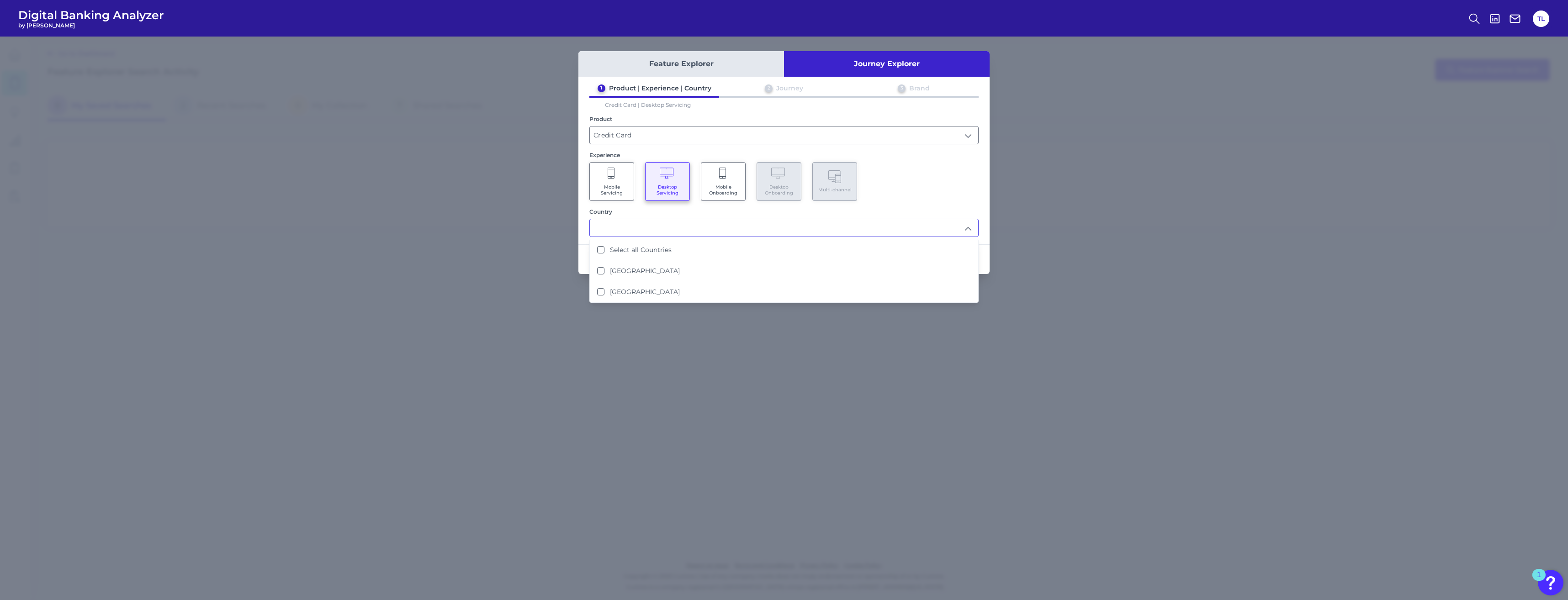
click at [567, 200] on Onboarding "Mobile Onboarding" at bounding box center [723, 181] width 45 height 39
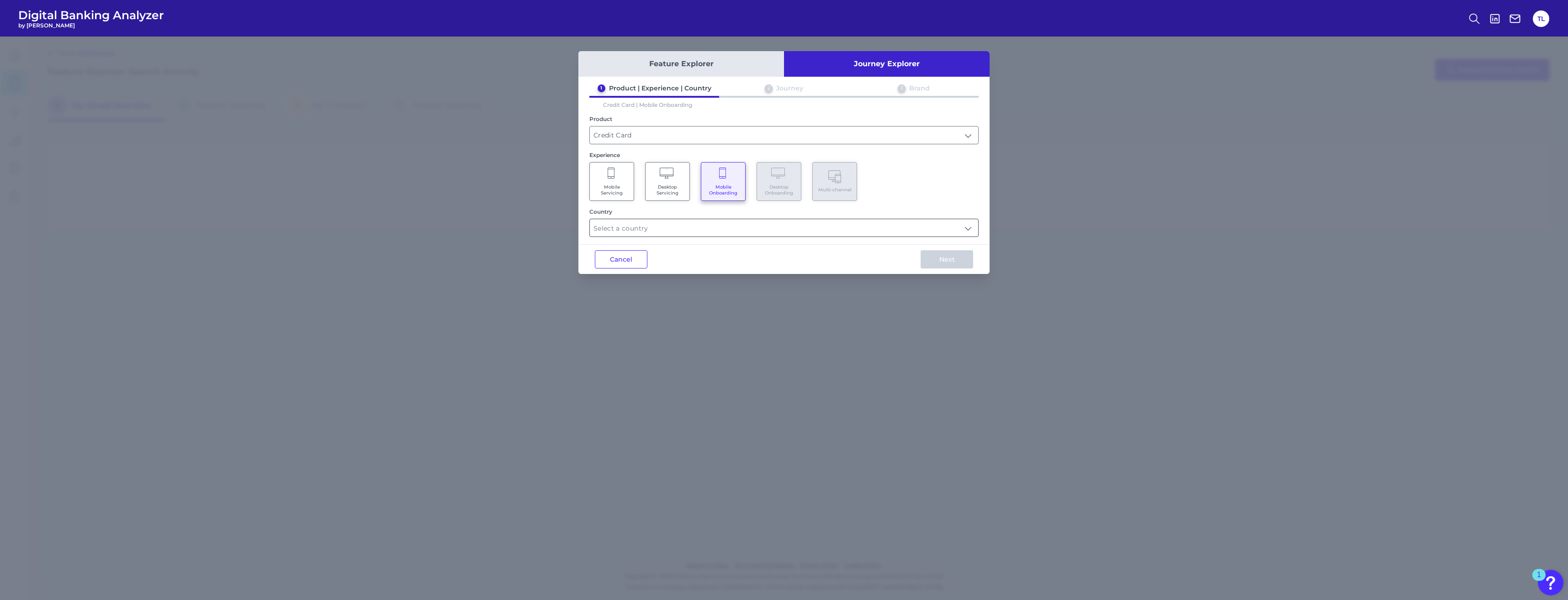
click at [567, 233] on input "text" at bounding box center [784, 228] width 388 height 18
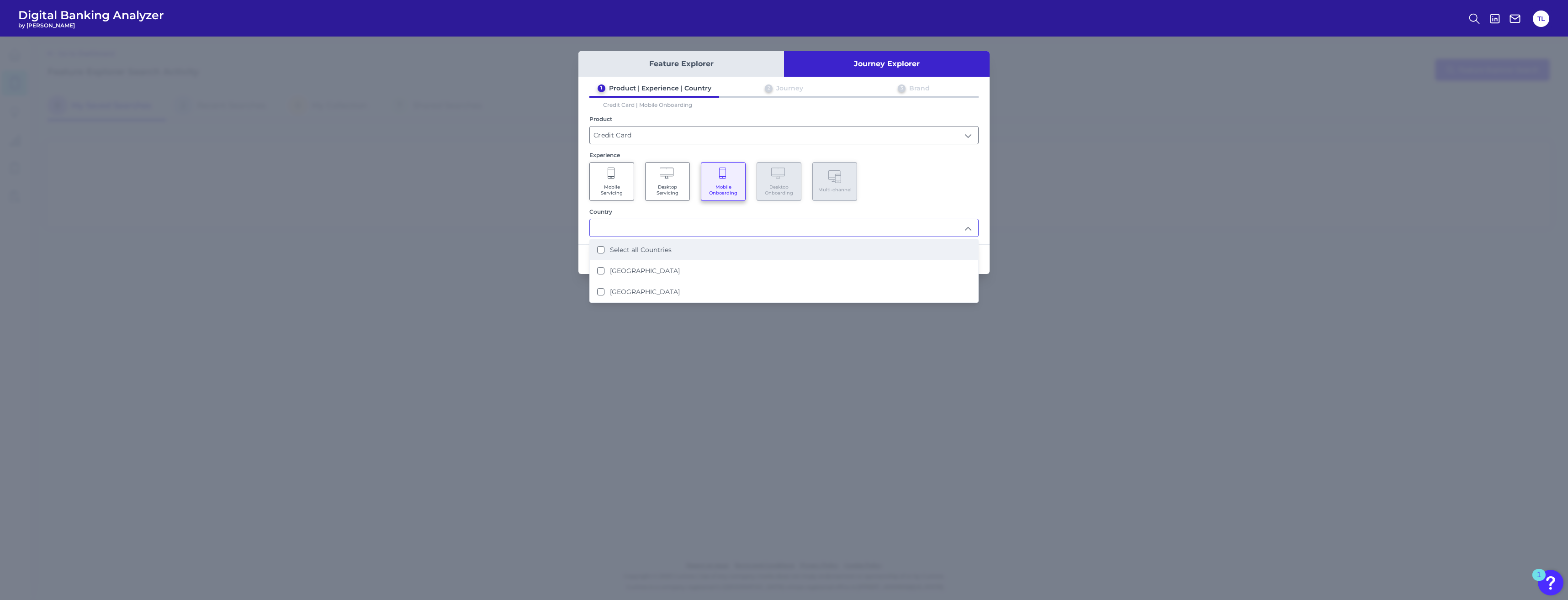
click at [567, 256] on li "Select all Countries" at bounding box center [784, 249] width 388 height 21
type input "Select all Countries"
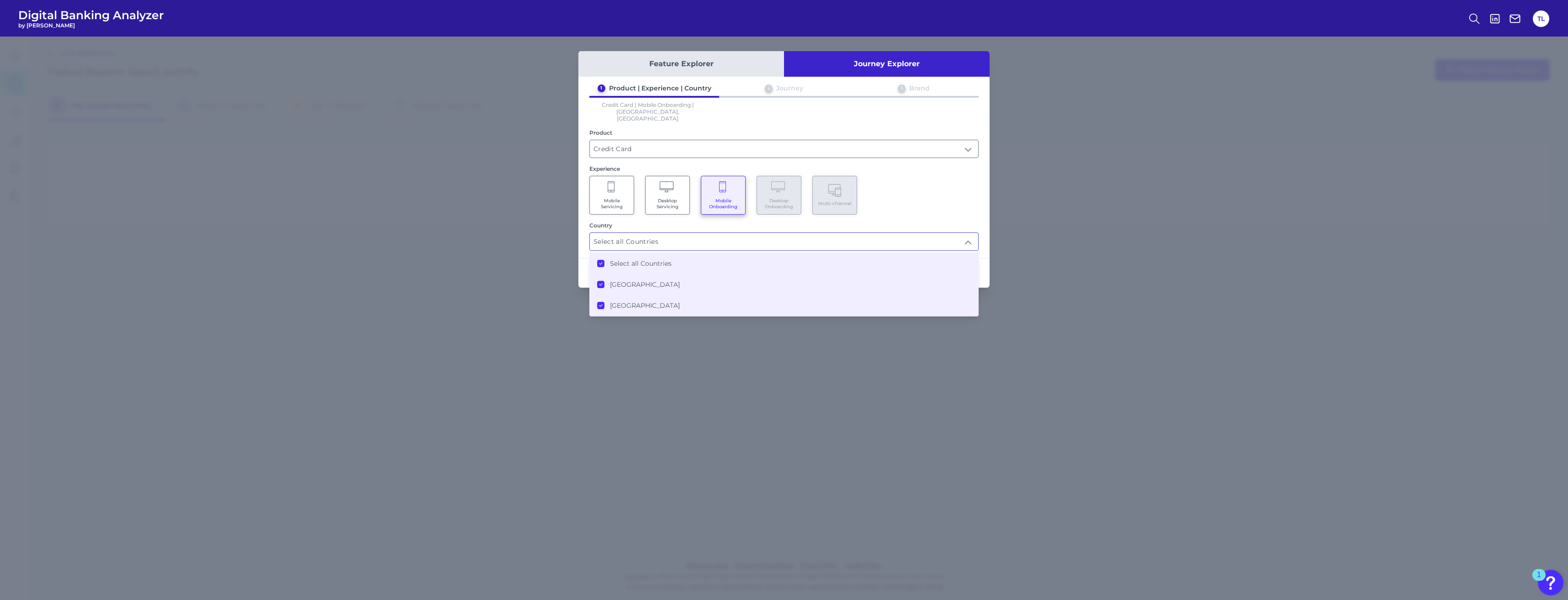
click at [567, 182] on div "Mobile Servicing Desktop Servicing Mobile Onboarding Desktop Onboarding Multi-c…" at bounding box center [783, 195] width 389 height 39
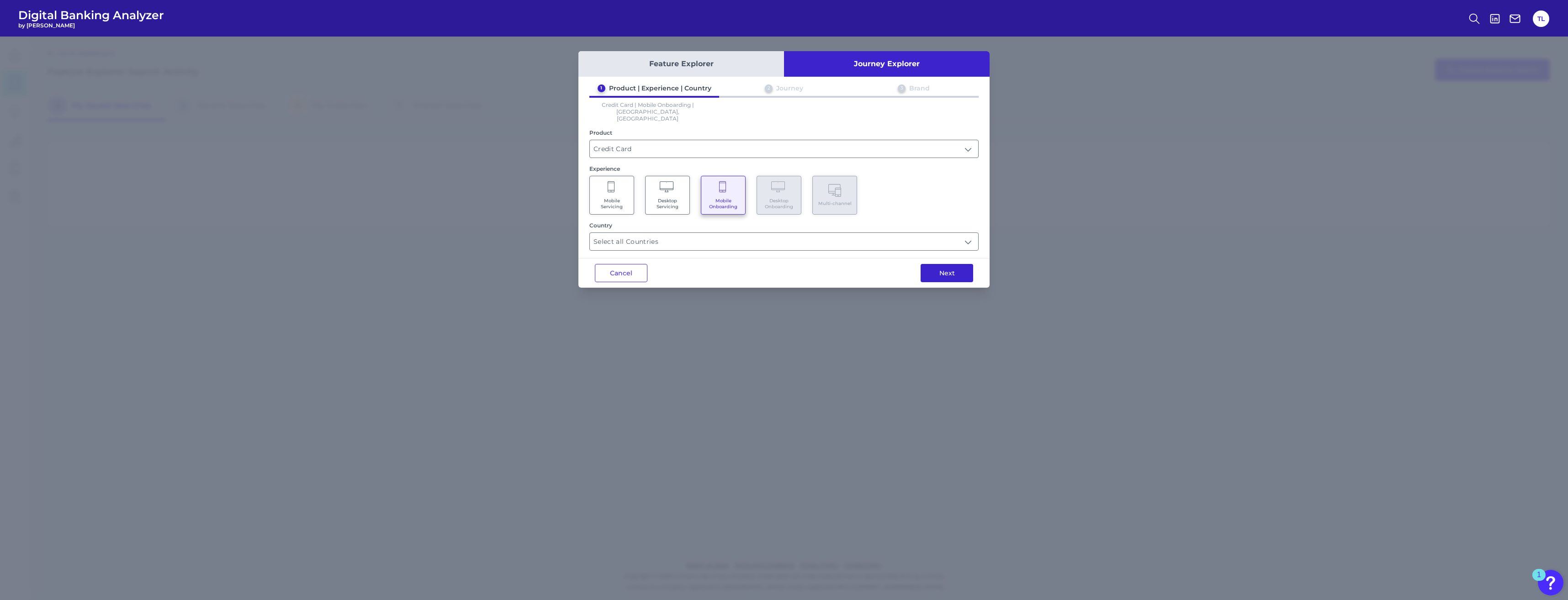
click at [567, 264] on button "Next" at bounding box center [947, 273] width 52 height 18
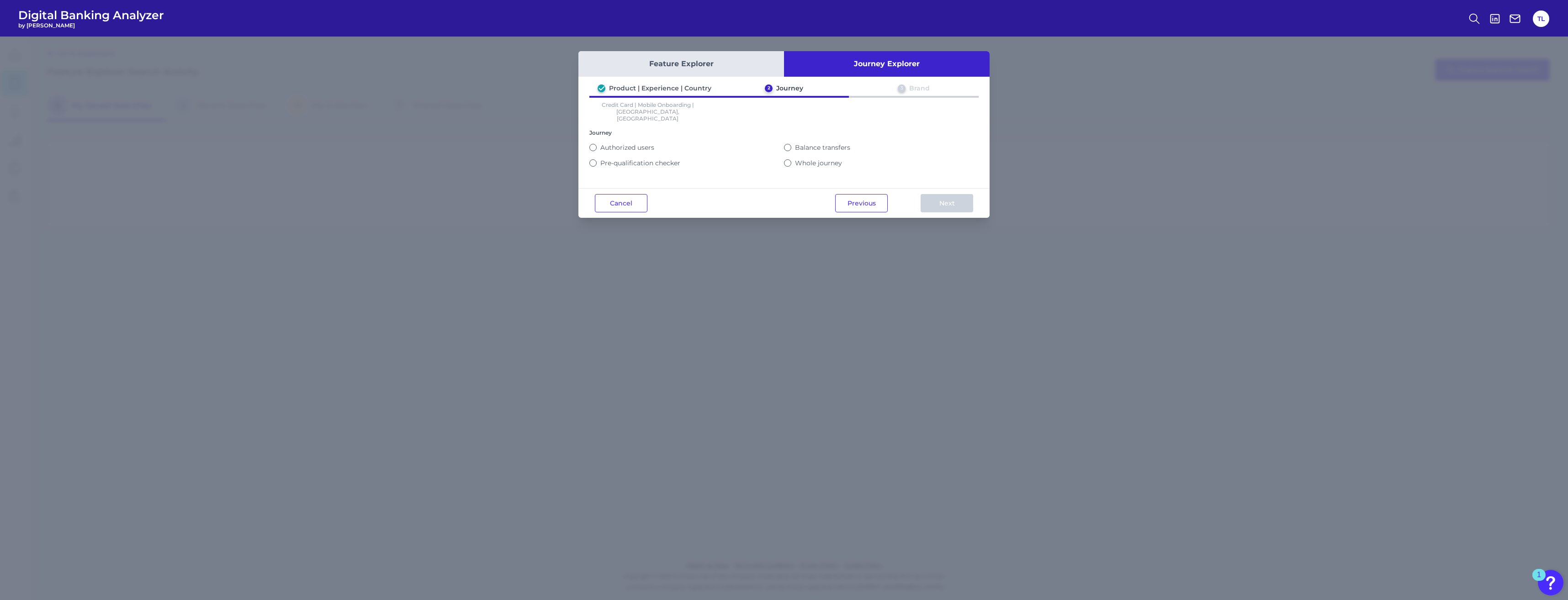
click at [567, 159] on div "Whole journey" at bounding box center [881, 163] width 195 height 9
click at [567, 159] on button "Whole journey" at bounding box center [788, 163] width 7 height 7
click at [567, 197] on button "Next" at bounding box center [947, 203] width 52 height 18
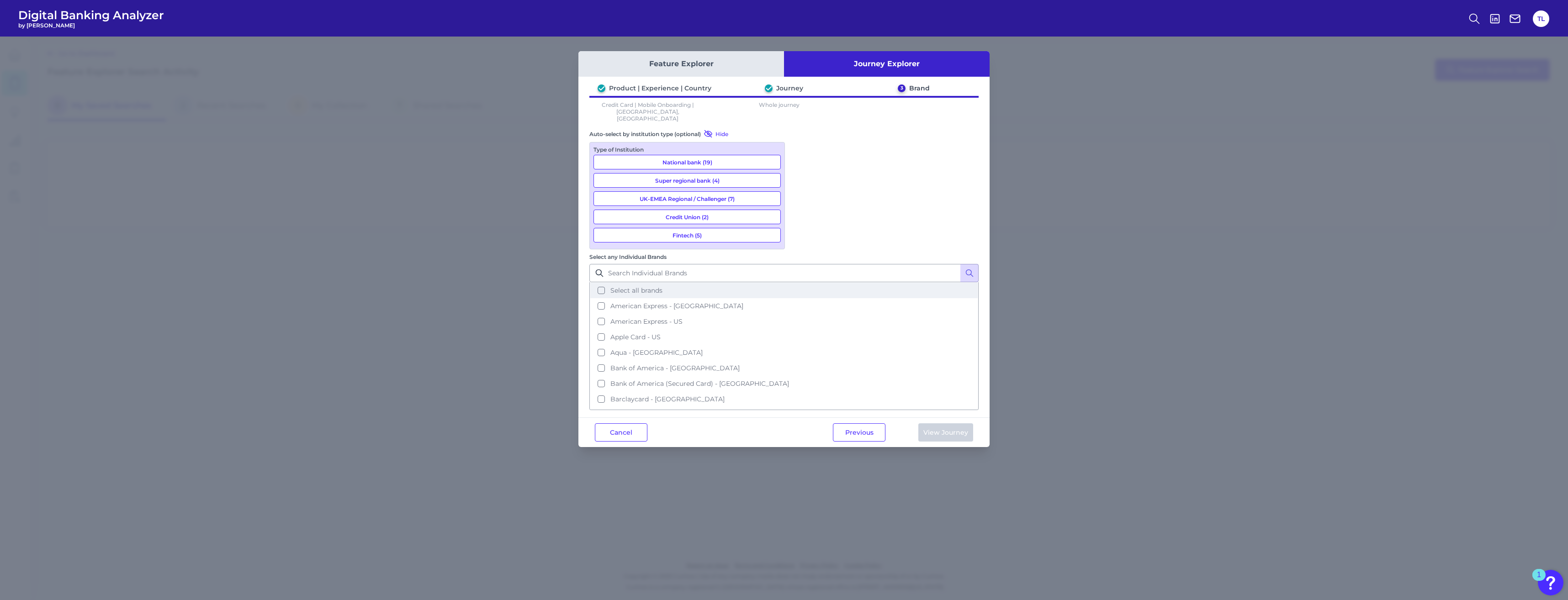
click at [567, 287] on span "Select all brands" at bounding box center [637, 291] width 52 height 9
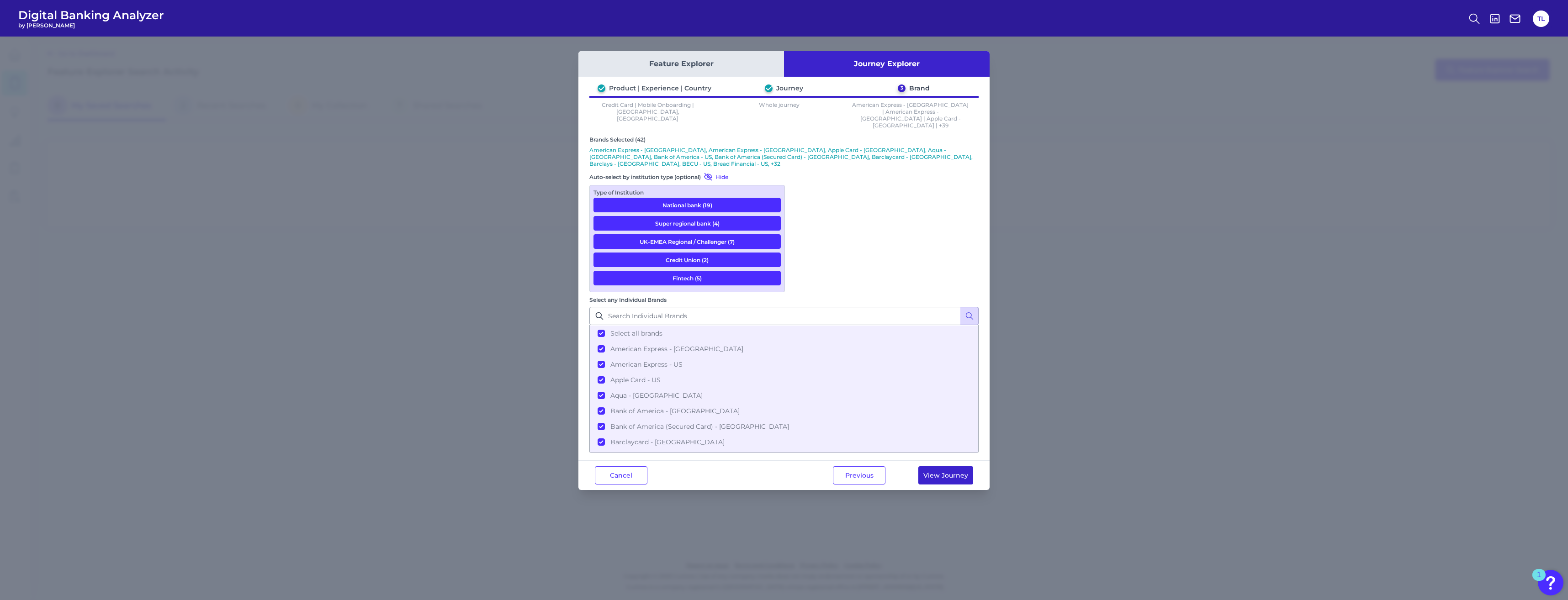
click at [567, 354] on button "View Journey" at bounding box center [946, 475] width 55 height 18
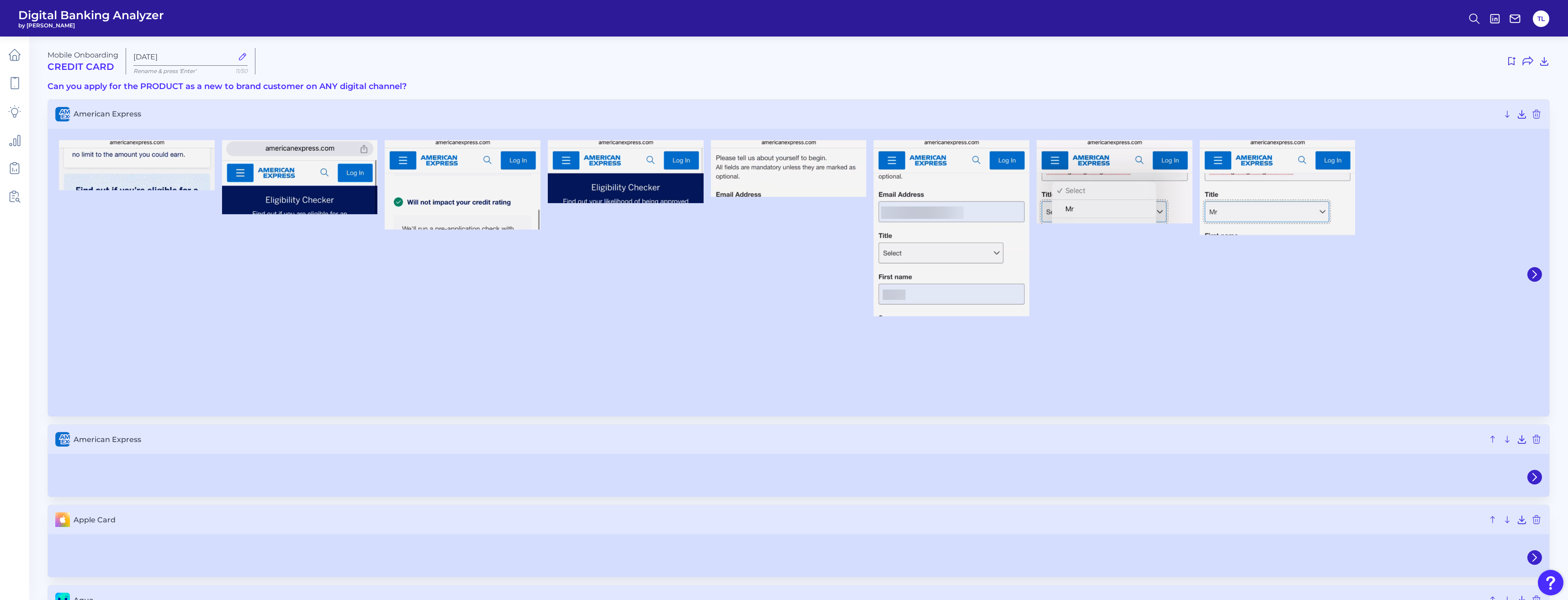
type input "[DATE]"
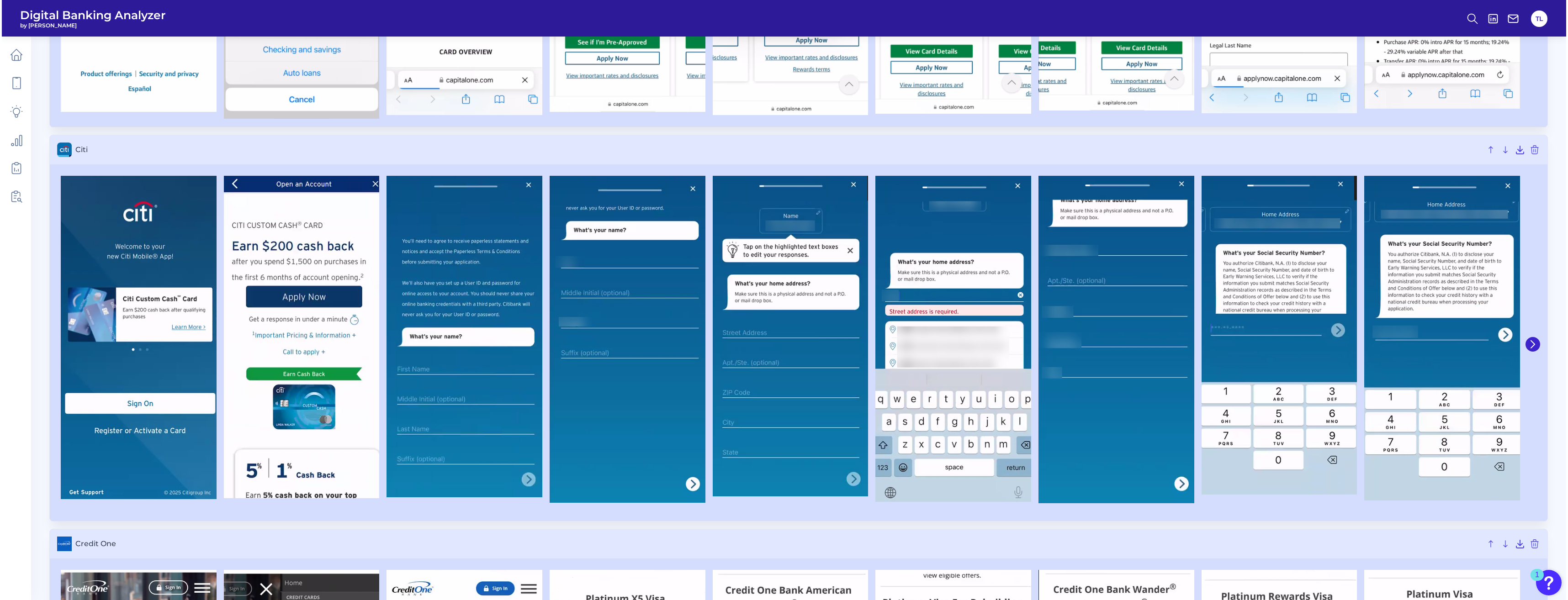
scroll to position [2359, 0]
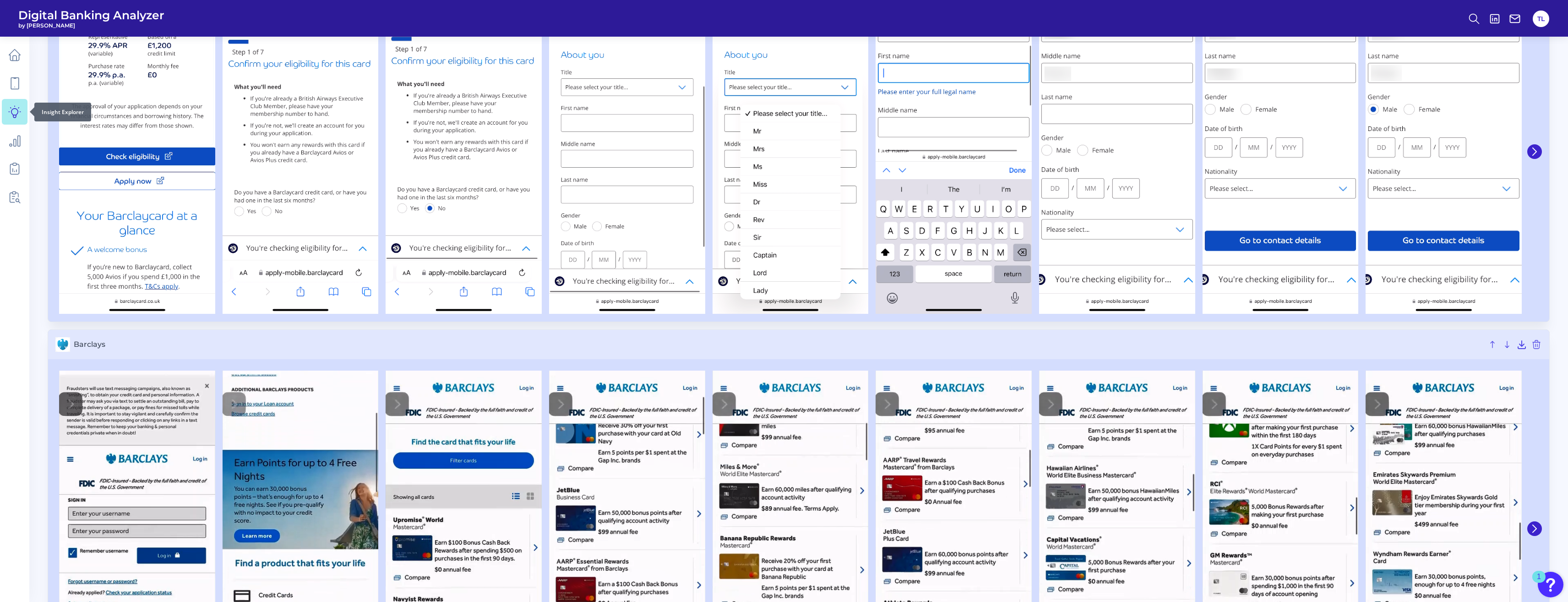
click at [16, 121] on link at bounding box center [15, 112] width 26 height 26
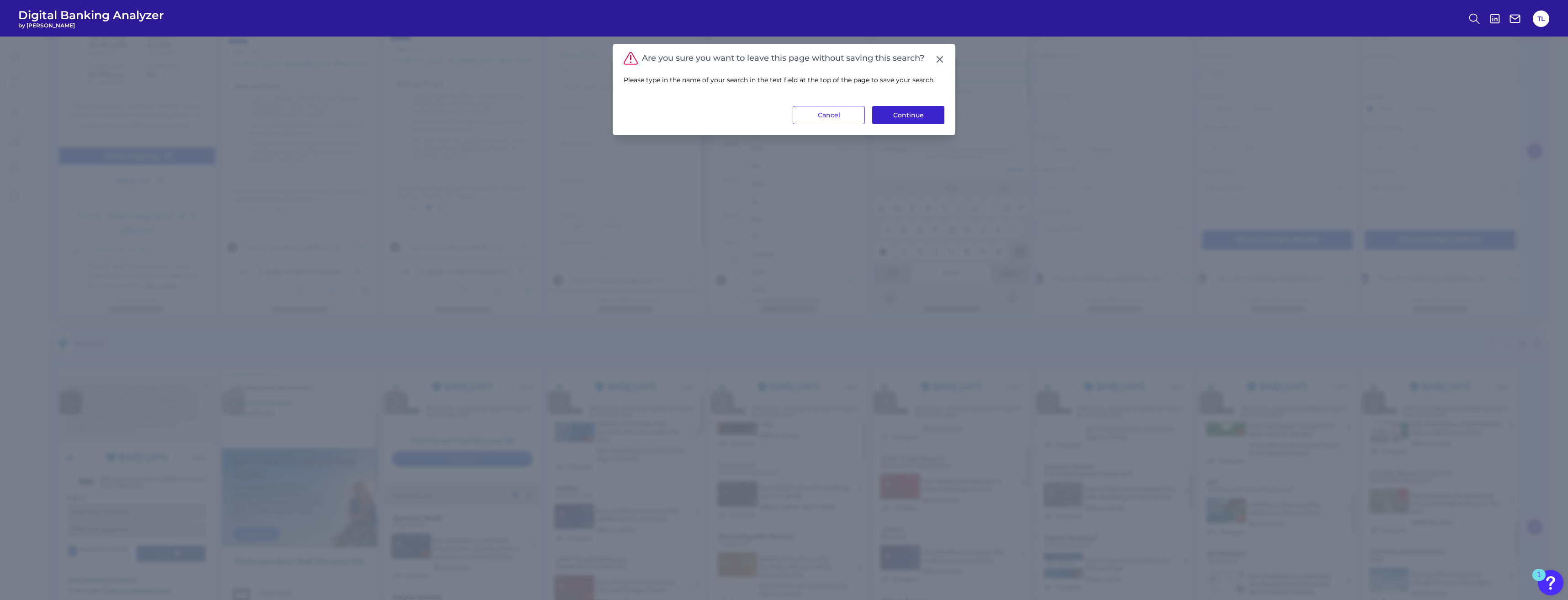
click at [567, 110] on button "Continue" at bounding box center [908, 115] width 72 height 18
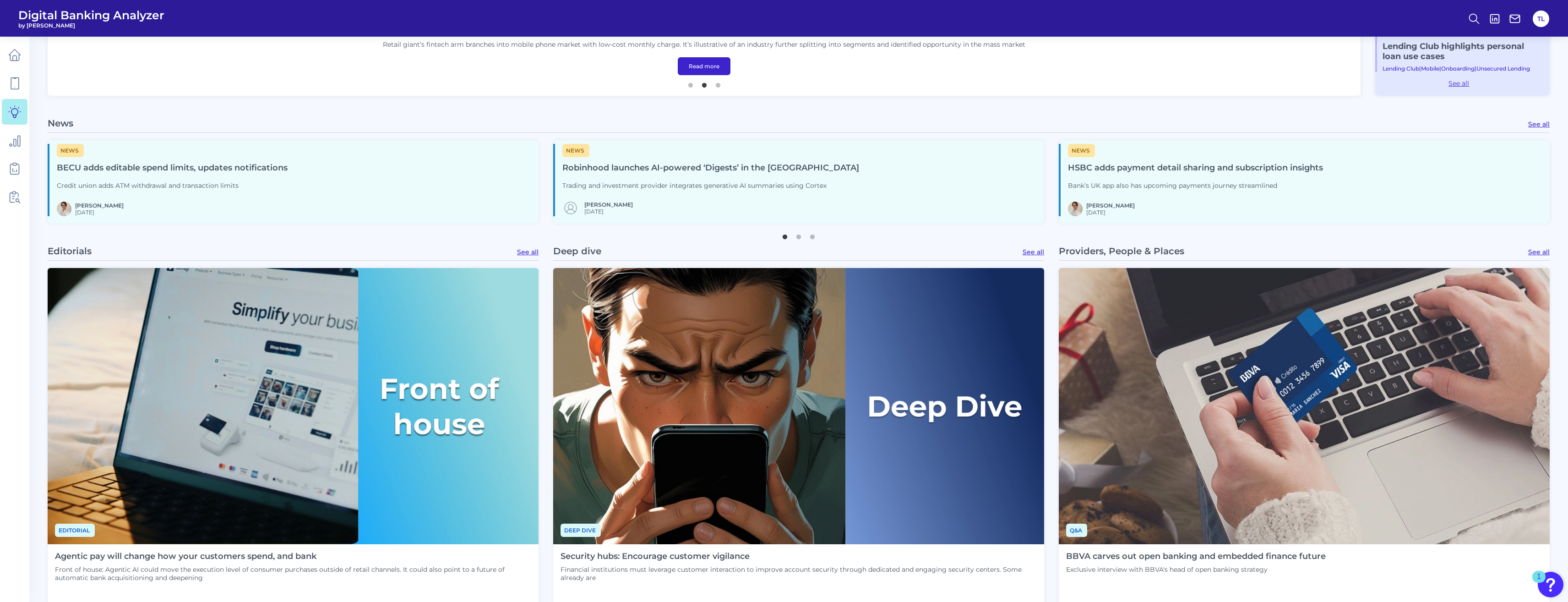
scroll to position [811, 0]
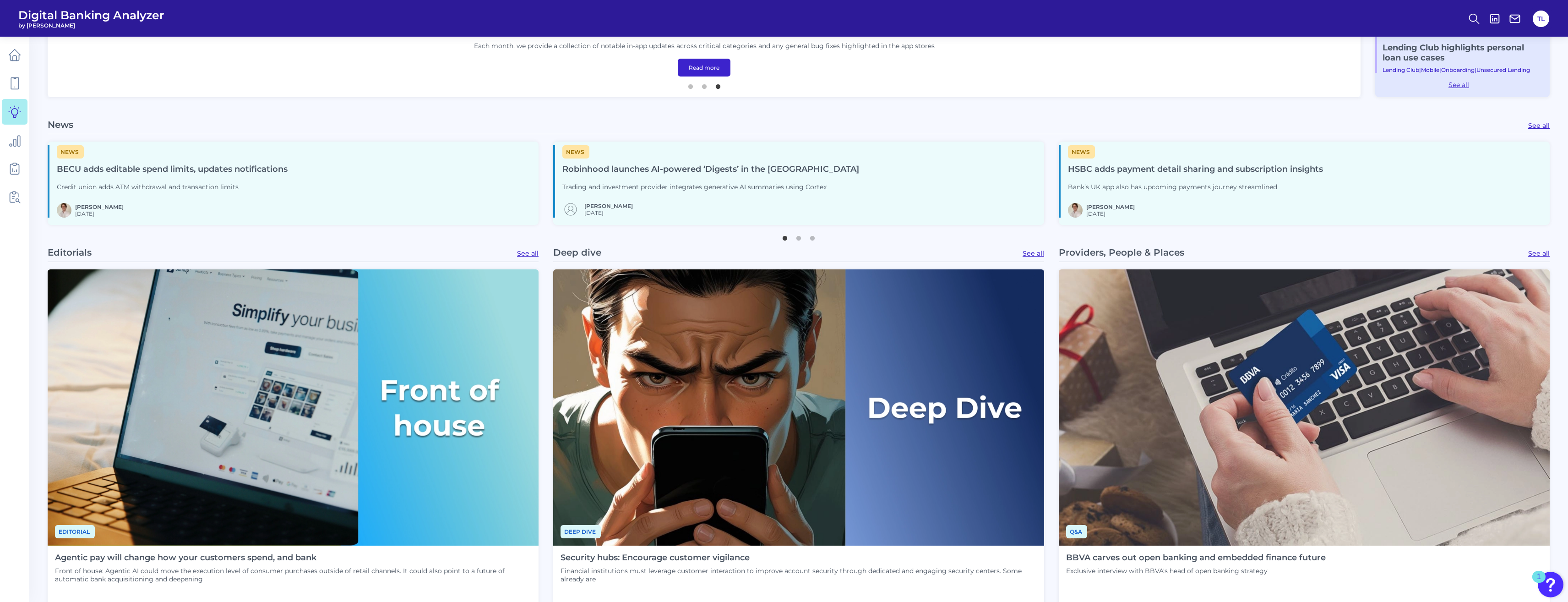
click at [568, 254] on link "See all" at bounding box center [1033, 253] width 21 height 9
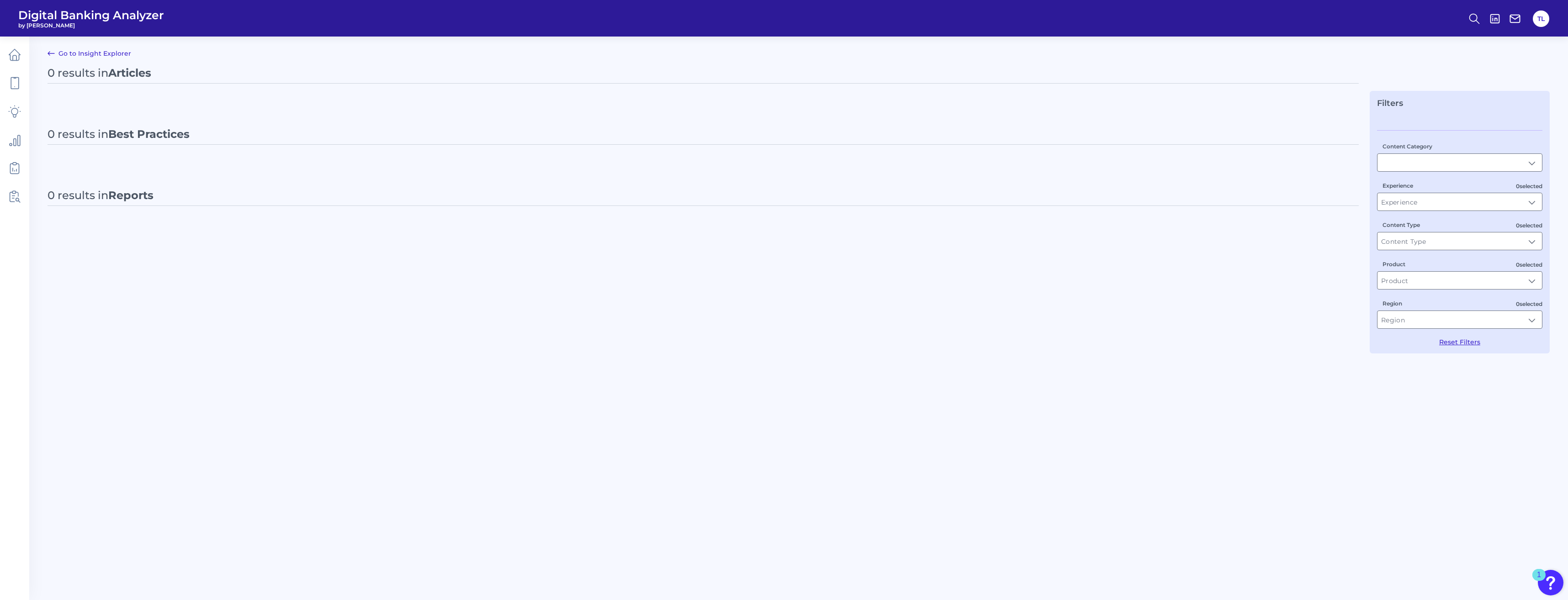
type input "Articles"
type input "Deep dive, Case study"
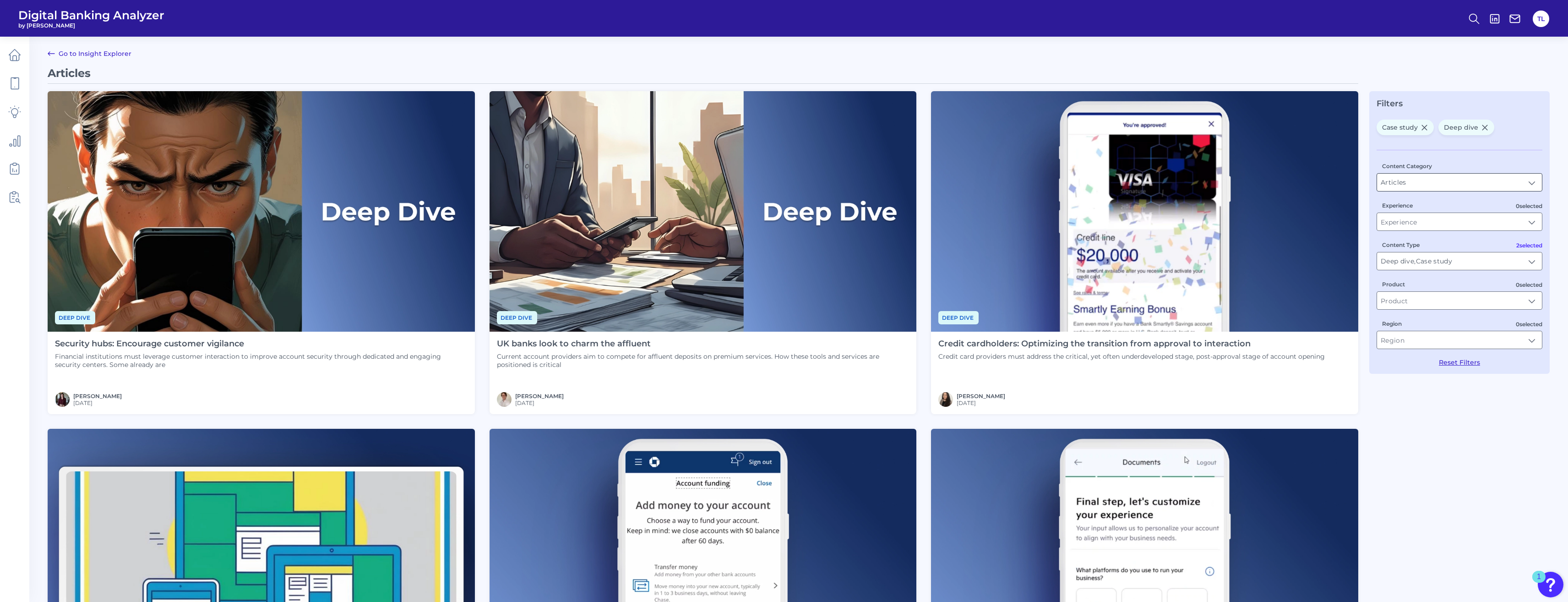
click at [568, 179] on input "Articles" at bounding box center [1459, 182] width 165 height 18
click at [568, 184] on input "Articles" at bounding box center [1459, 182] width 165 height 18
click at [568, 195] on li "All Content Types" at bounding box center [1459, 204] width 165 height 21
type input "All Content Types"
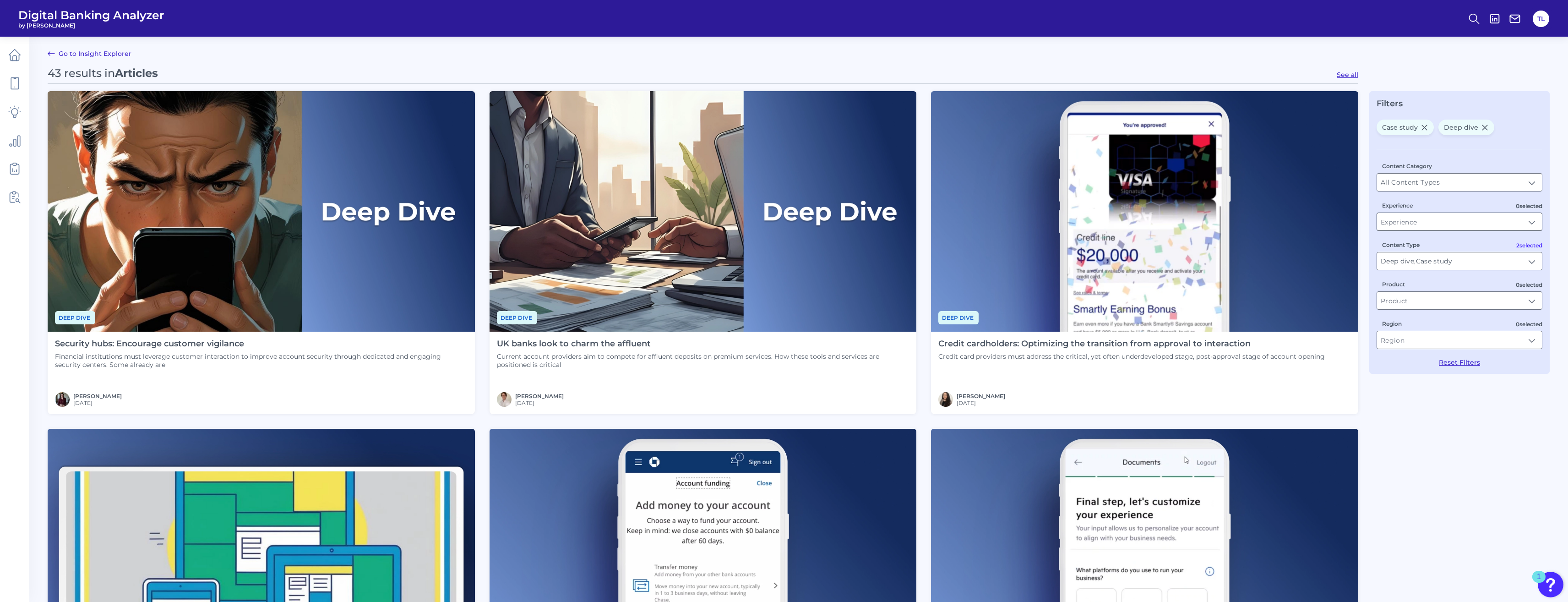
click at [568, 220] on input "Experience" at bounding box center [1459, 222] width 165 height 18
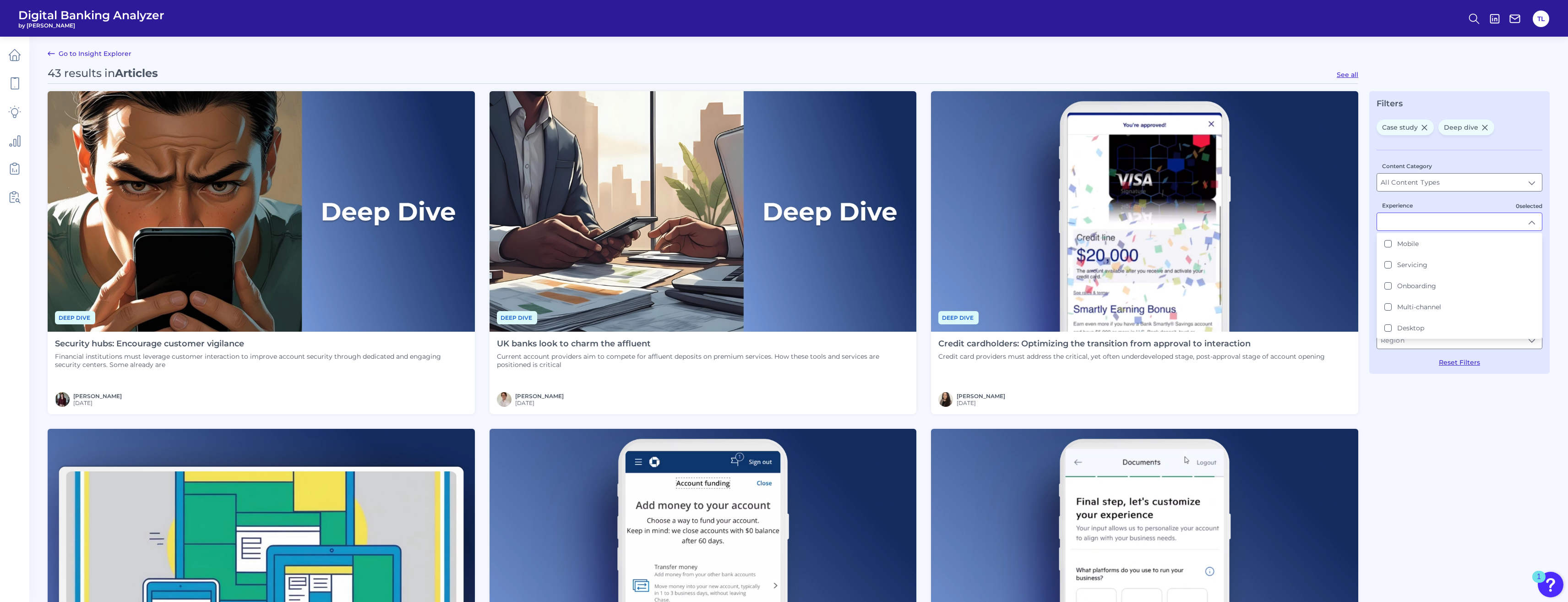
click at [568, 220] on input "Experience" at bounding box center [1459, 222] width 165 height 18
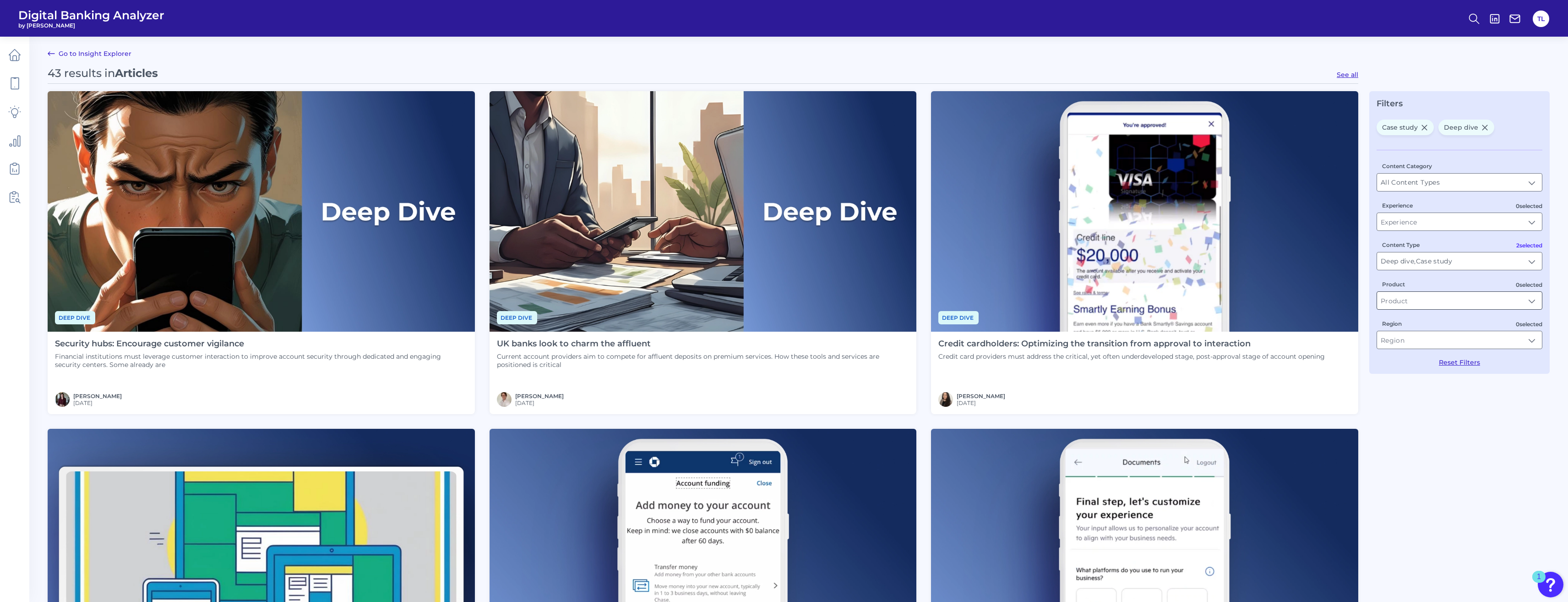
click at [568, 303] on input "Product" at bounding box center [1459, 300] width 165 height 18
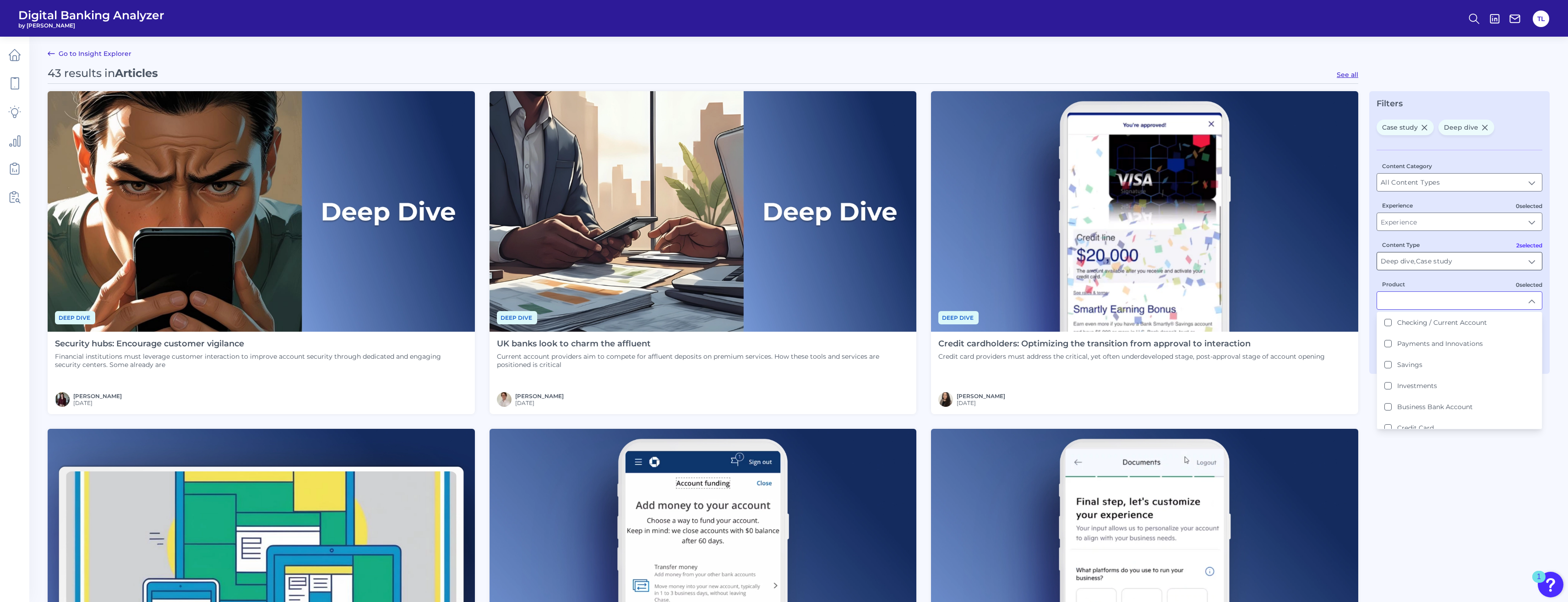
click at [568, 263] on input "Deep dive, Case study" at bounding box center [1459, 261] width 165 height 18
click at [568, 189] on input "All Content Types" at bounding box center [1459, 182] width 165 height 18
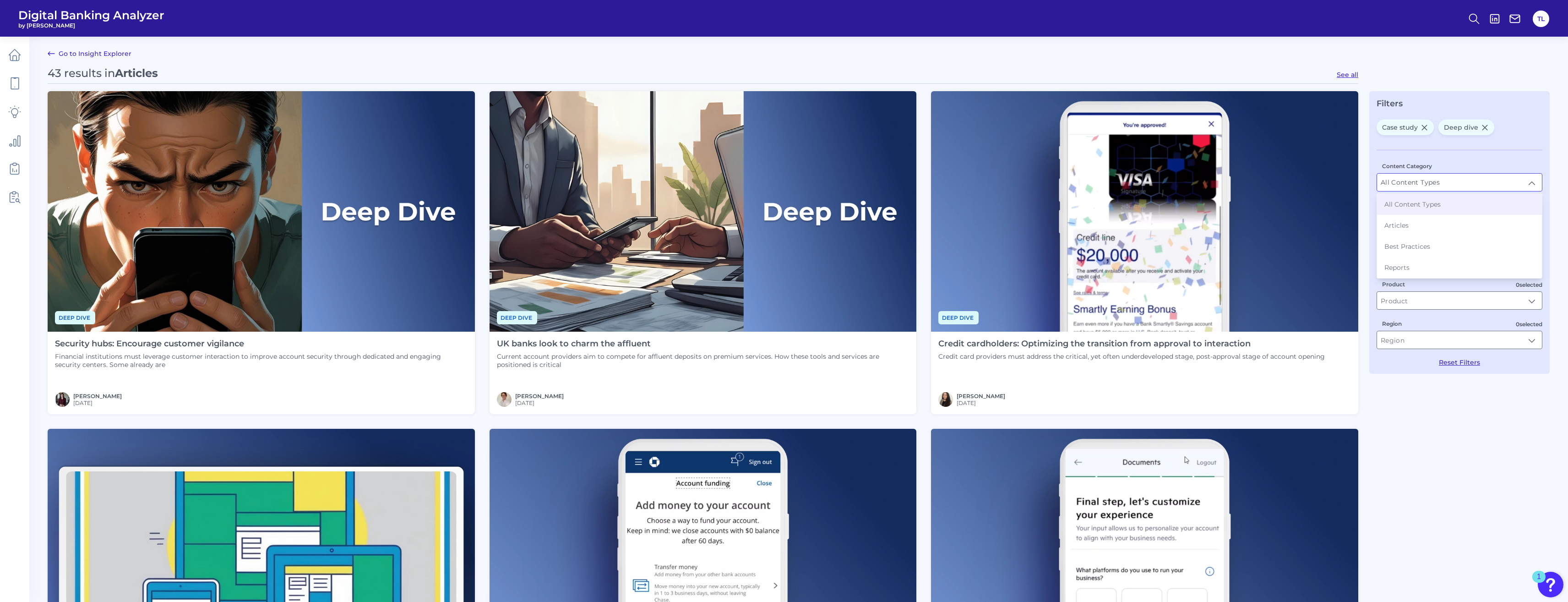
click at [568, 185] on input "All Content Types" at bounding box center [1459, 182] width 165 height 18
click at [568, 127] on div "Case study Deep dive" at bounding box center [1459, 129] width 166 height 20
click at [568, 267] on input "Deep dive, Case study" at bounding box center [1459, 261] width 165 height 18
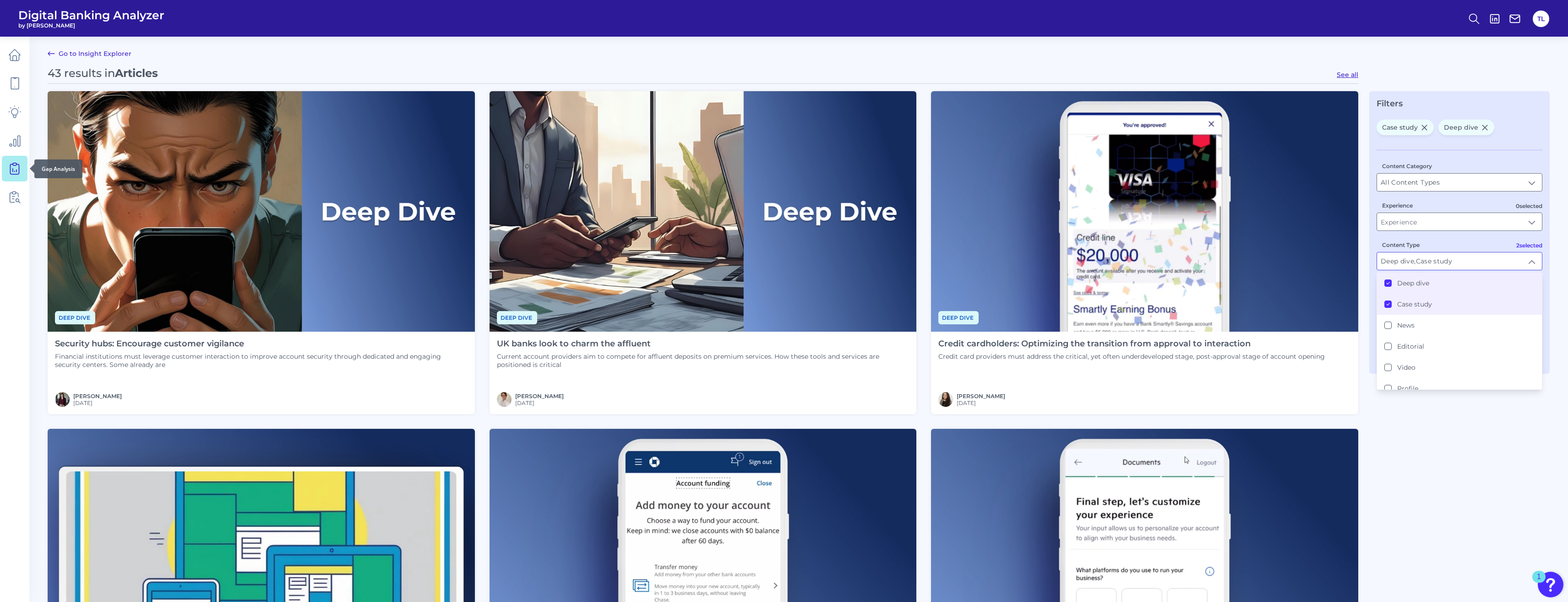
click at [18, 171] on icon at bounding box center [15, 169] width 13 height 13
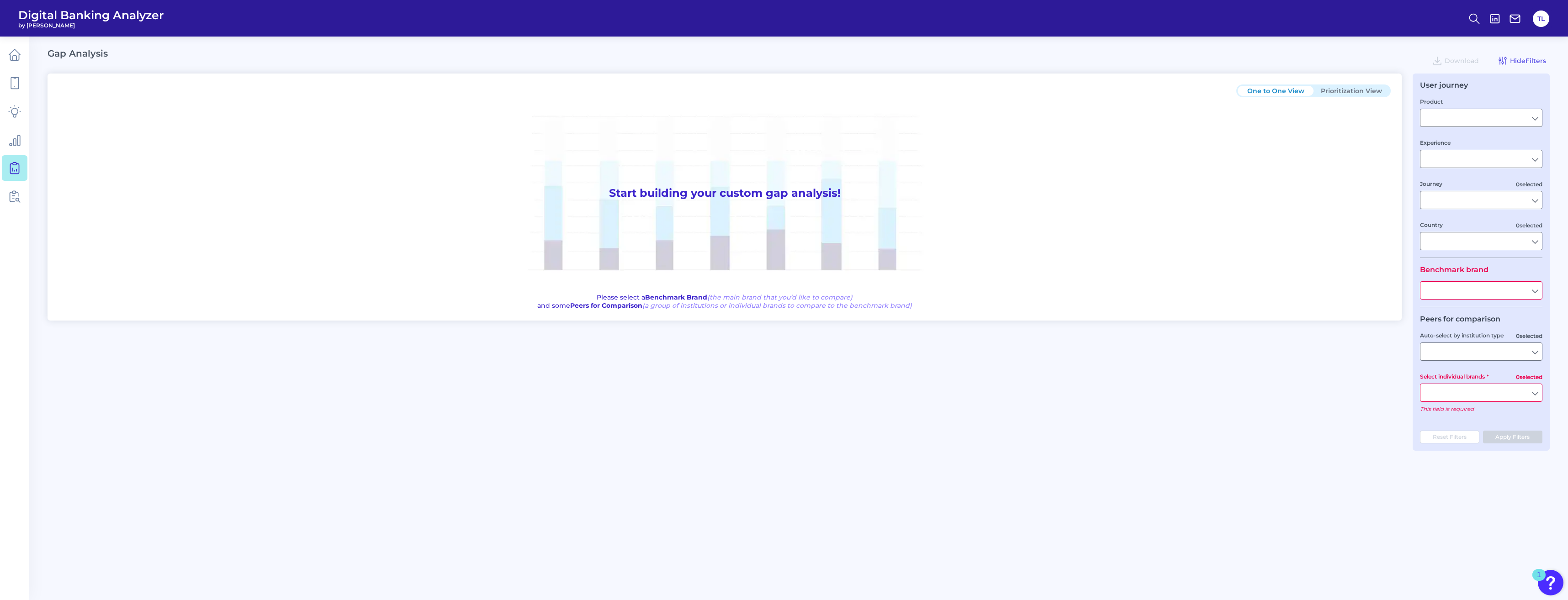
type input "Credit Card"
type input "Mobile Servicing"
type input "Pre-Login Area, Pre-Login Marketing and Sales, New Customer Onboarding, Login S…"
type input "United States"
type input "American Express"
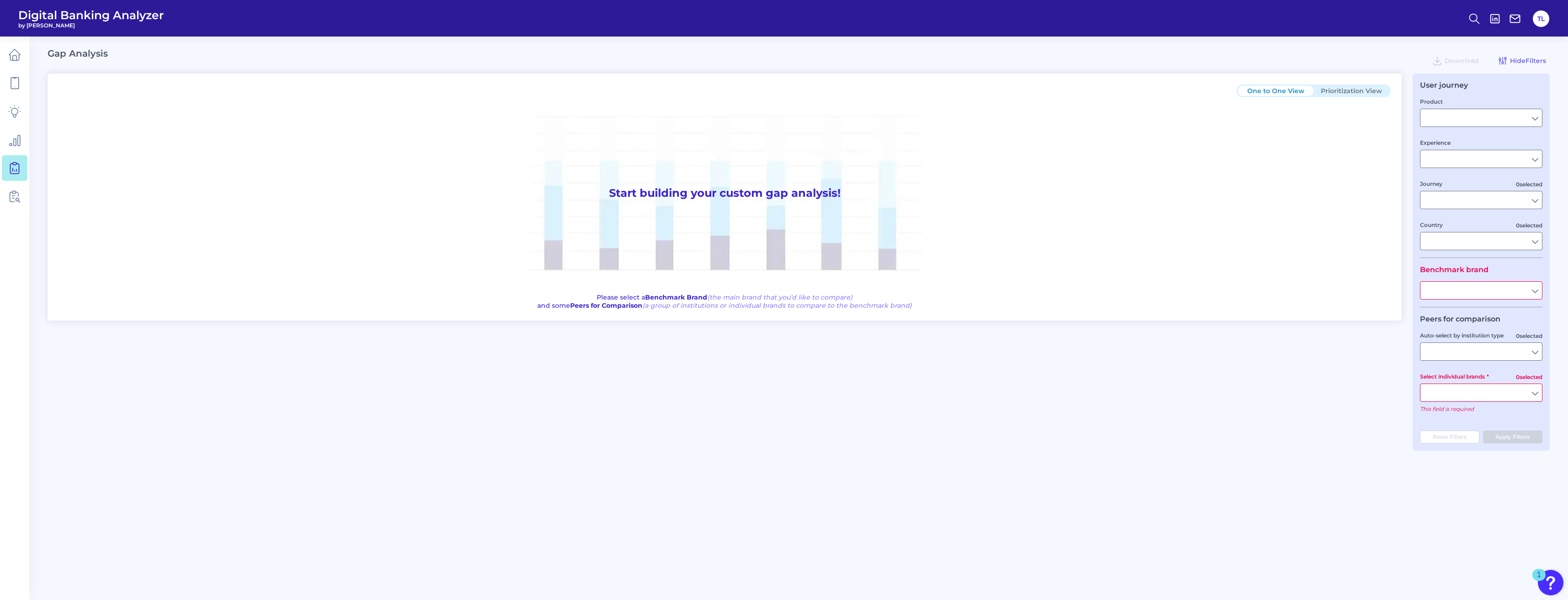
type input "All Select individual brands"
type input "All Journeys"
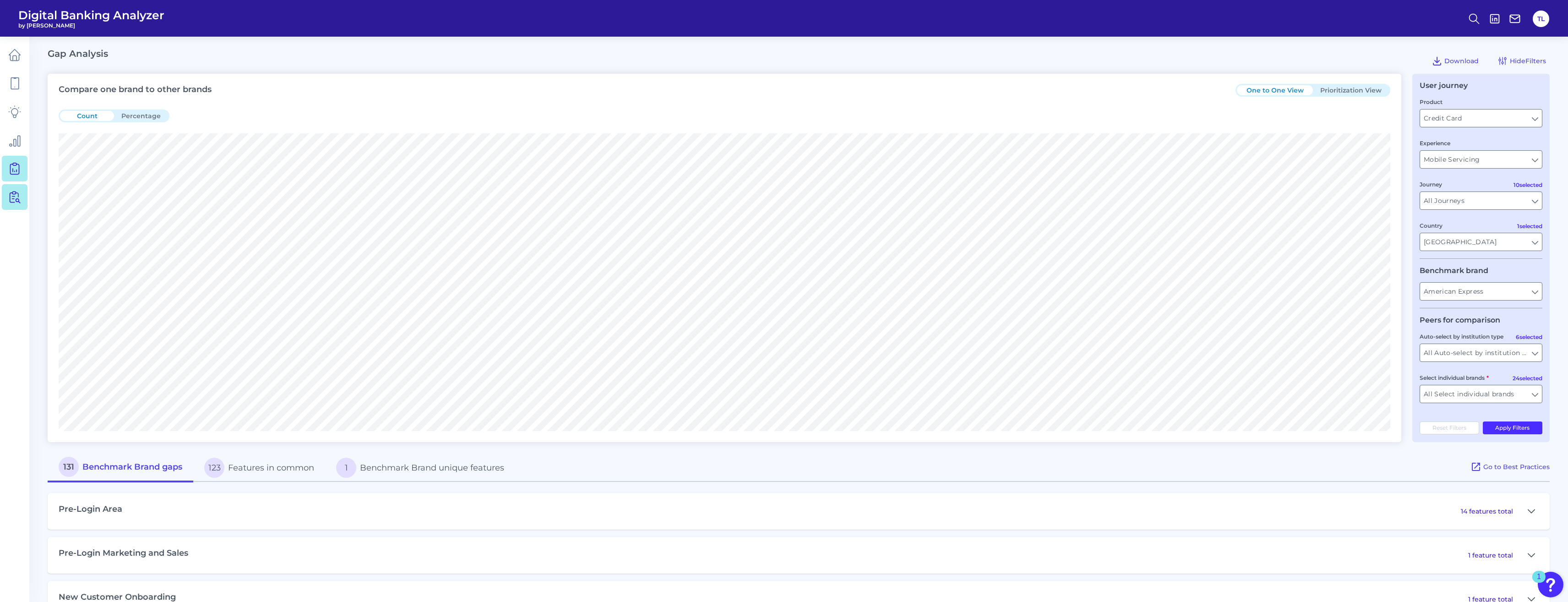
click at [18, 191] on icon at bounding box center [15, 197] width 13 height 13
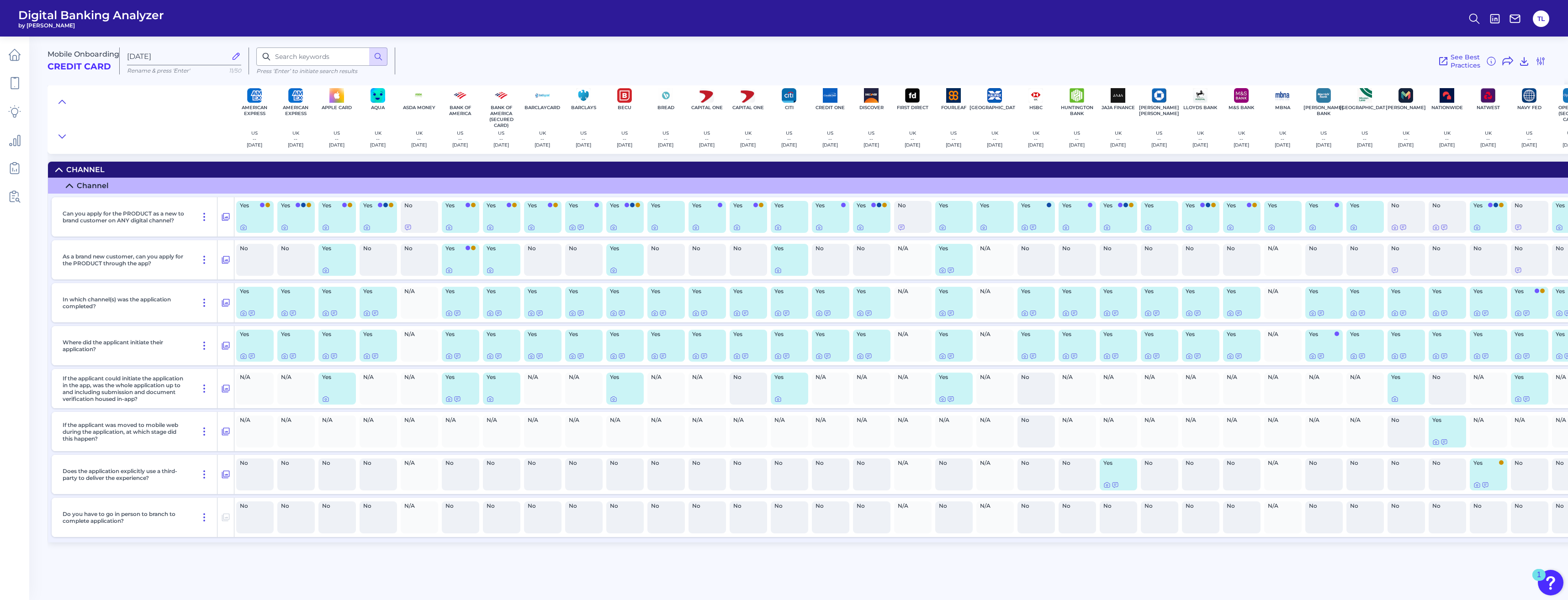
drag, startPoint x: 226, startPoint y: 474, endPoint x: 240, endPoint y: 489, distance: 20.5
click at [240, 489] on div "Does the application explicitly use a third-party to deliver the experience? No…" at bounding box center [1130, 475] width 2157 height 40
click at [229, 344] on icon at bounding box center [226, 346] width 8 height 8
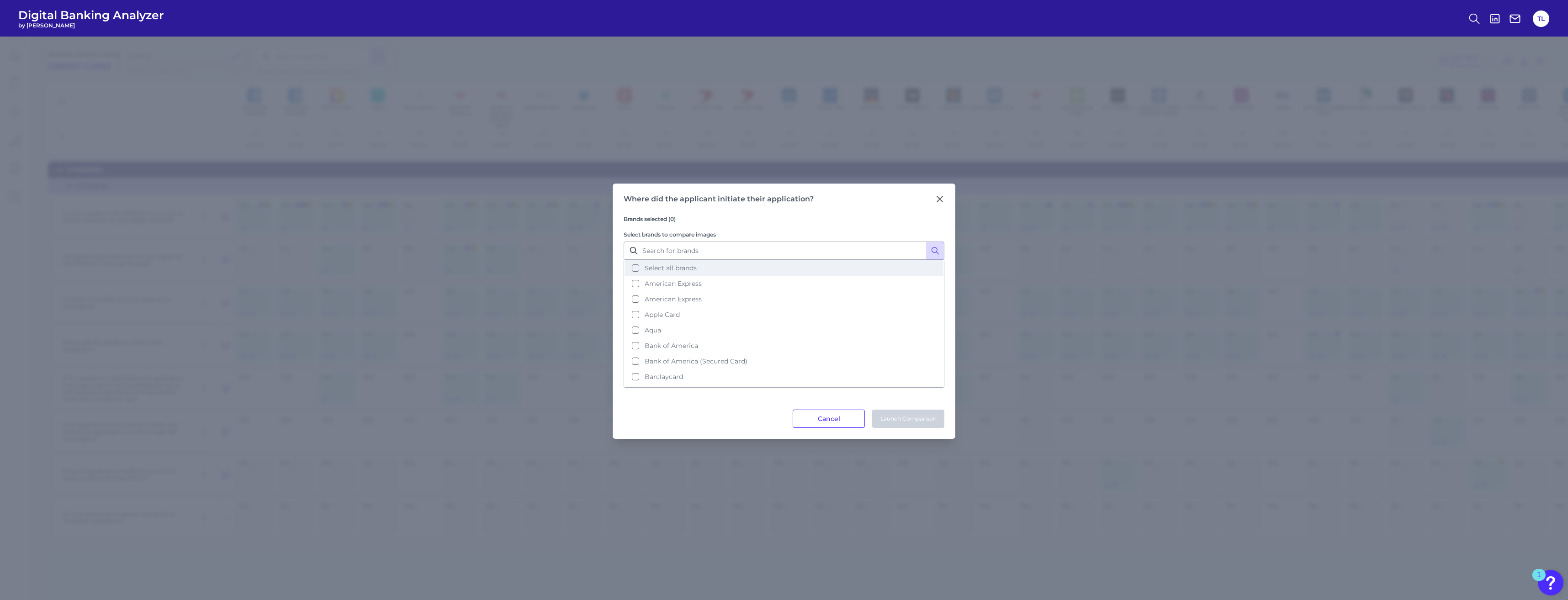
click at [635, 265] on button "Select all brands" at bounding box center [784, 268] width 319 height 16
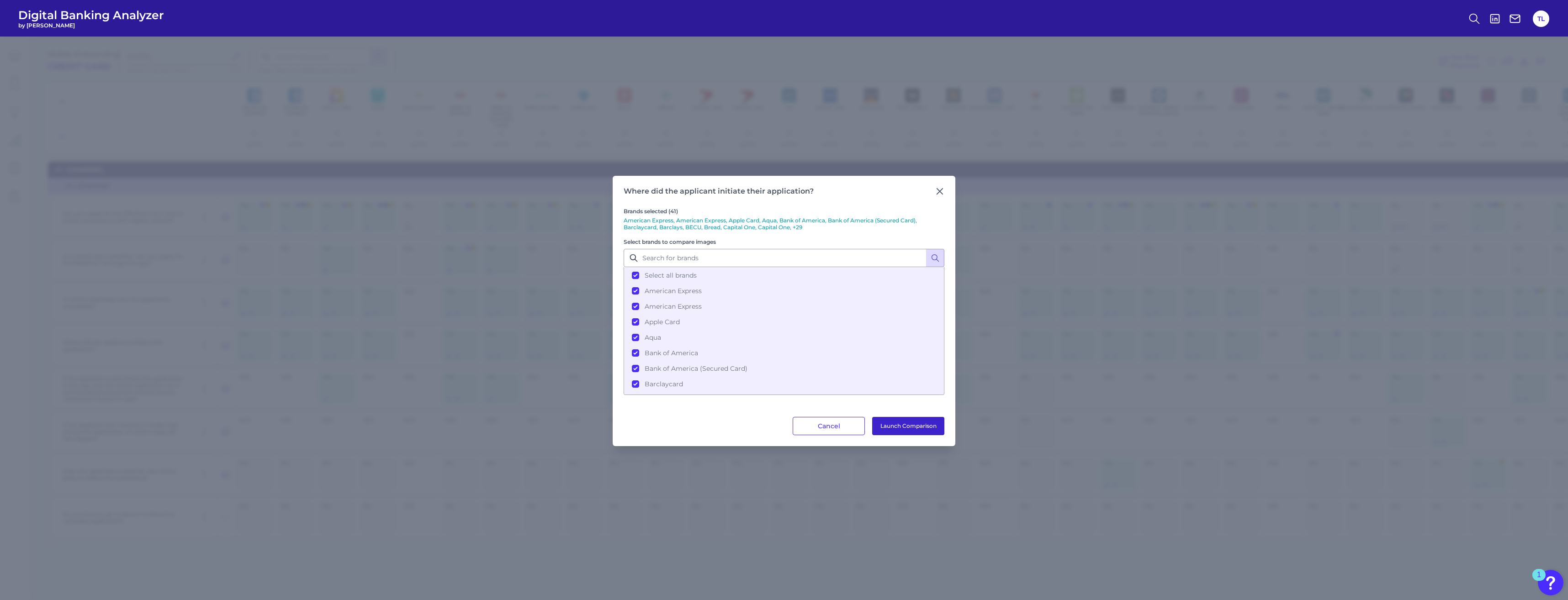
click at [885, 423] on button "Launch Comparison" at bounding box center [908, 426] width 72 height 18
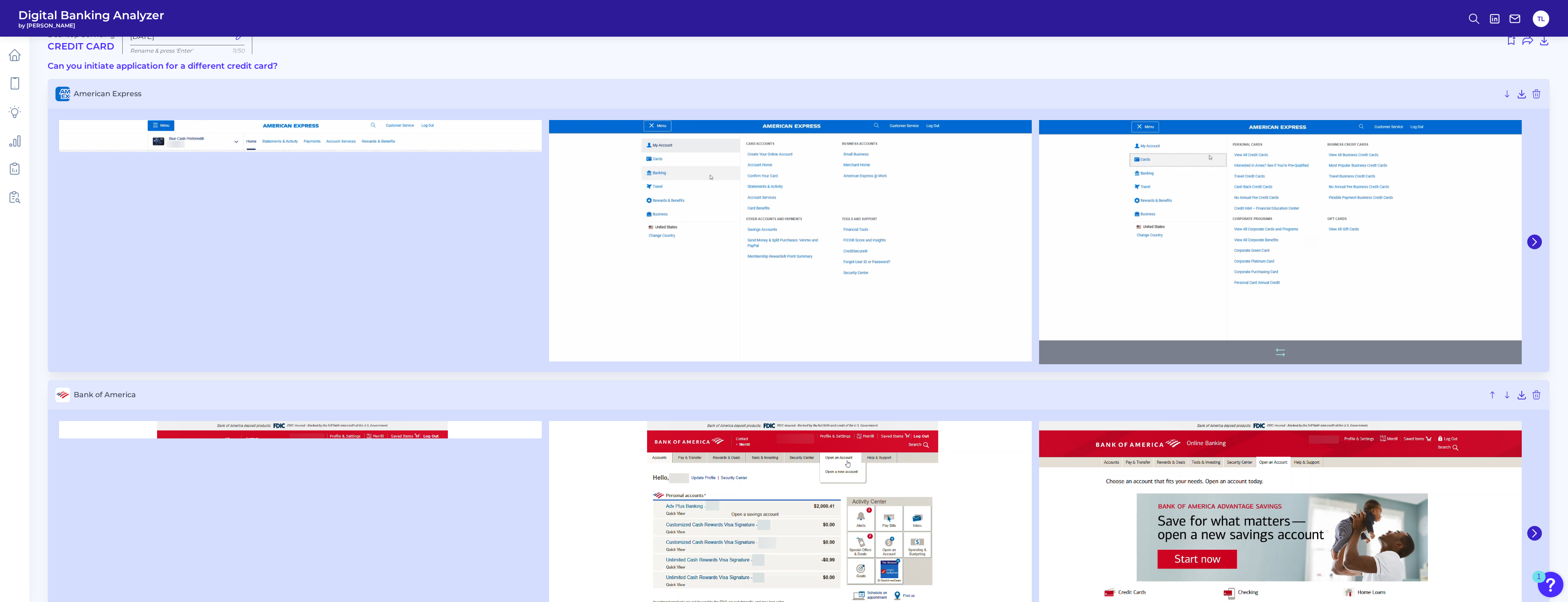
scroll to position [20, 0]
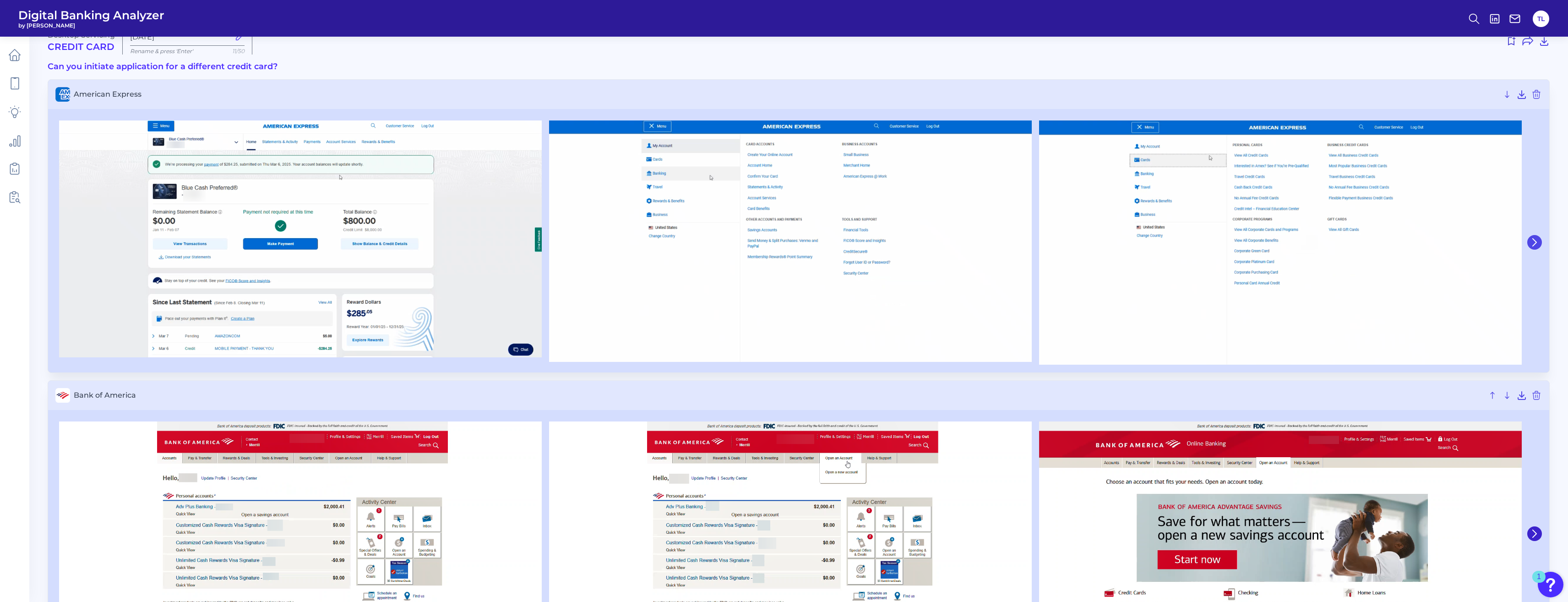
click at [1537, 245] on icon at bounding box center [1534, 242] width 9 height 9
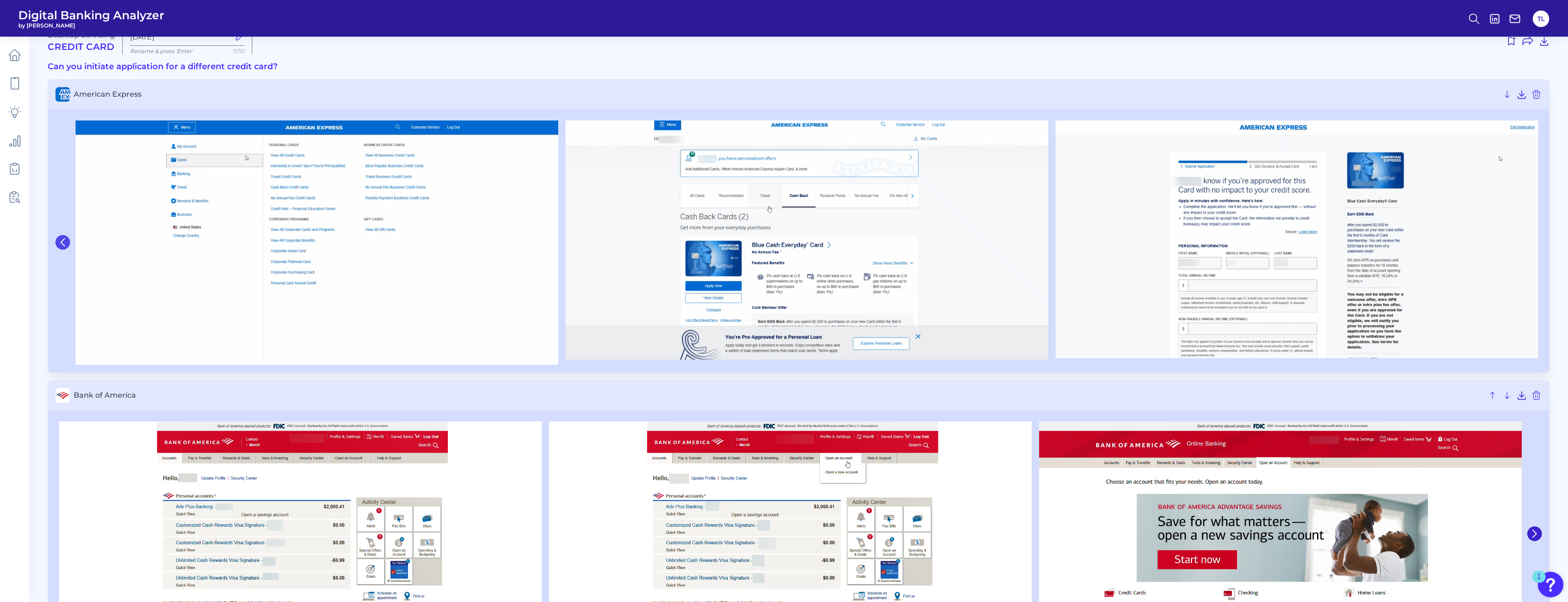
click at [67, 243] on button at bounding box center [63, 242] width 15 height 15
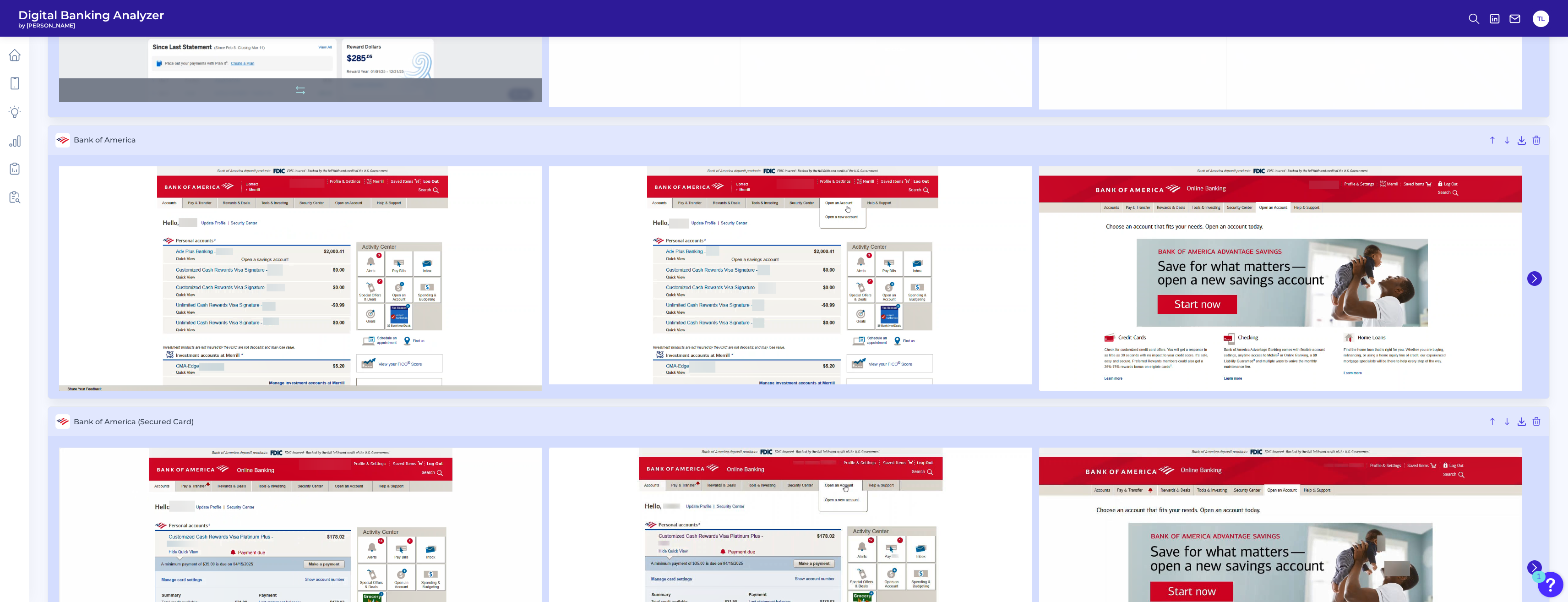
scroll to position [0, 0]
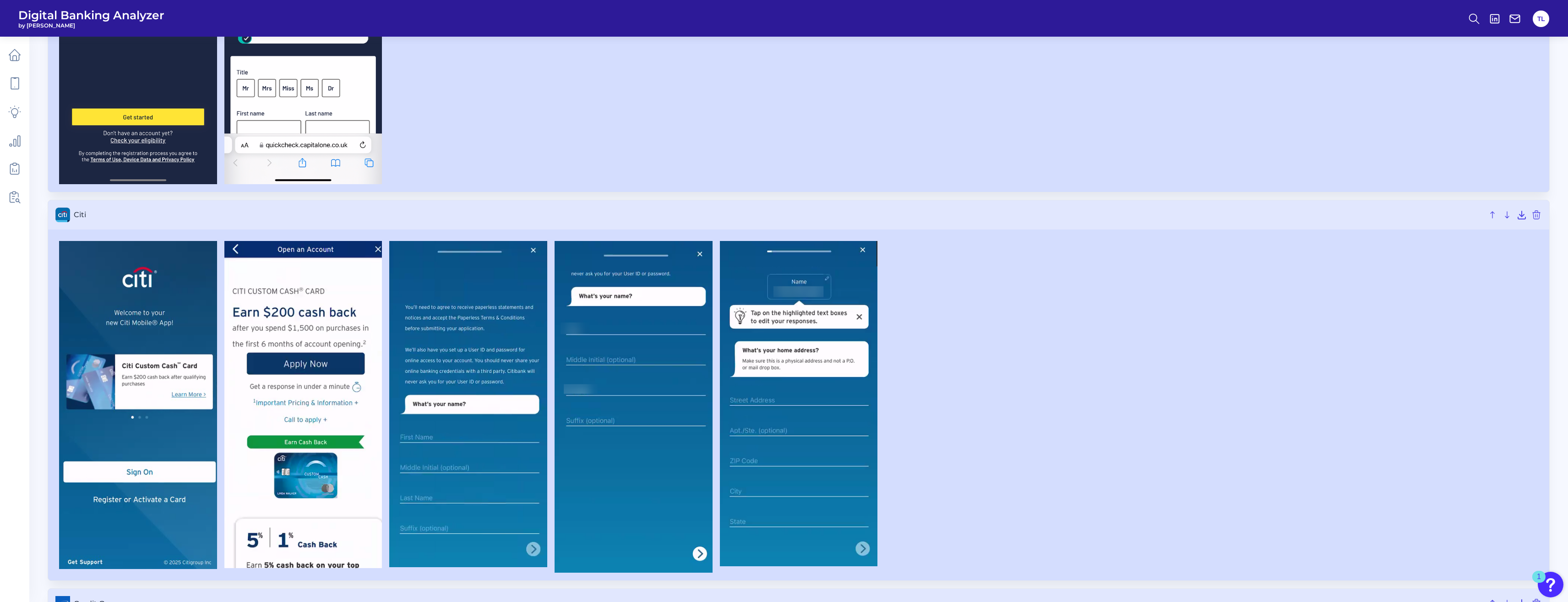
scroll to position [4409, 0]
click at [176, 535] on img at bounding box center [138, 404] width 158 height 328
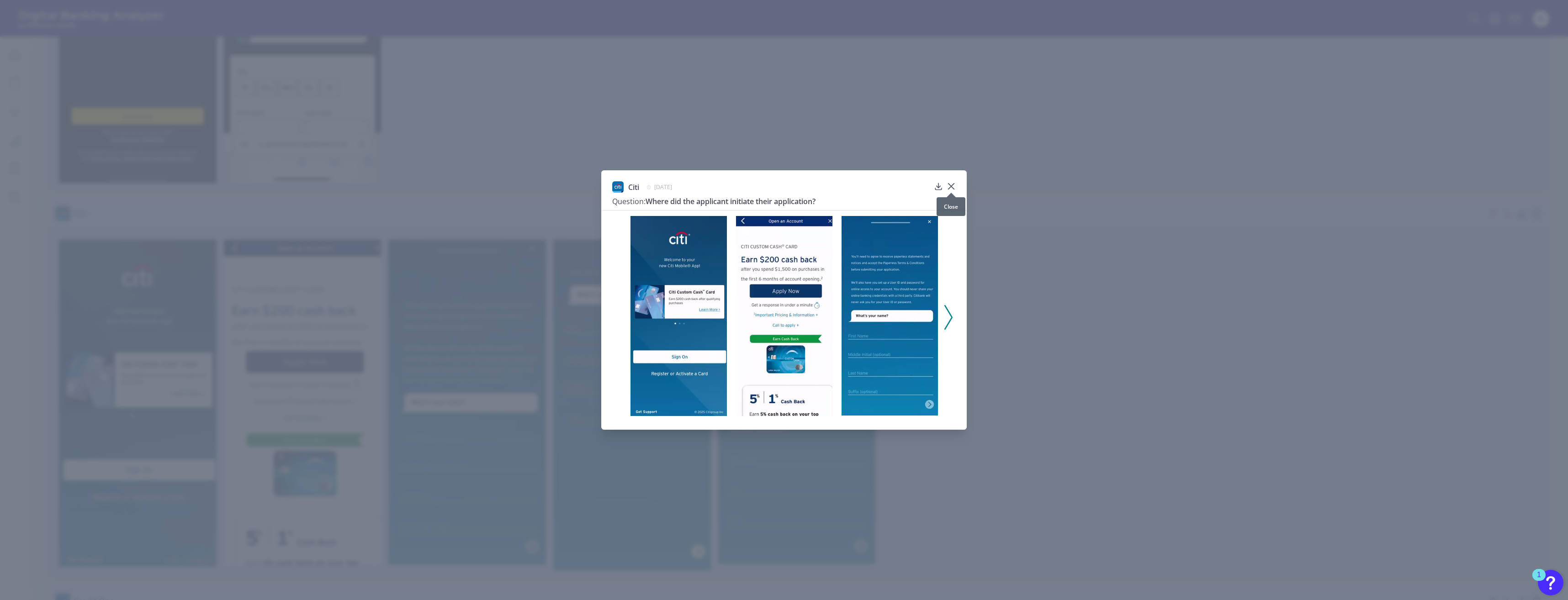
click at [953, 186] on icon at bounding box center [951, 186] width 5 height 5
